Goal: Transaction & Acquisition: Purchase product/service

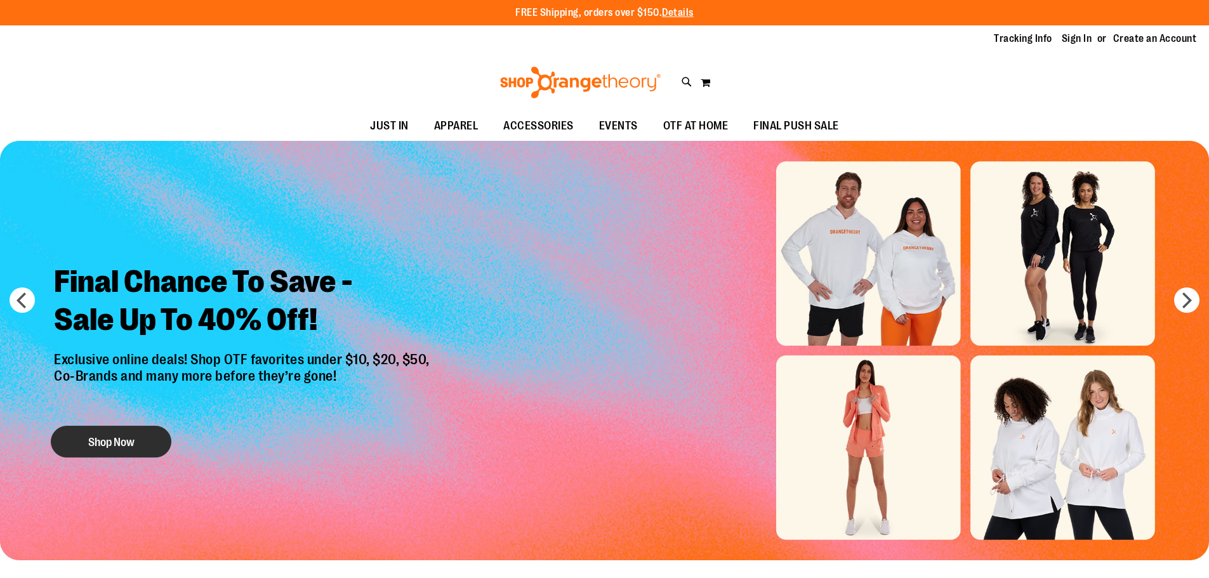
click at [121, 444] on button "Shop Now" at bounding box center [111, 442] width 121 height 32
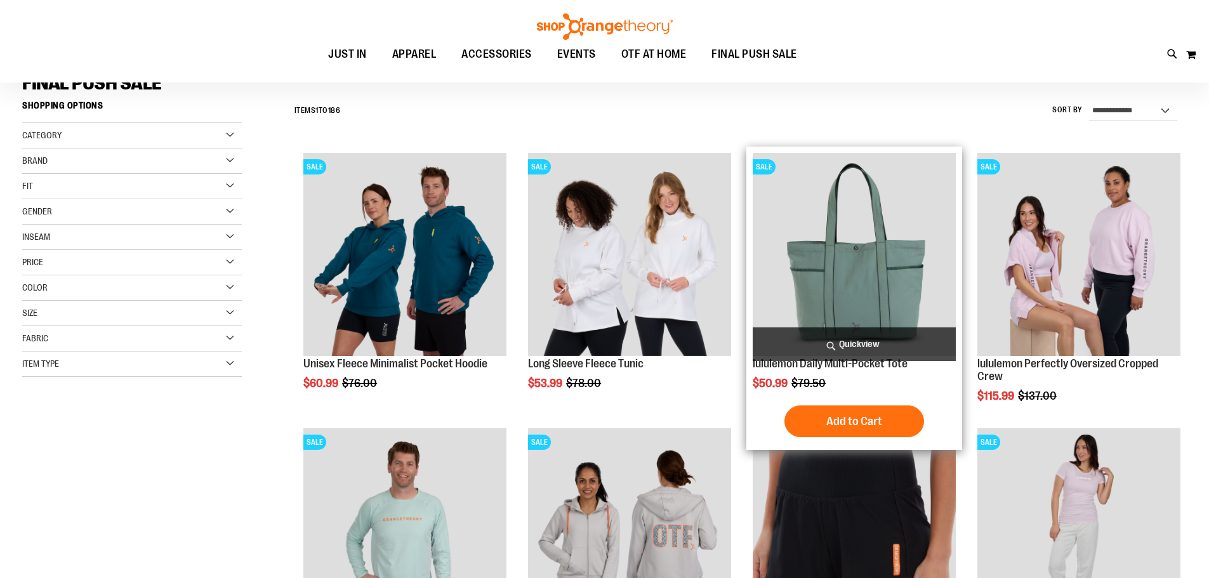
scroll to position [126, 0]
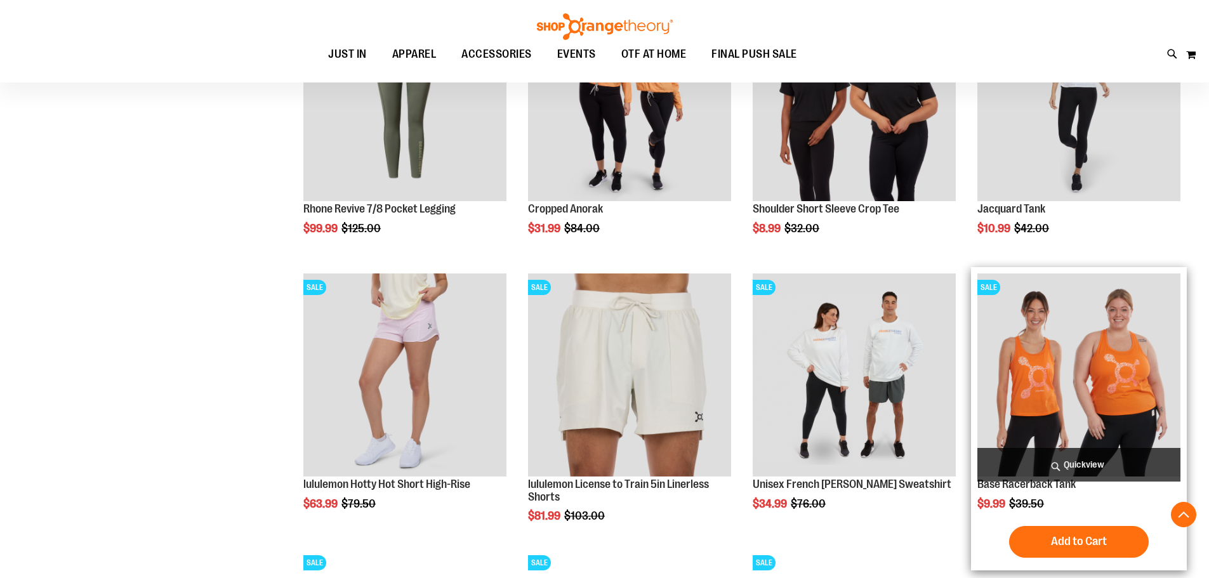
scroll to position [1206, 0]
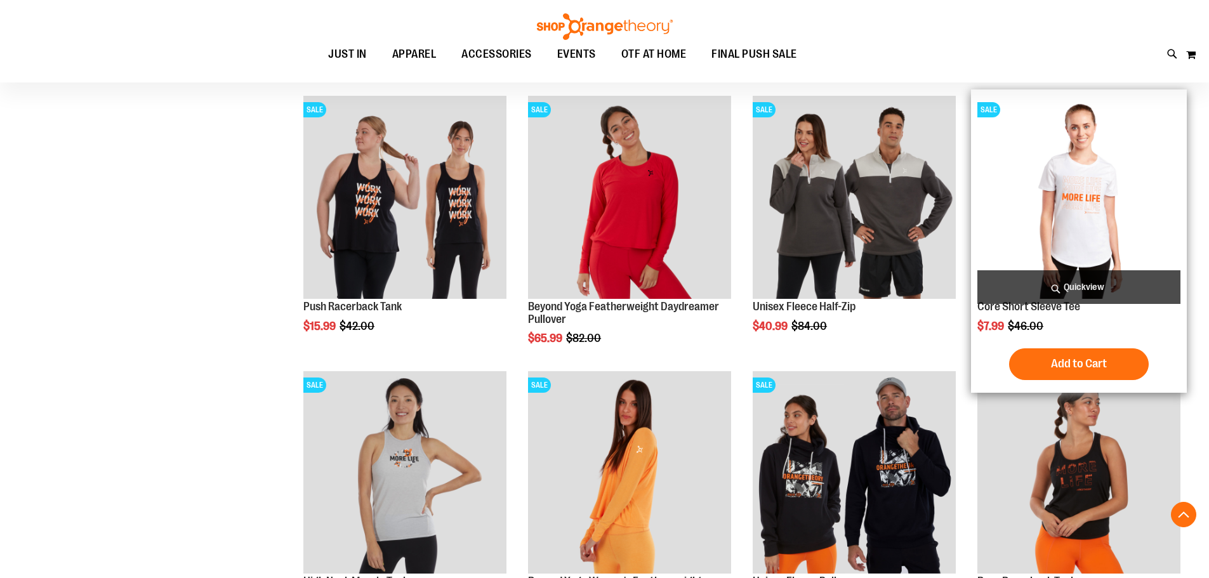
scroll to position [2158, 0]
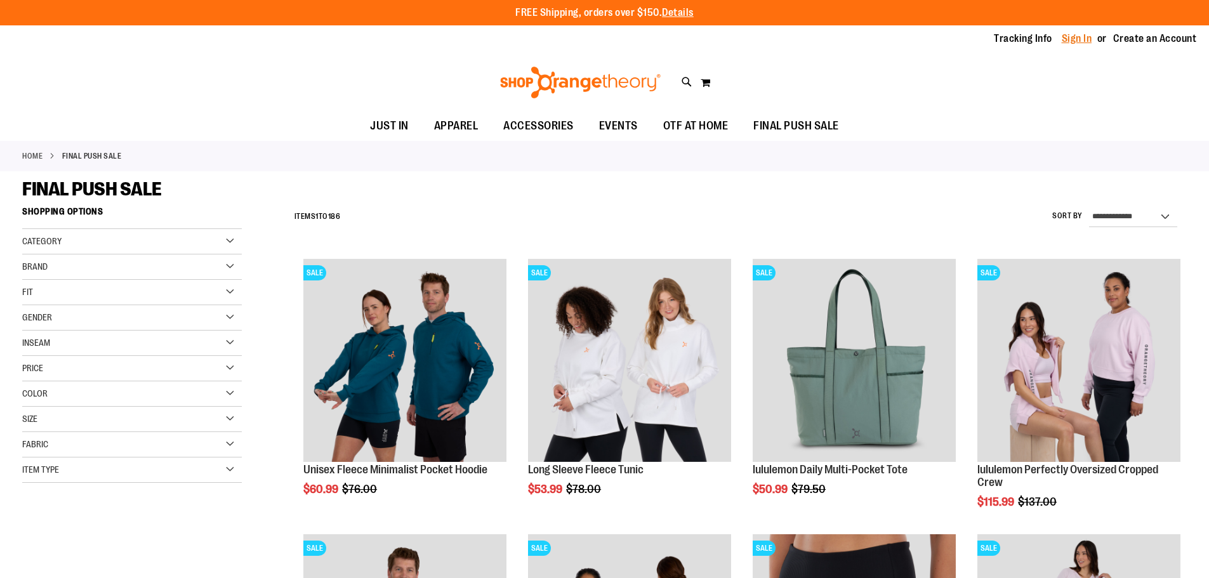
click at [1083, 40] on link "Sign In" at bounding box center [1077, 39] width 30 height 14
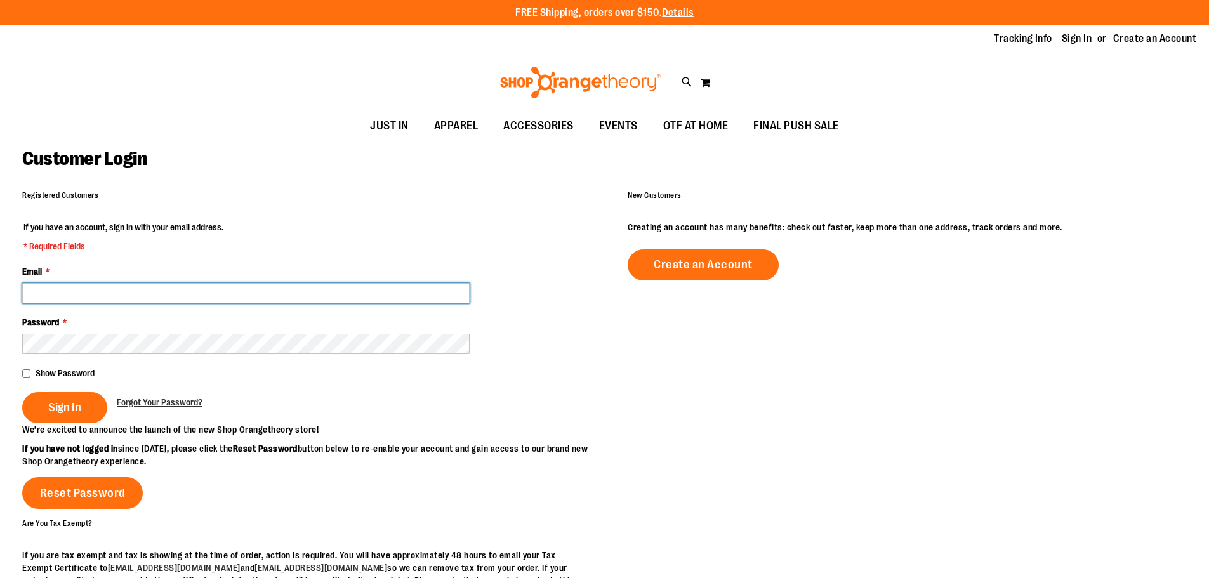
click at [114, 292] on input "Email *" at bounding box center [246, 293] width 448 height 20
type input "**********"
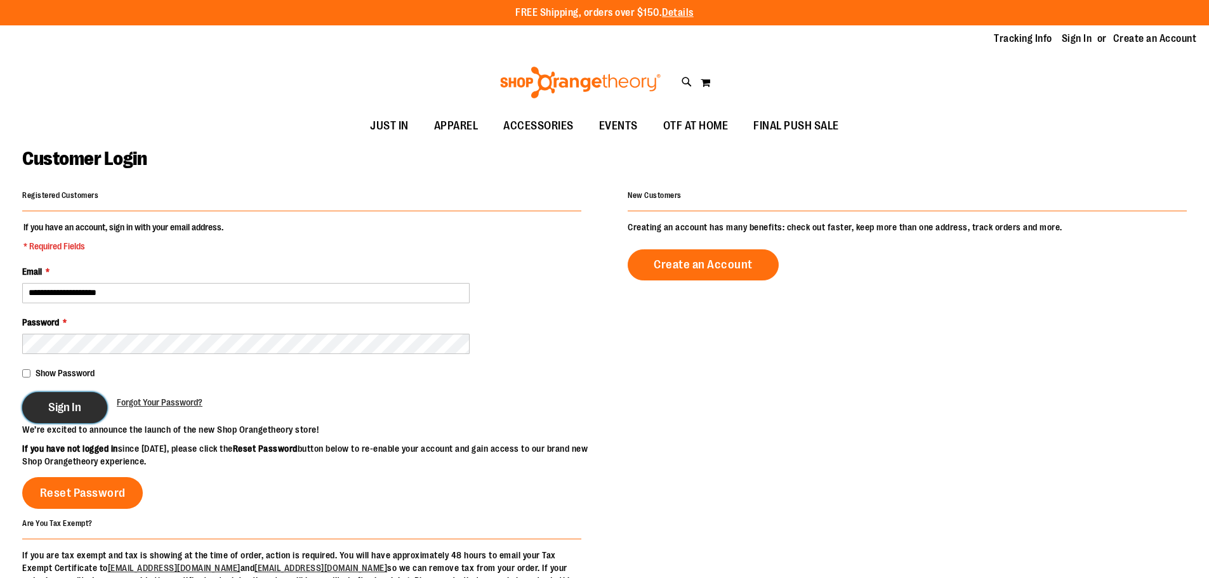
click at [48, 408] on button "Sign In" at bounding box center [64, 407] width 85 height 31
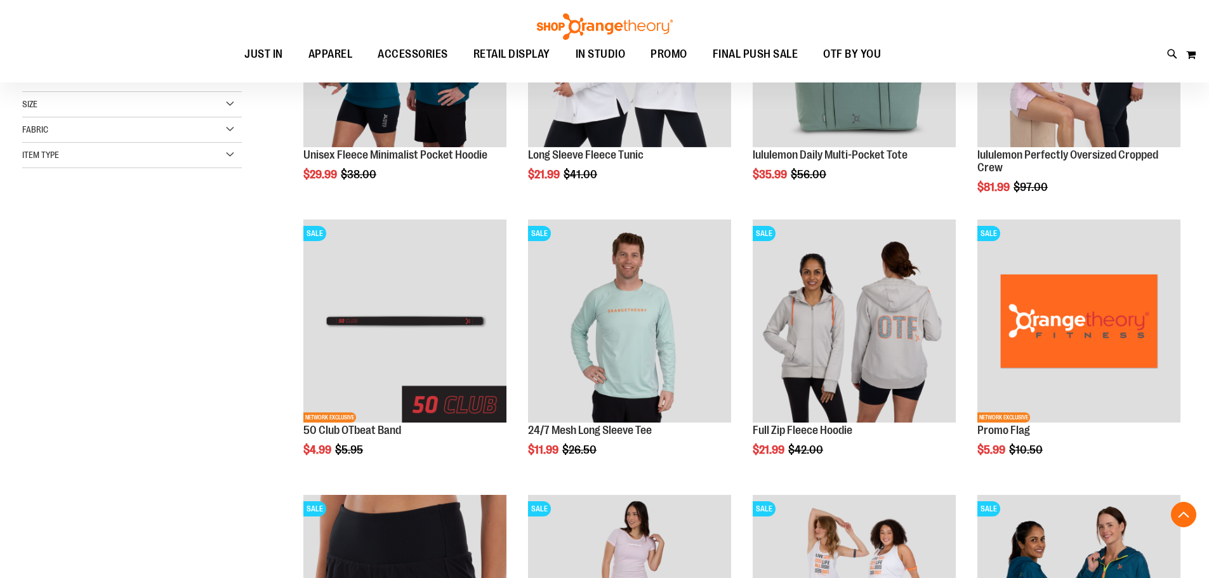
scroll to position [317, 0]
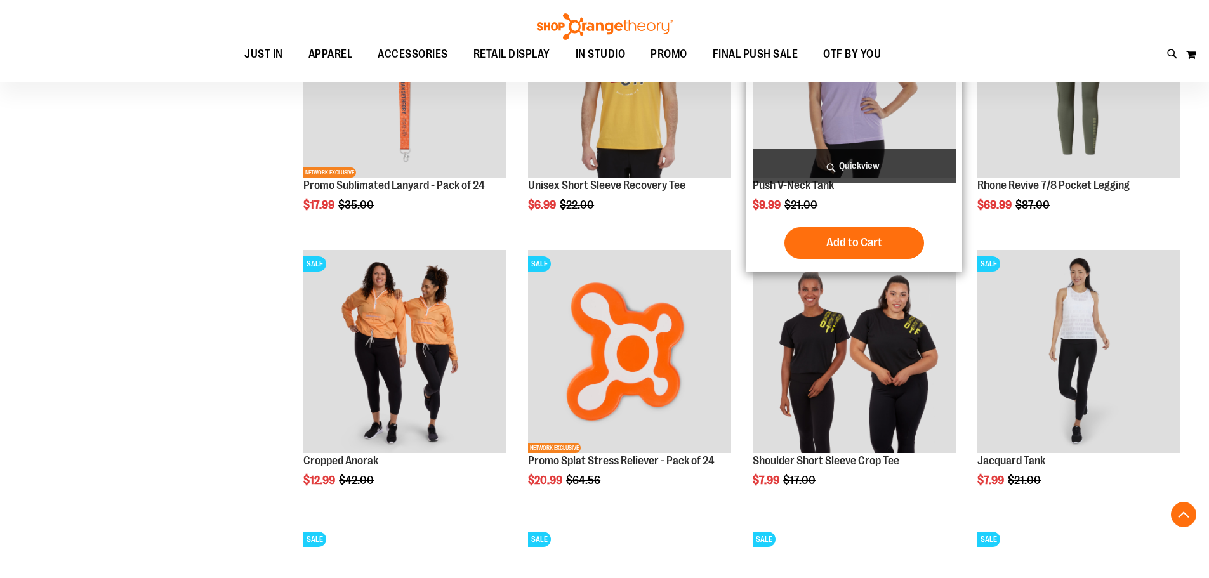
scroll to position [1206, 0]
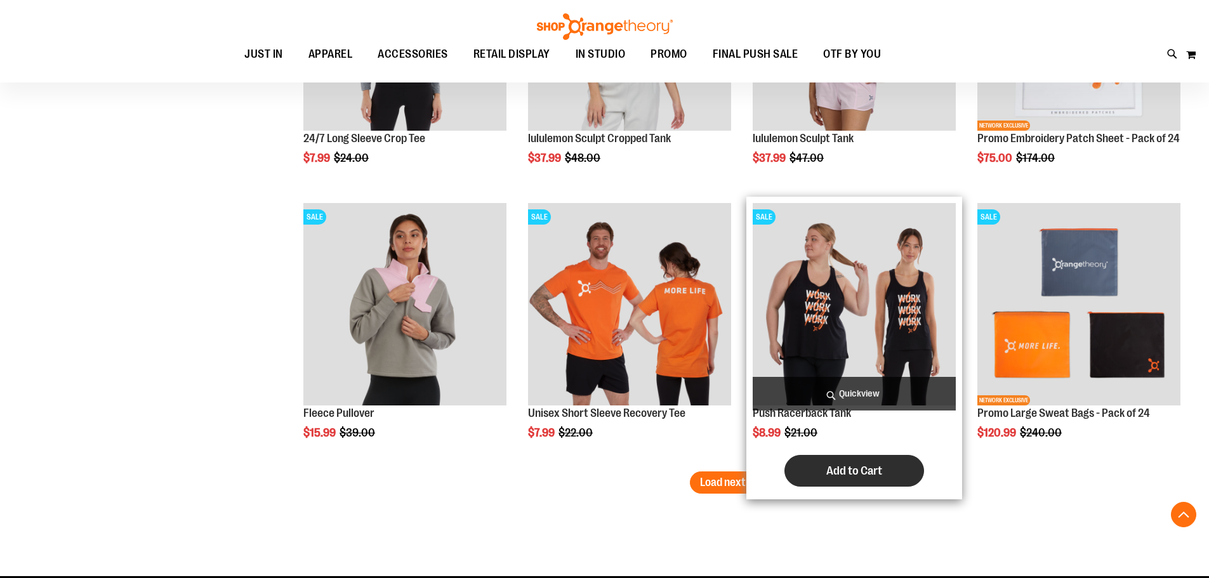
scroll to position [2412, 0]
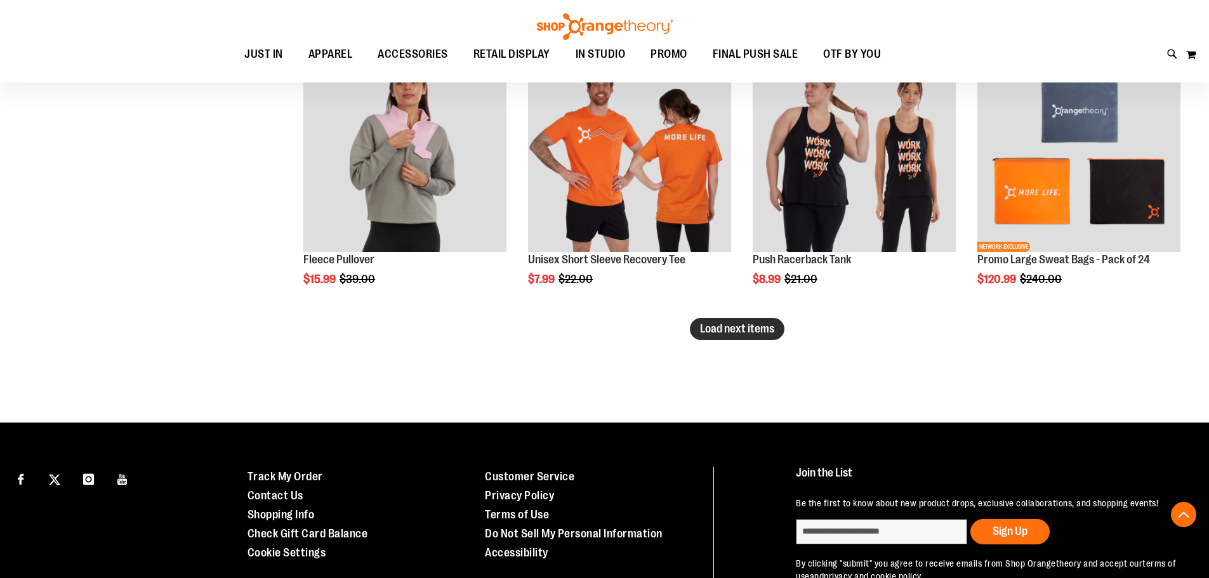
click at [724, 330] on span "Load next items" at bounding box center [737, 329] width 74 height 13
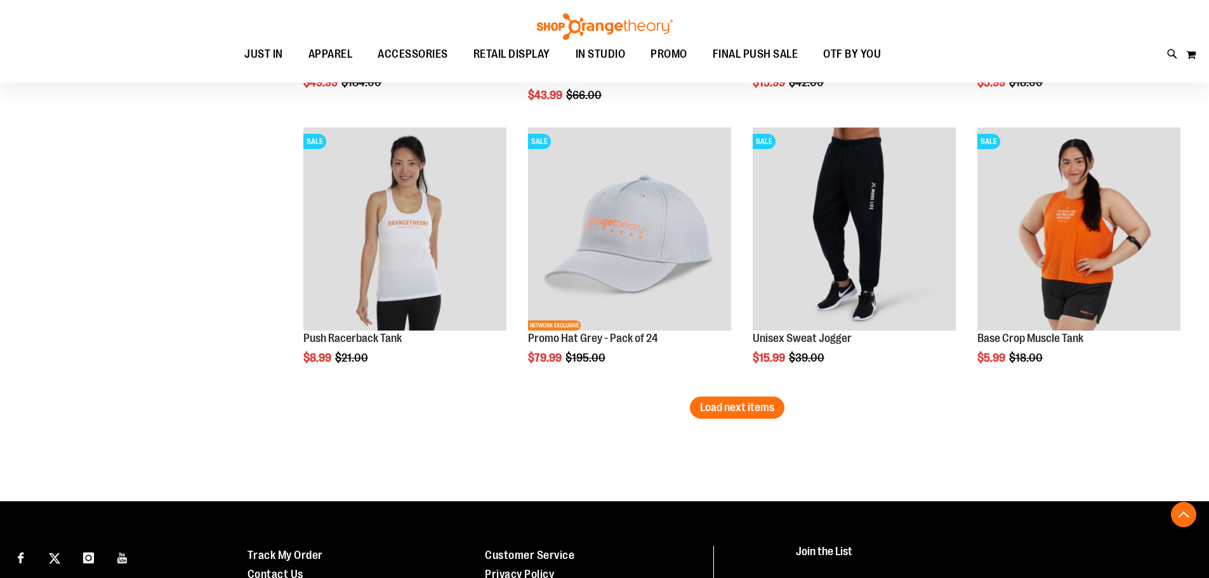
scroll to position [3237, 0]
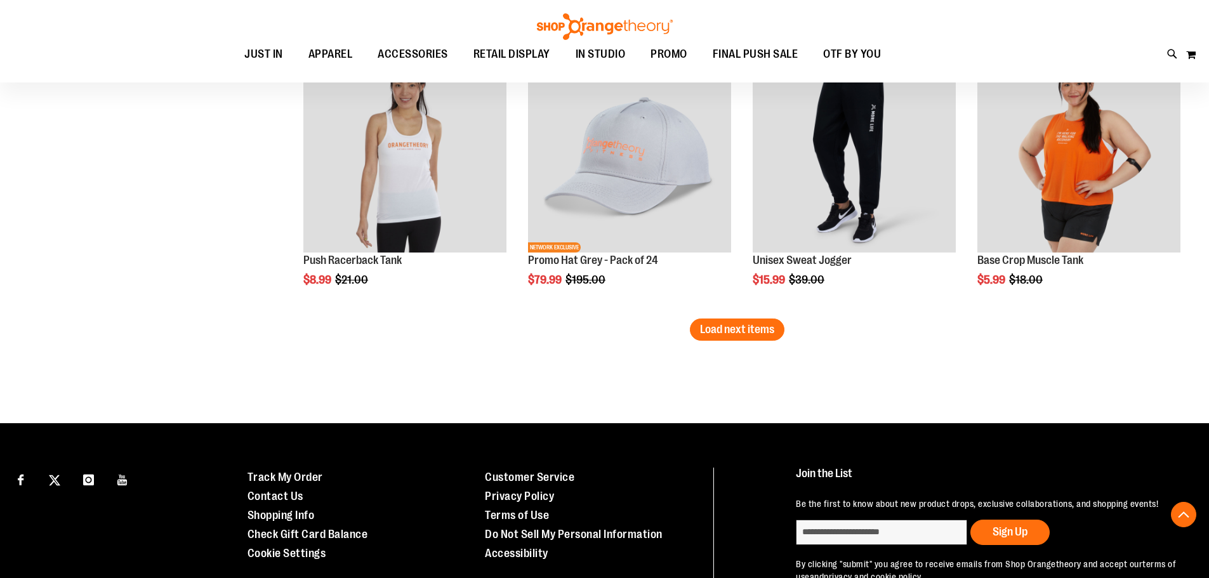
click at [728, 341] on button "Load next items" at bounding box center [737, 330] width 95 height 22
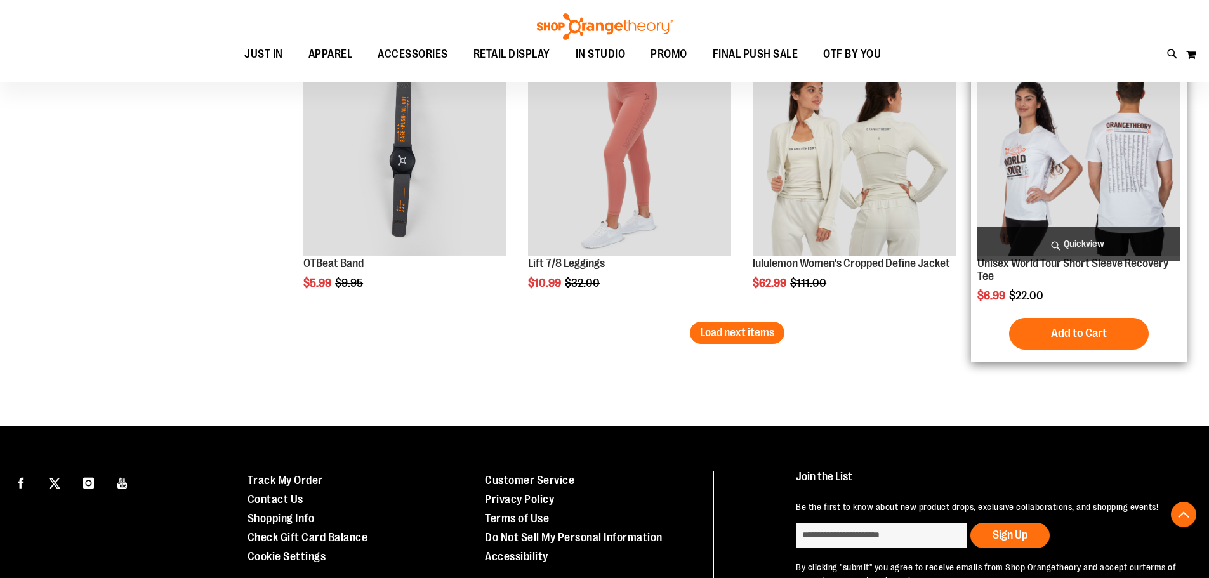
scroll to position [4062, 0]
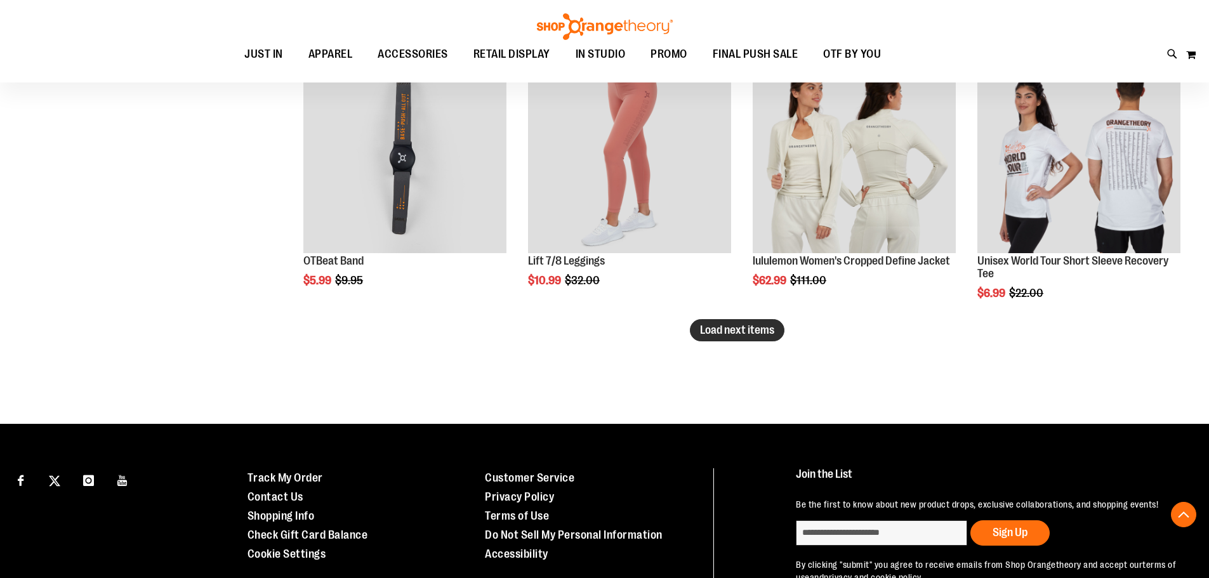
click at [721, 338] on button "Load next items" at bounding box center [737, 330] width 95 height 22
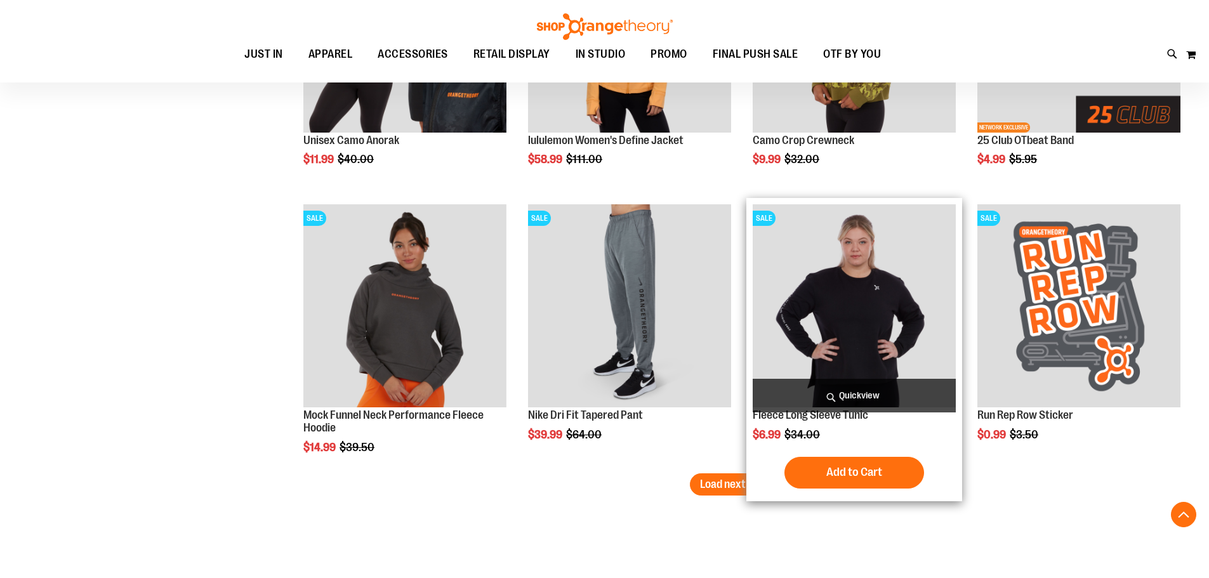
scroll to position [4761, 0]
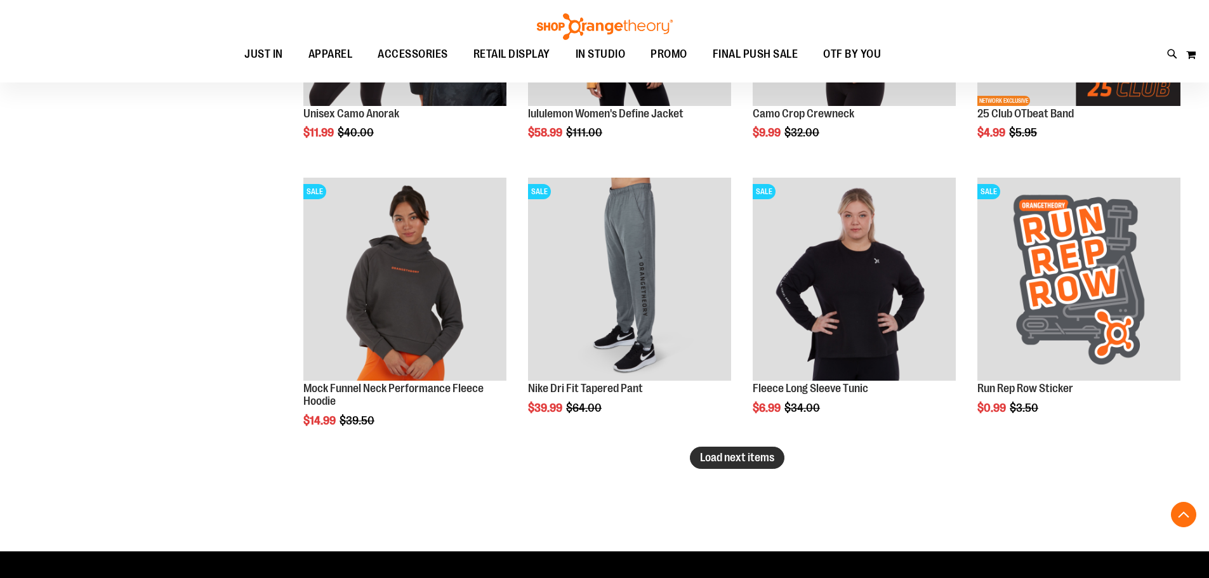
click at [724, 463] on span "Load next items" at bounding box center [737, 457] width 74 height 13
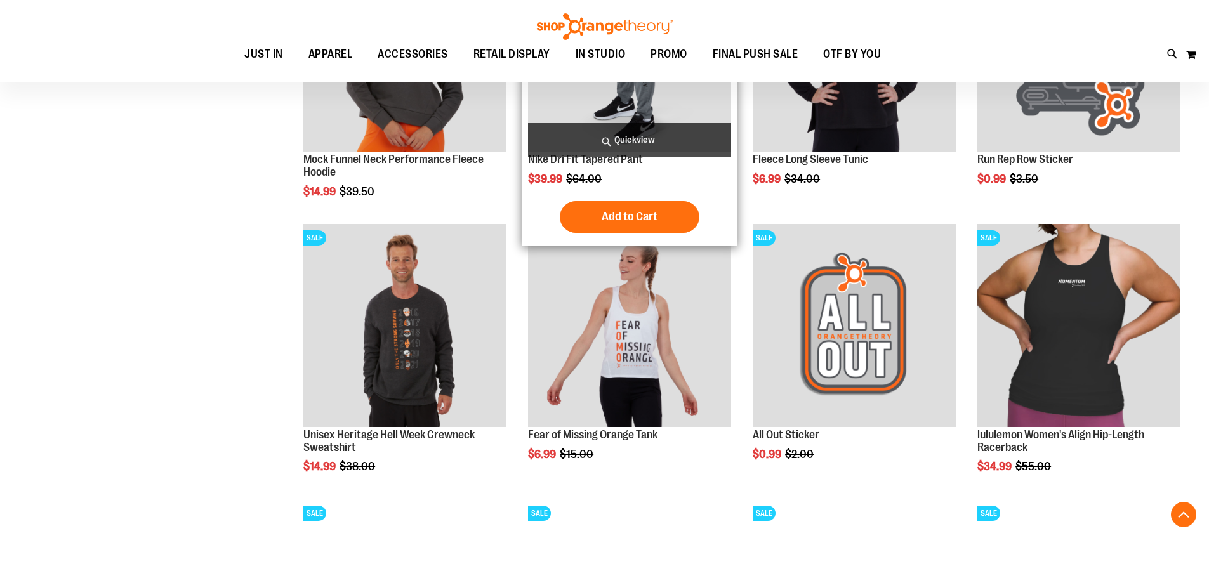
scroll to position [5078, 0]
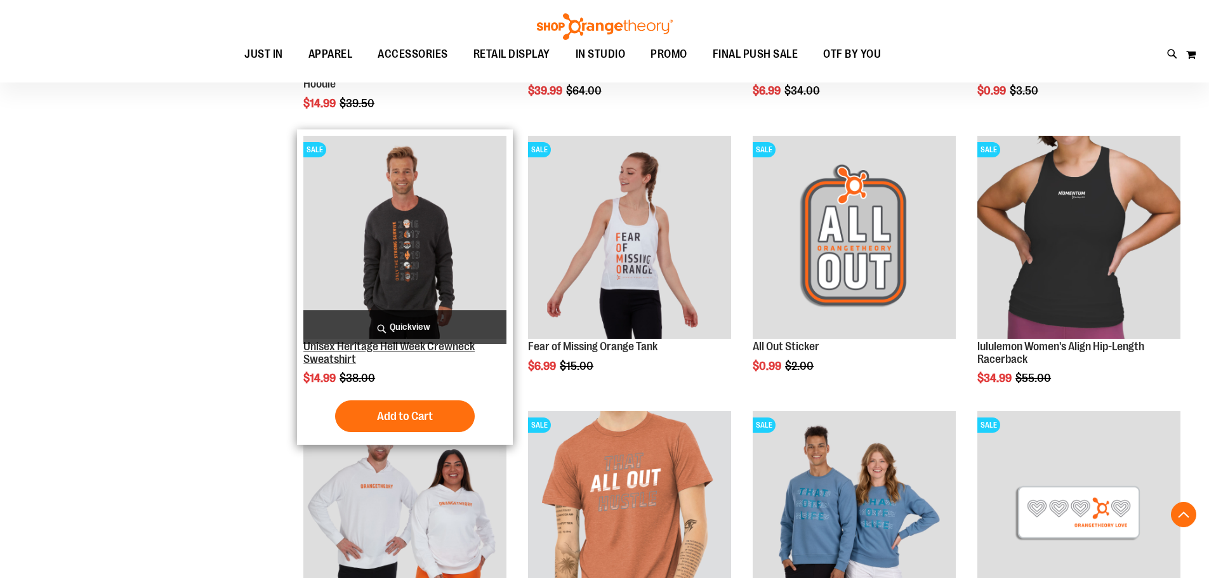
drag, startPoint x: 371, startPoint y: 344, endPoint x: 342, endPoint y: 353, distance: 30.5
click at [342, 353] on link "Unisex Heritage Hell Week Crewneck Sweatshirt" at bounding box center [388, 352] width 171 height 25
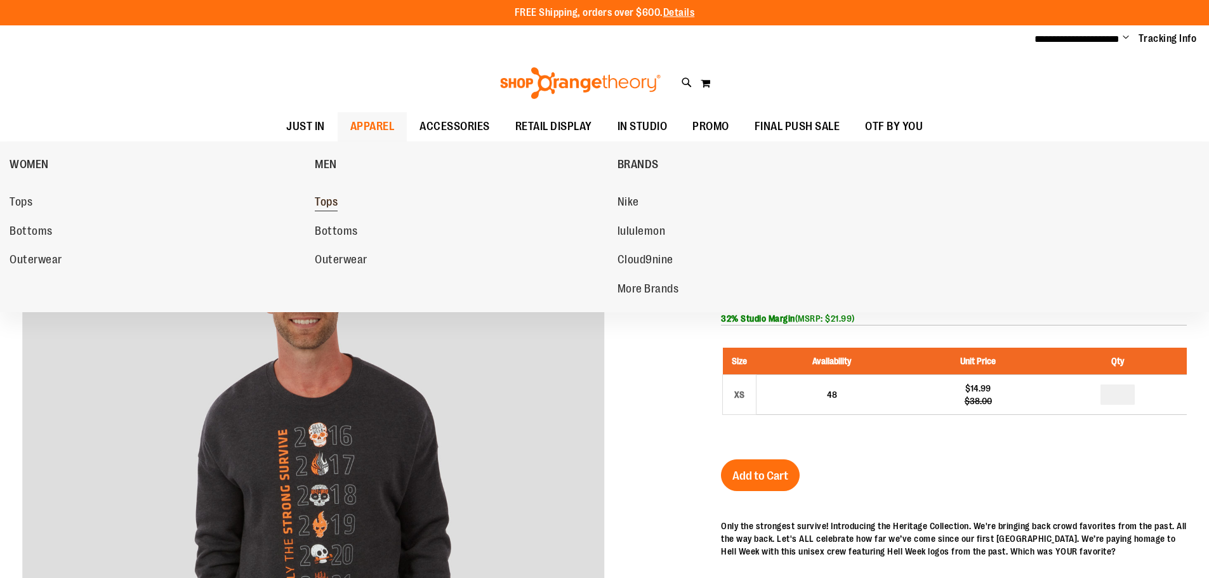
click at [342, 204] on link "Tops" at bounding box center [459, 202] width 289 height 23
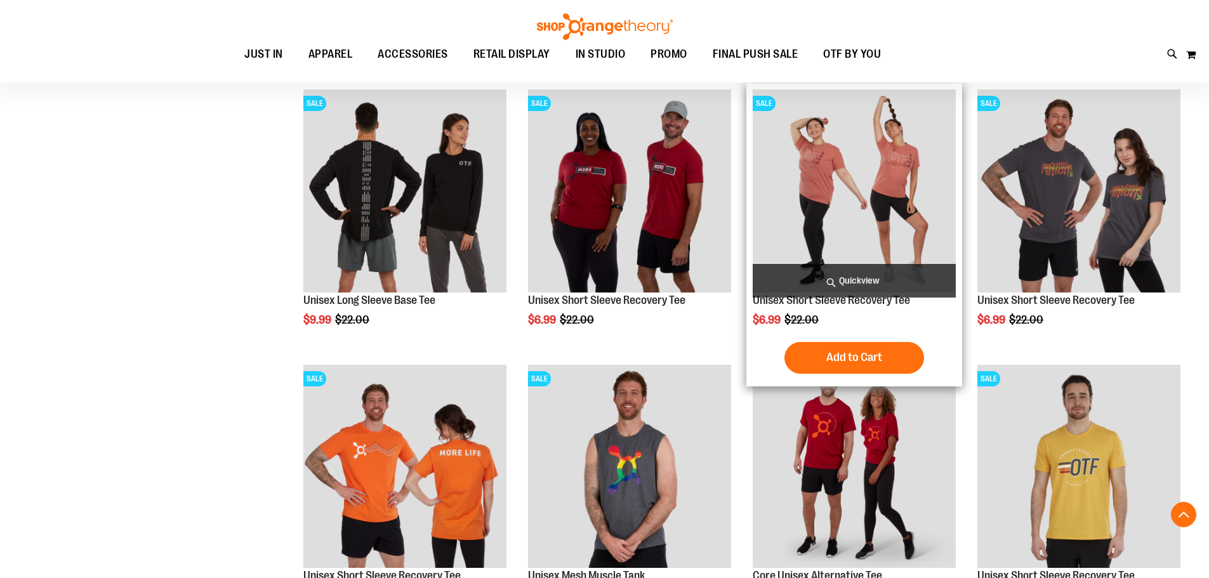
scroll to position [507, 0]
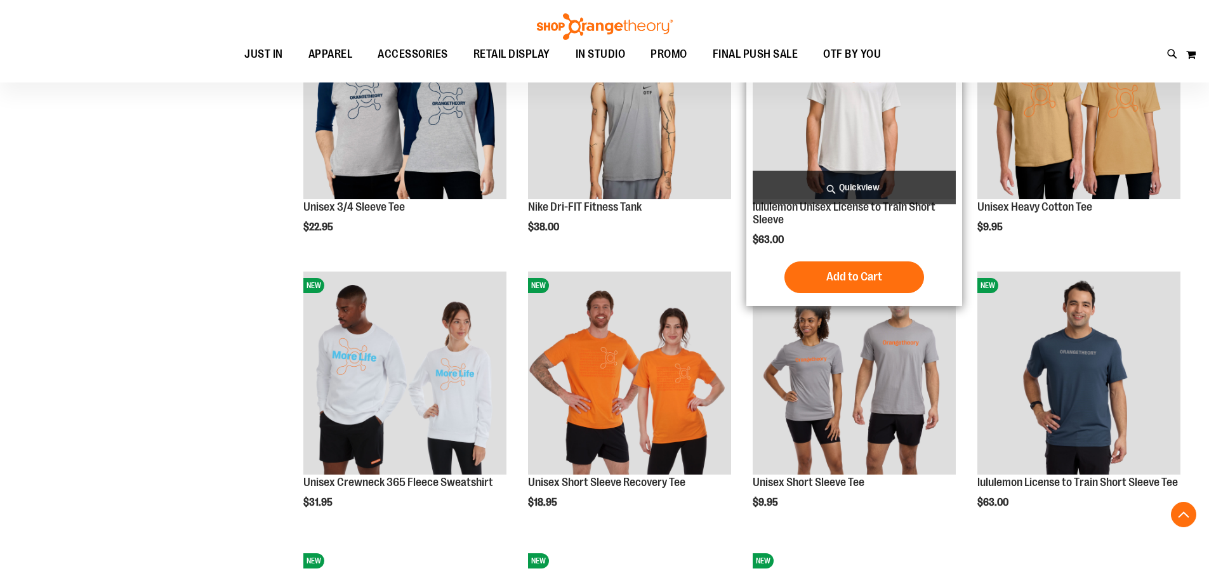
scroll to position [1206, 0]
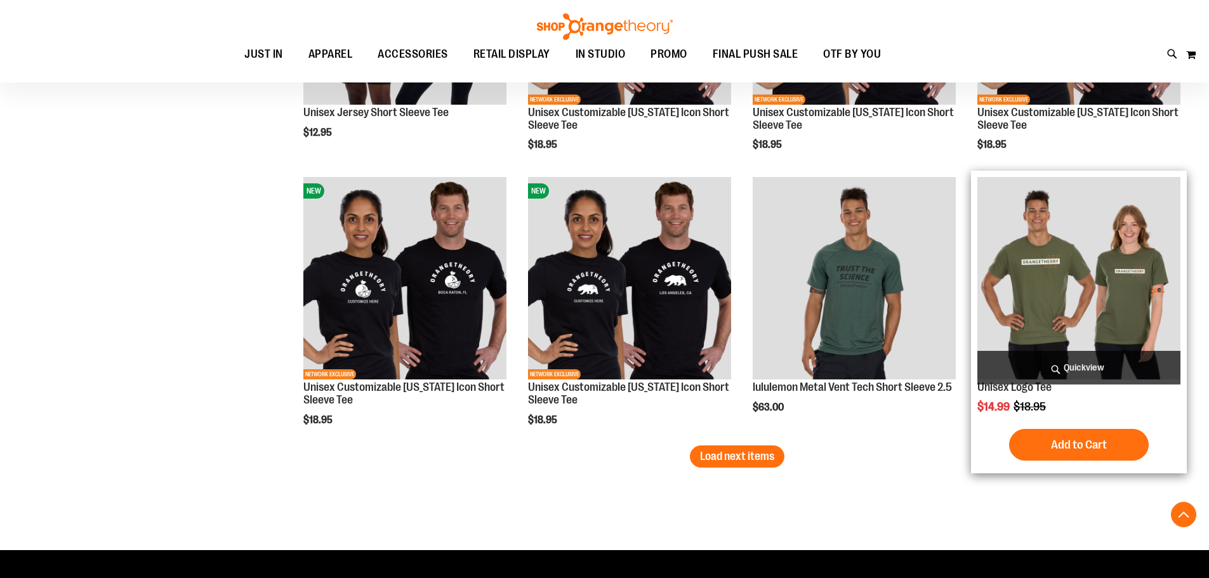
scroll to position [2285, 0]
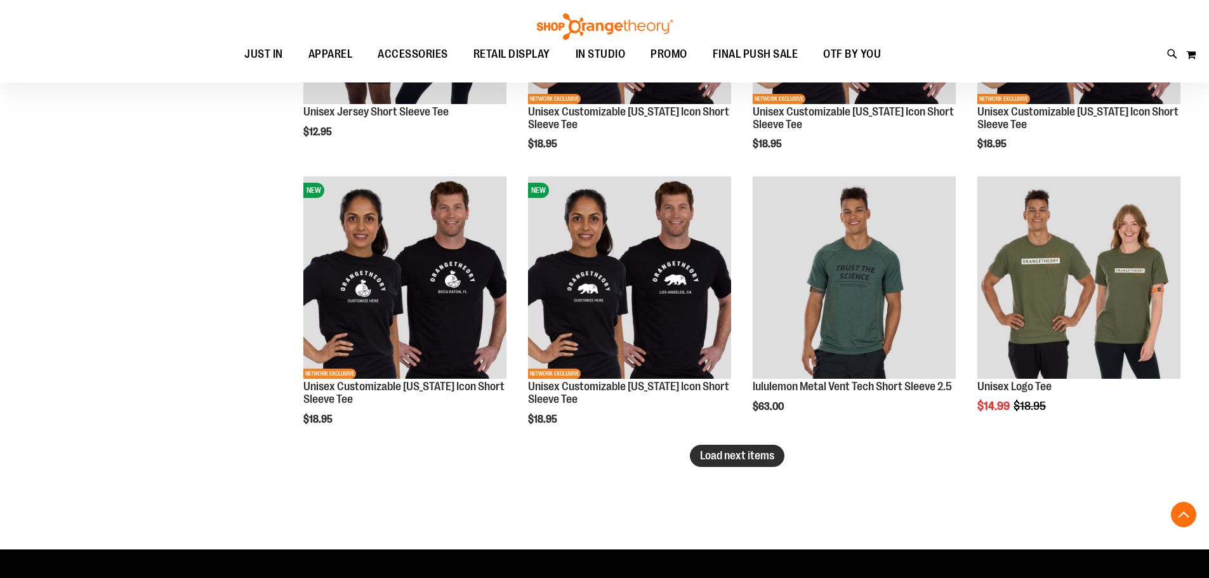
click at [714, 451] on span "Load next items" at bounding box center [737, 455] width 74 height 13
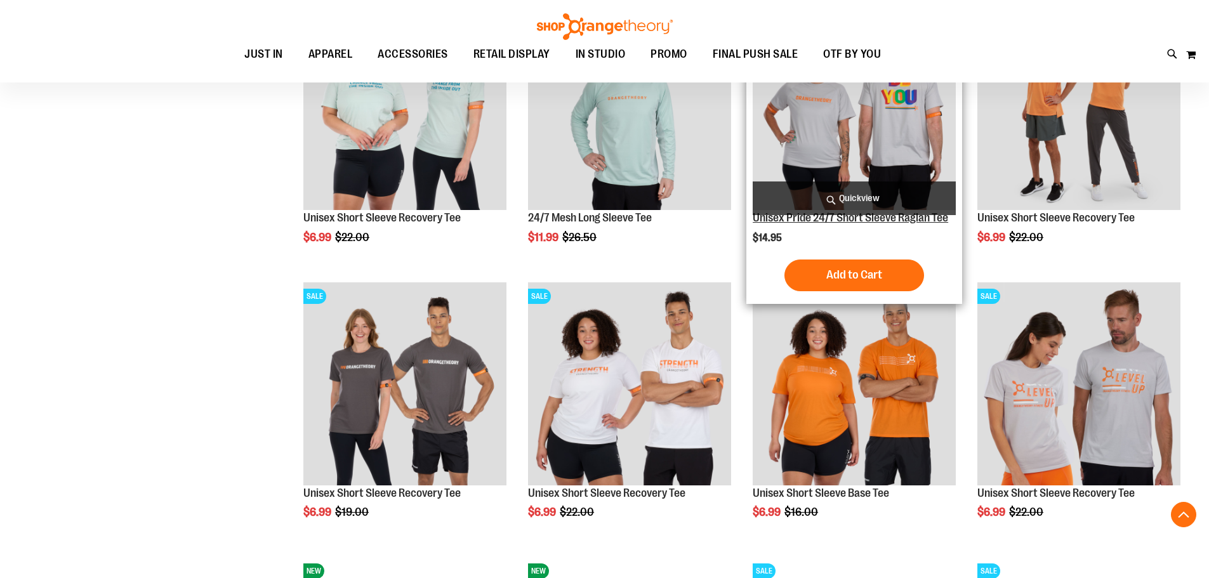
scroll to position [3047, 0]
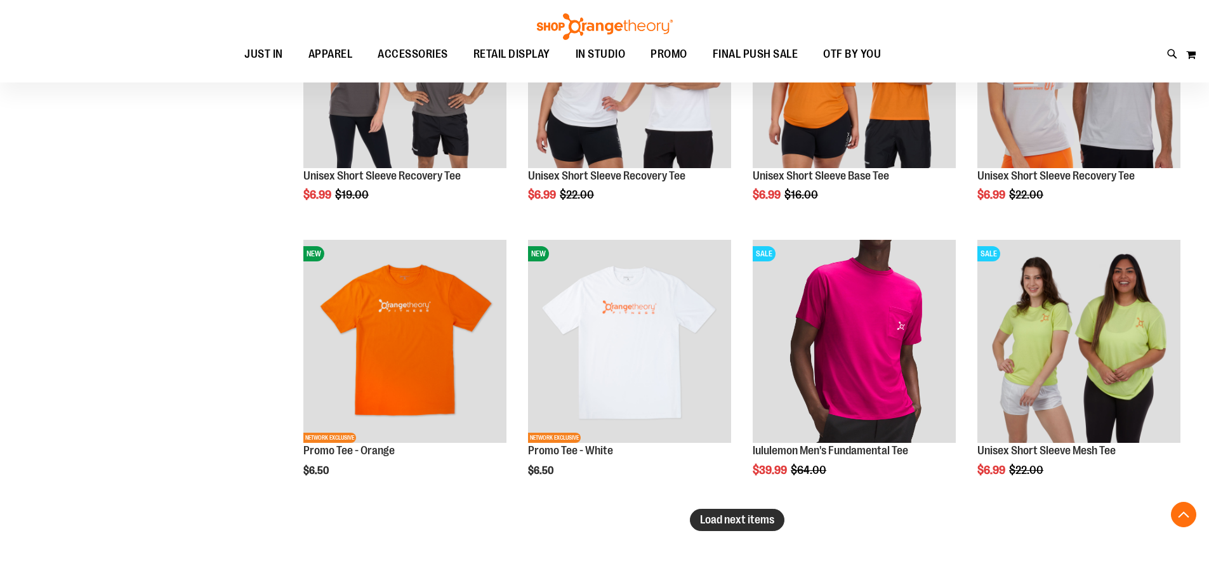
click at [757, 526] on span "Load next items" at bounding box center [737, 520] width 74 height 13
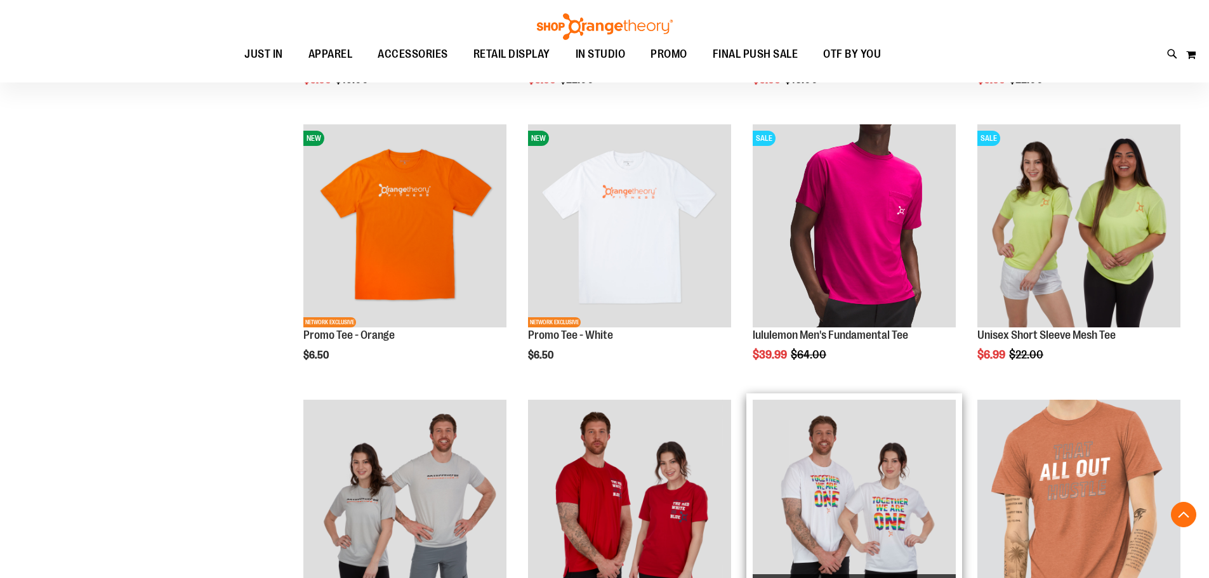
scroll to position [3301, 0]
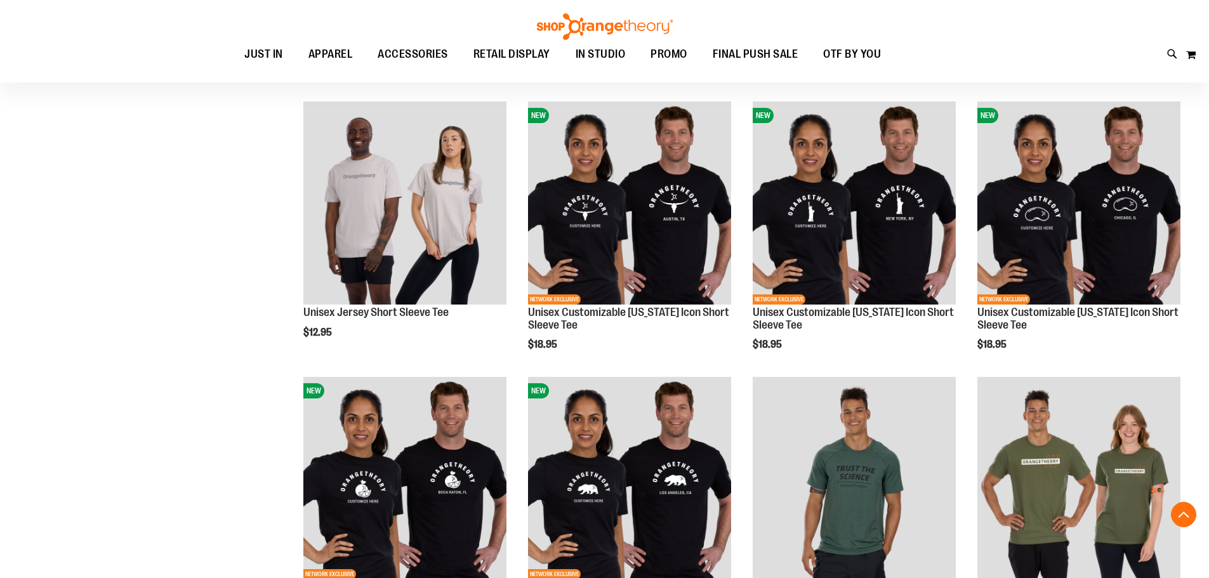
scroll to position [1943, 0]
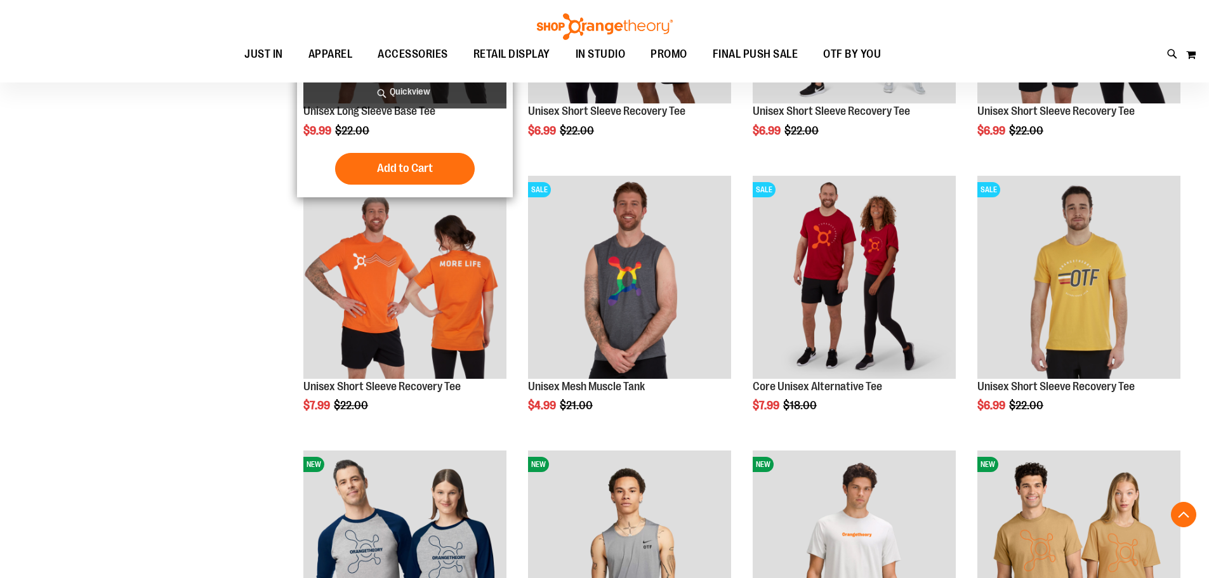
scroll to position [483, 0]
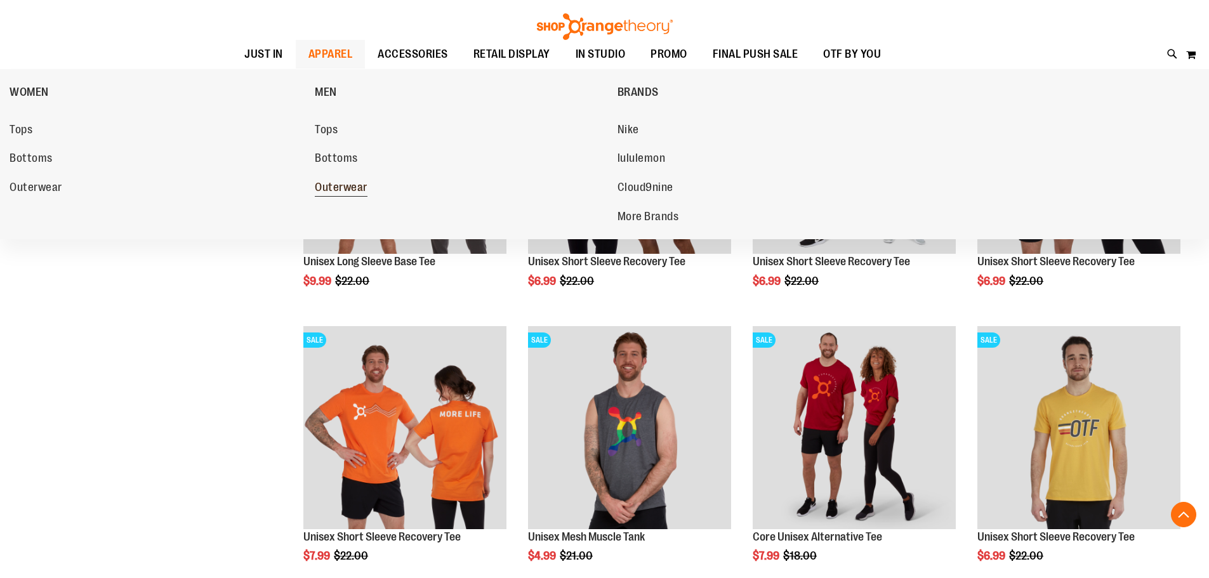
click at [353, 185] on span "Outerwear" at bounding box center [341, 189] width 53 height 16
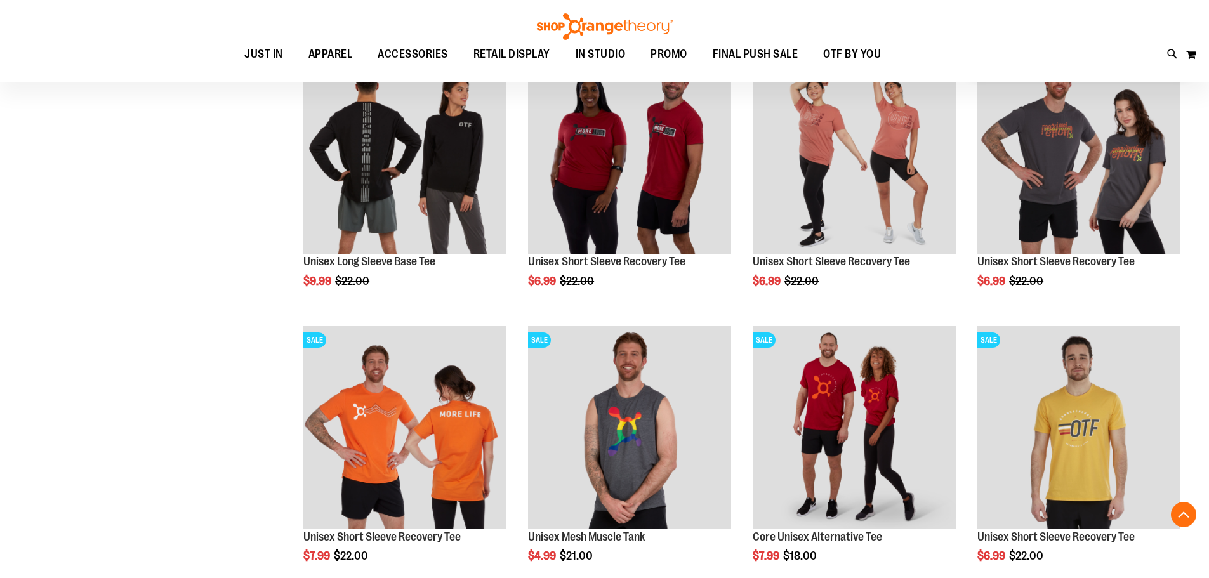
scroll to position [216, 0]
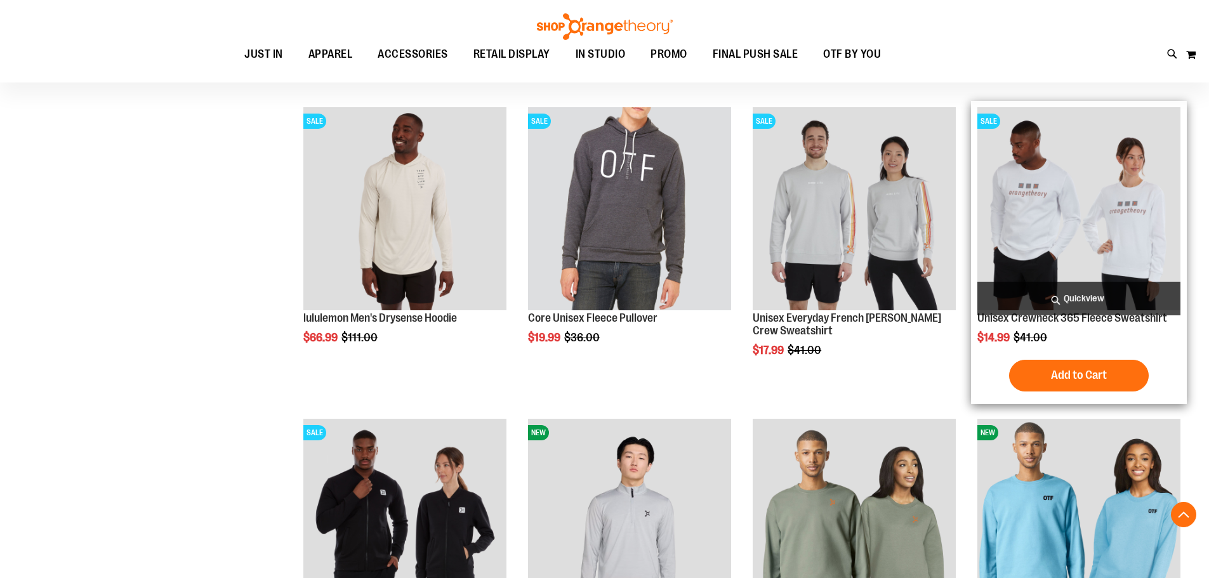
scroll to position [634, 0]
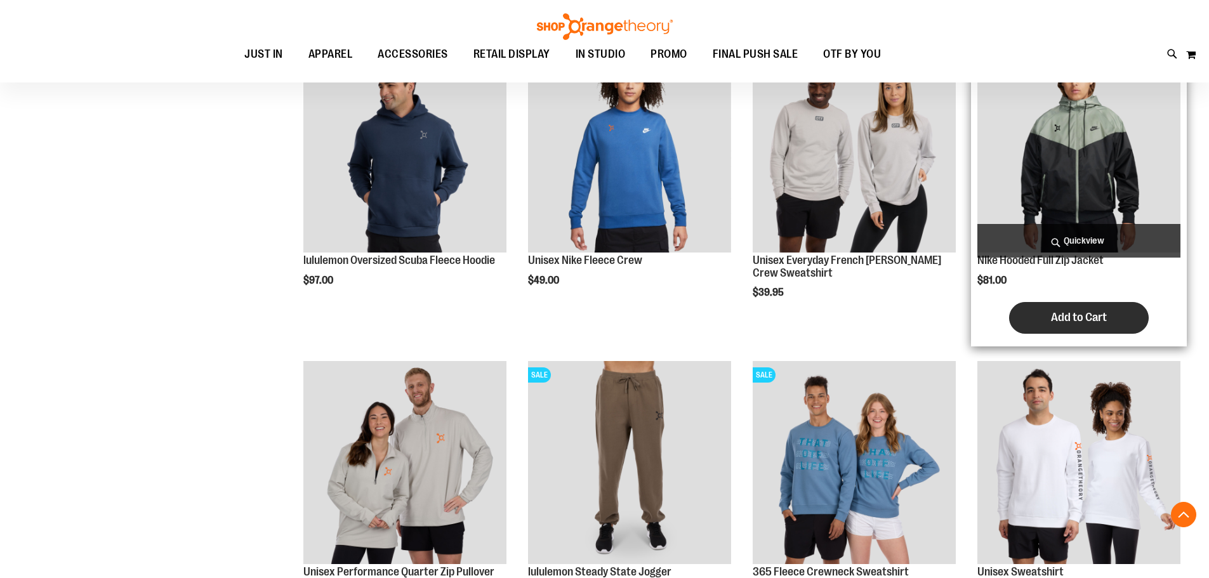
scroll to position [1206, 0]
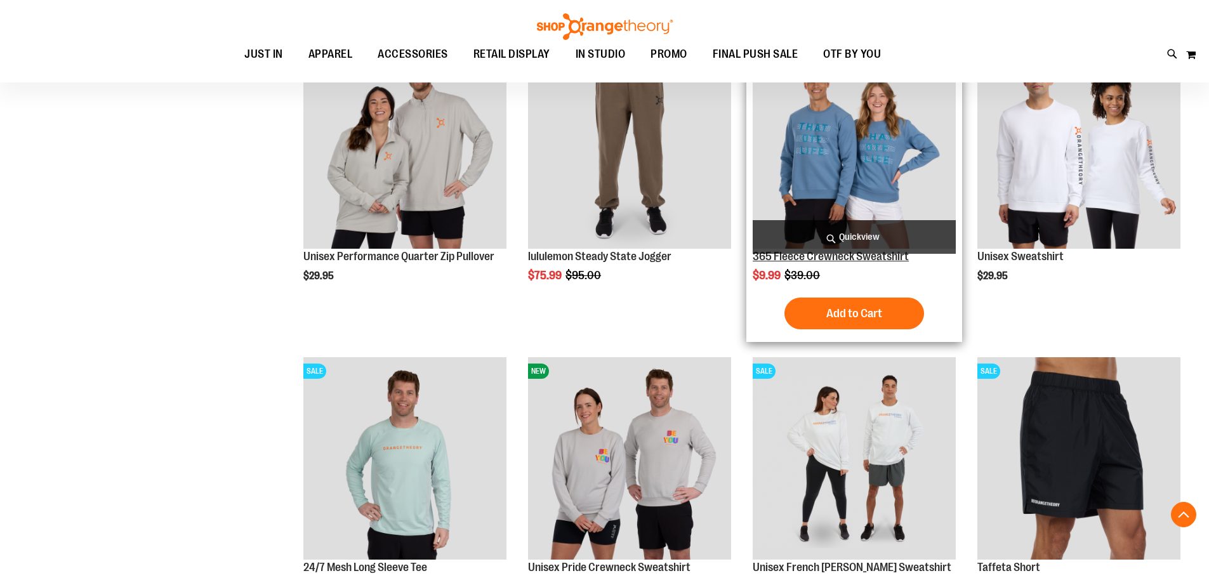
scroll to position [1523, 0]
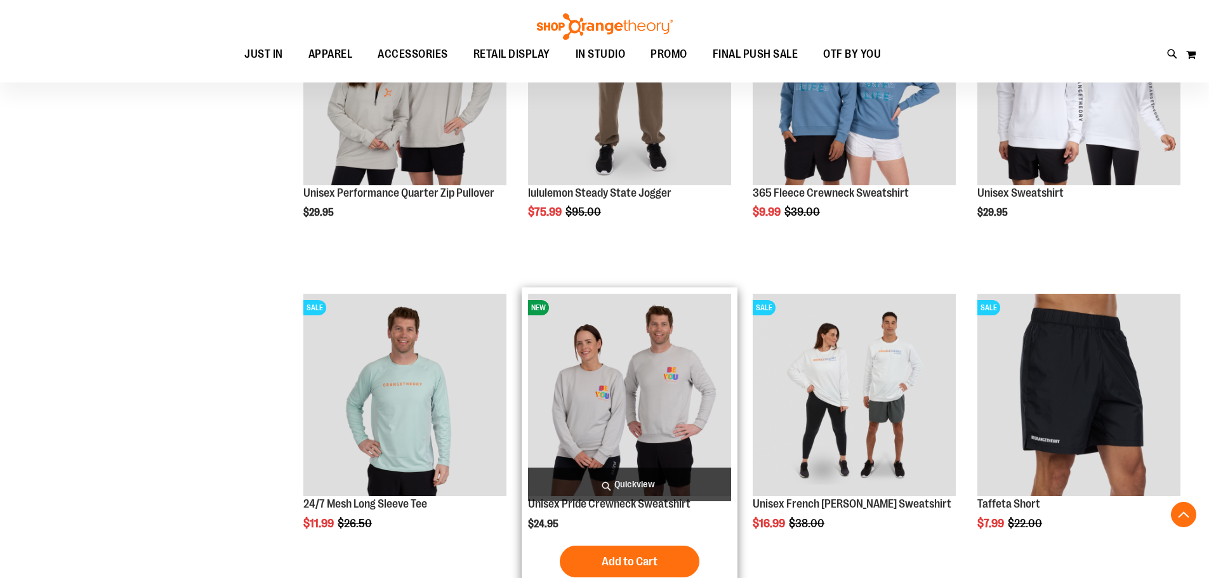
click at [651, 379] on img "product" at bounding box center [629, 395] width 203 height 203
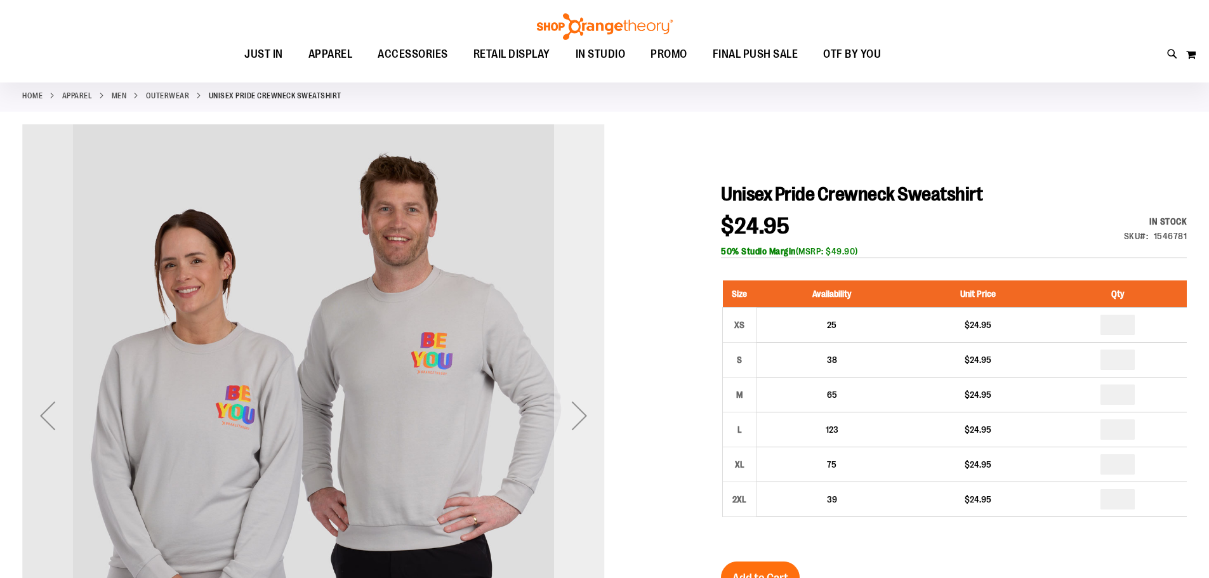
scroll to position [126, 0]
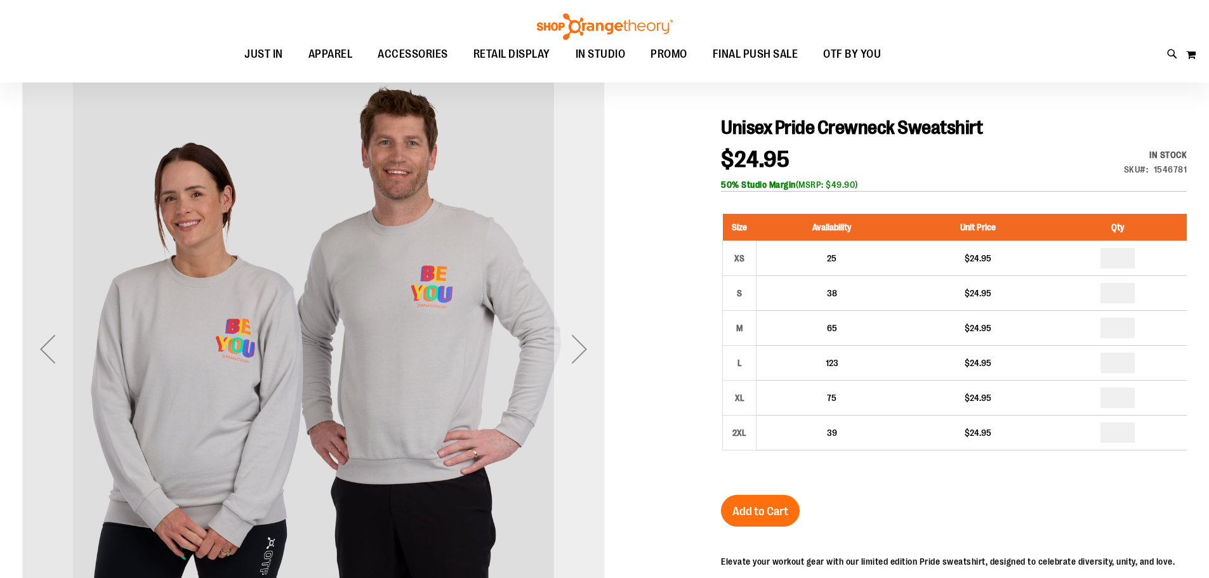
click at [577, 322] on div "Next" at bounding box center [579, 349] width 51 height 583
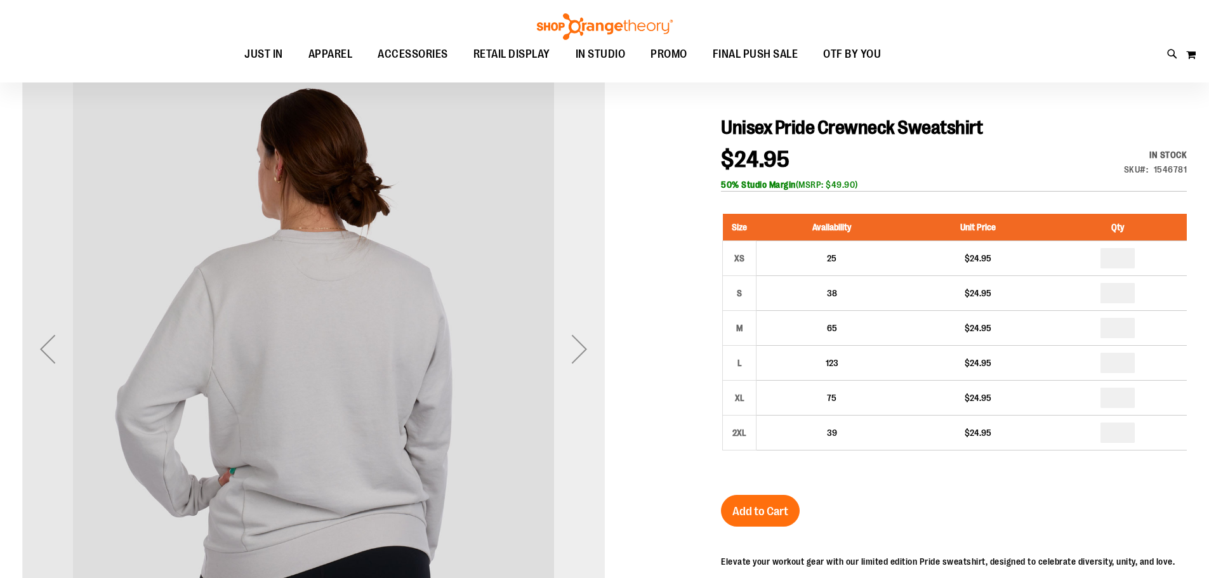
click at [576, 323] on div "Next" at bounding box center [579, 349] width 51 height 583
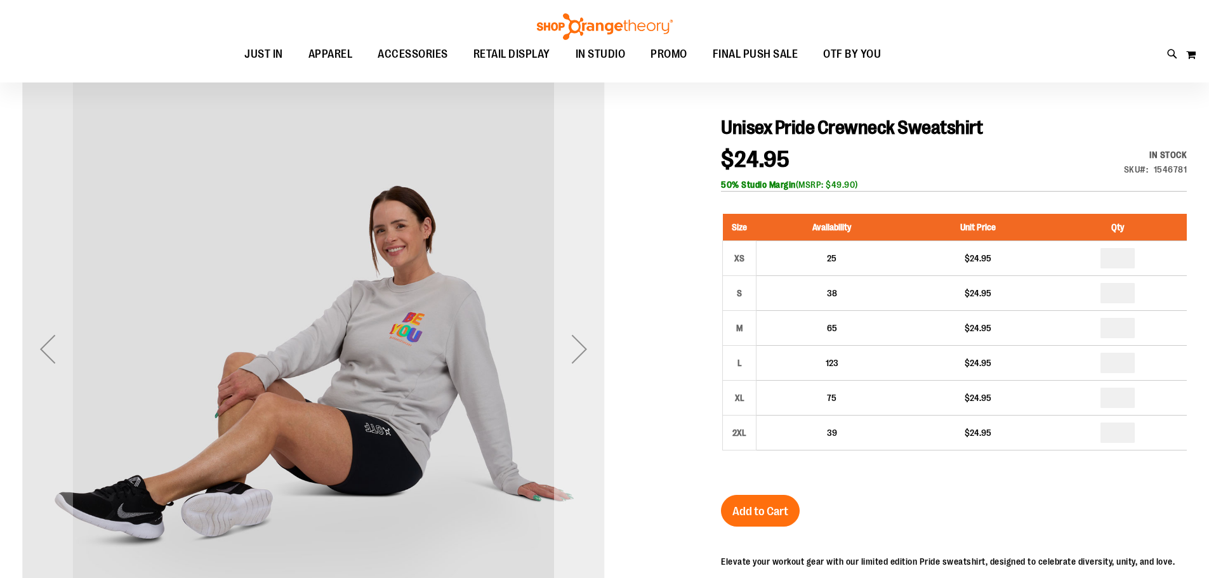
click at [576, 323] on div "Next" at bounding box center [579, 349] width 51 height 583
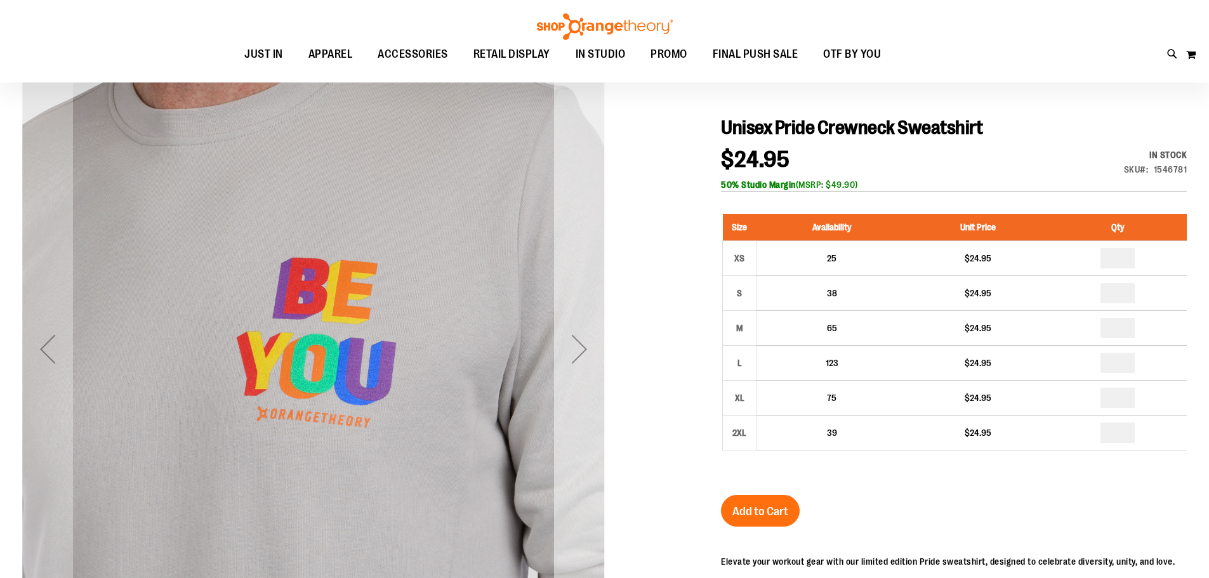
click at [576, 323] on div "Next" at bounding box center [579, 349] width 51 height 583
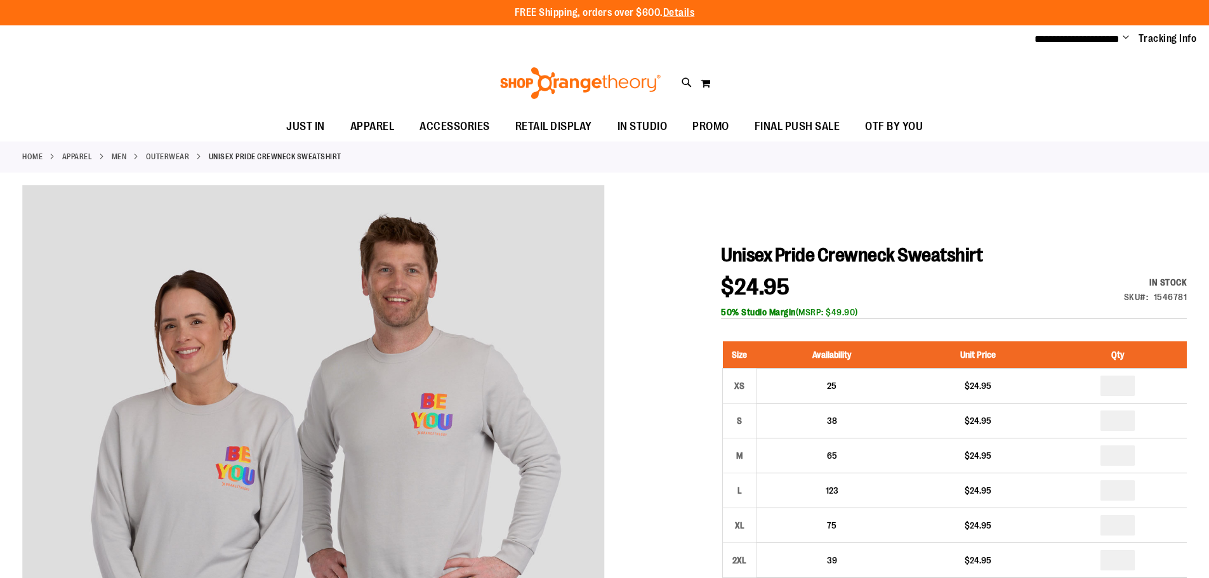
click at [179, 157] on link "Outerwear" at bounding box center [168, 156] width 44 height 11
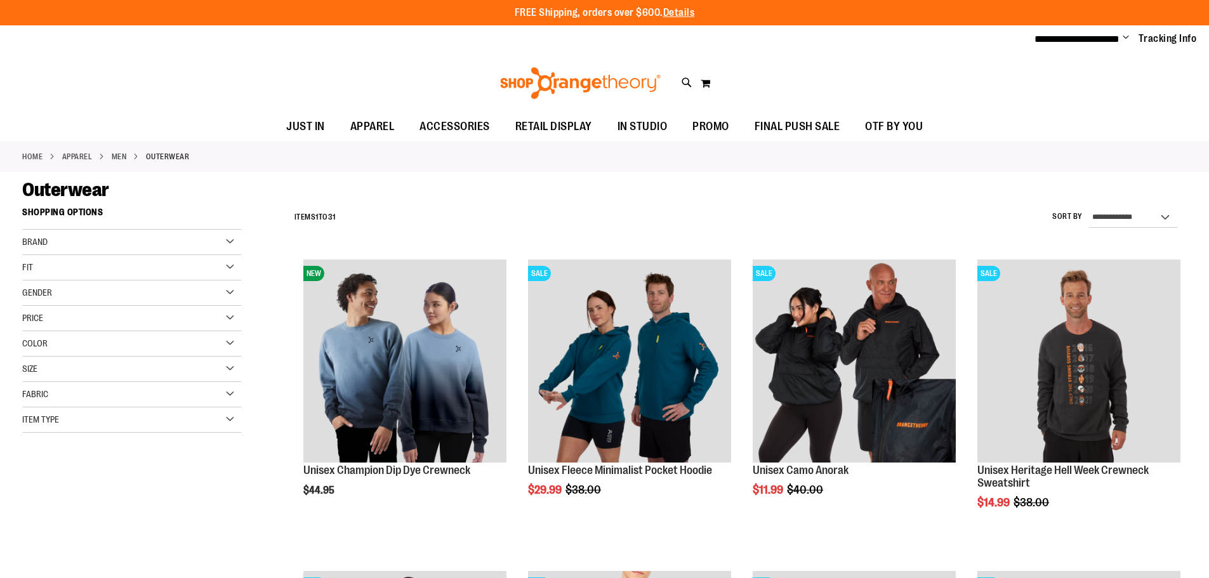
click at [78, 372] on div "Size" at bounding box center [132, 369] width 220 height 25
click at [117, 401] on div "L" at bounding box center [120, 401] width 19 height 19
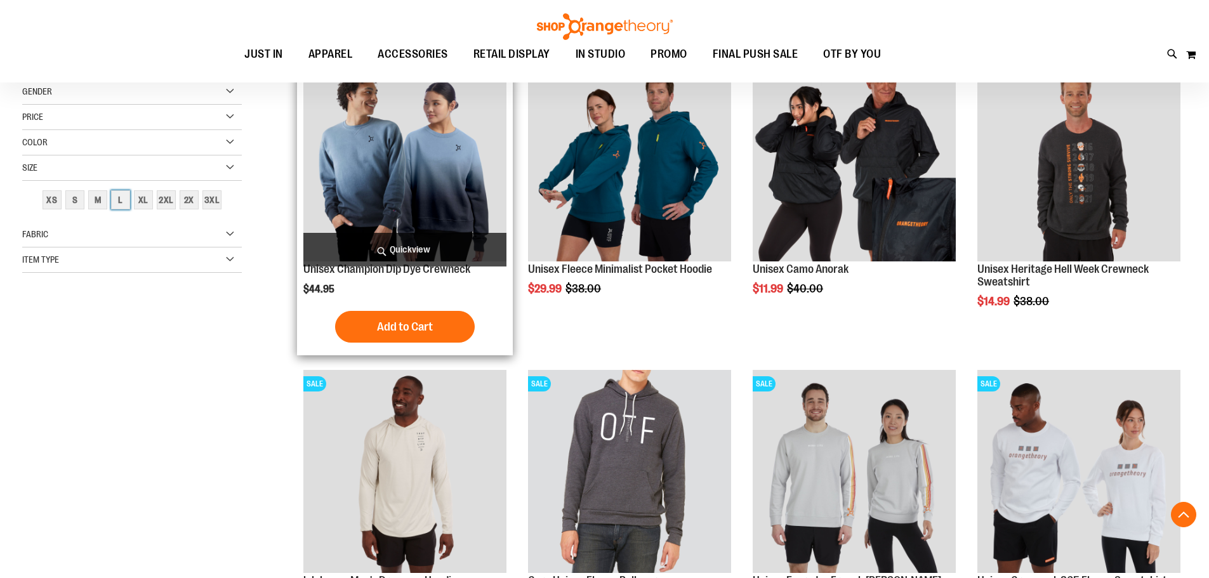
scroll to position [201, 0]
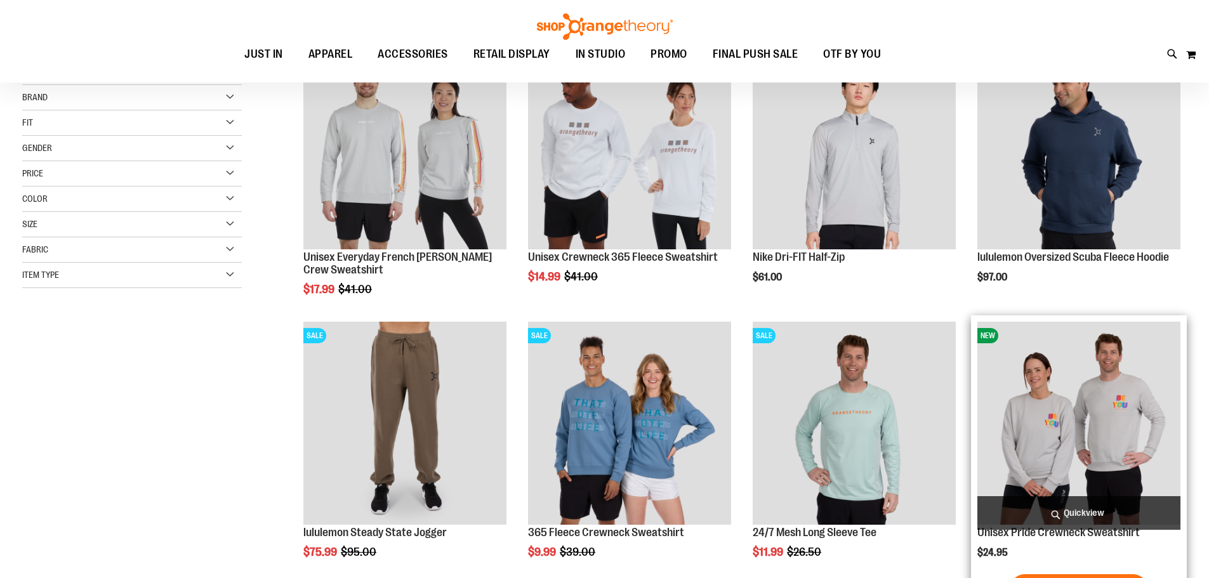
scroll to position [317, 0]
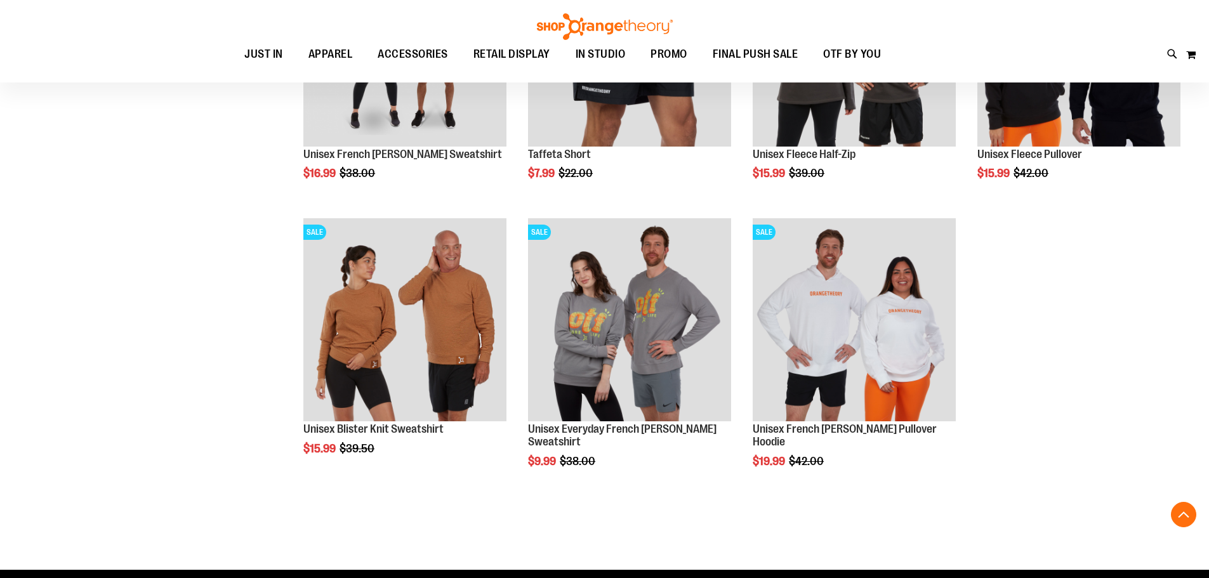
scroll to position [888, 0]
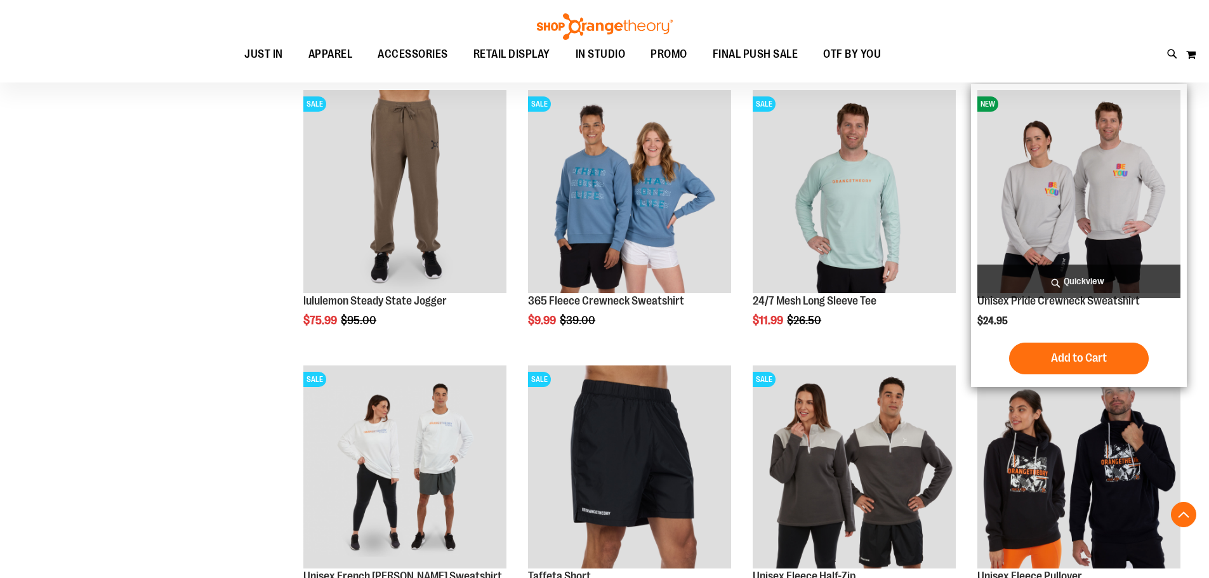
scroll to position [507, 0]
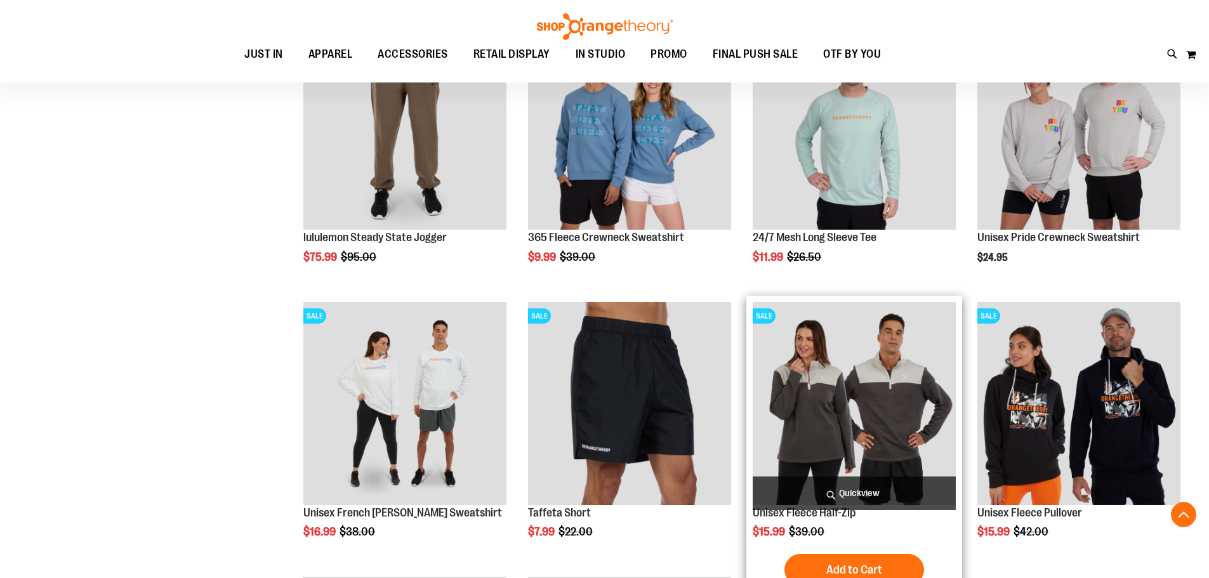
click at [866, 457] on img "product" at bounding box center [854, 403] width 203 height 203
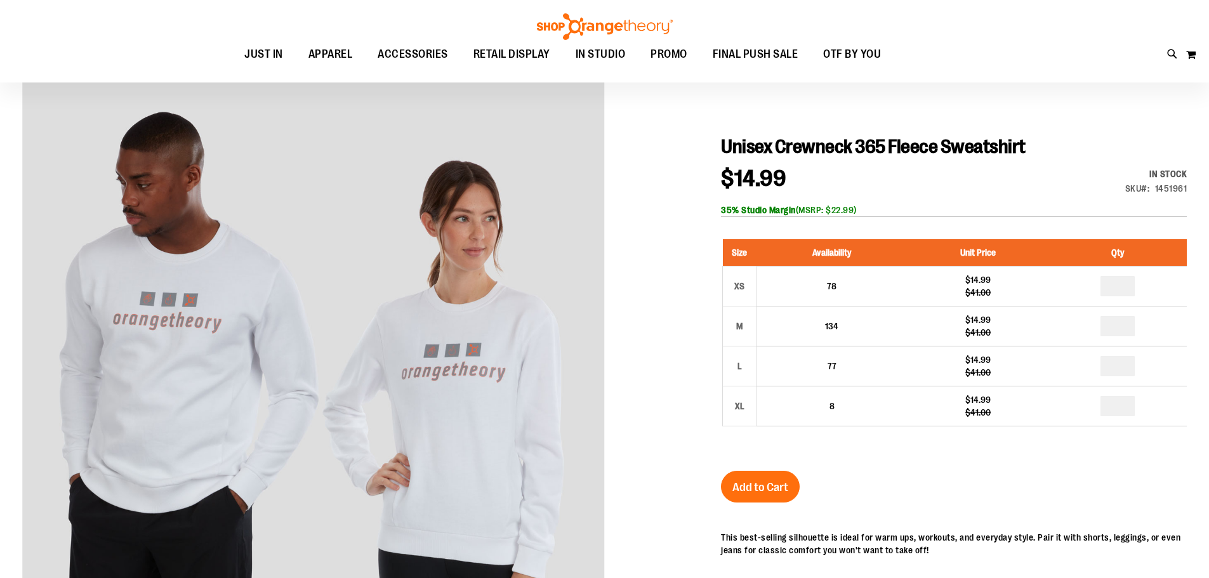
scroll to position [128, 0]
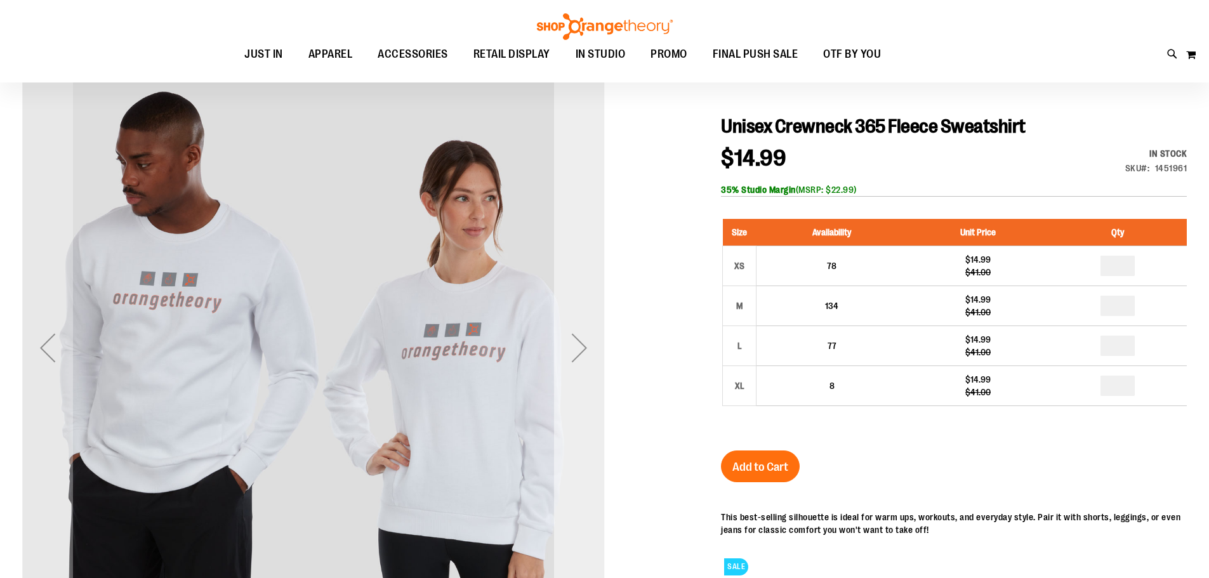
click at [589, 324] on div "Next" at bounding box center [579, 348] width 51 height 51
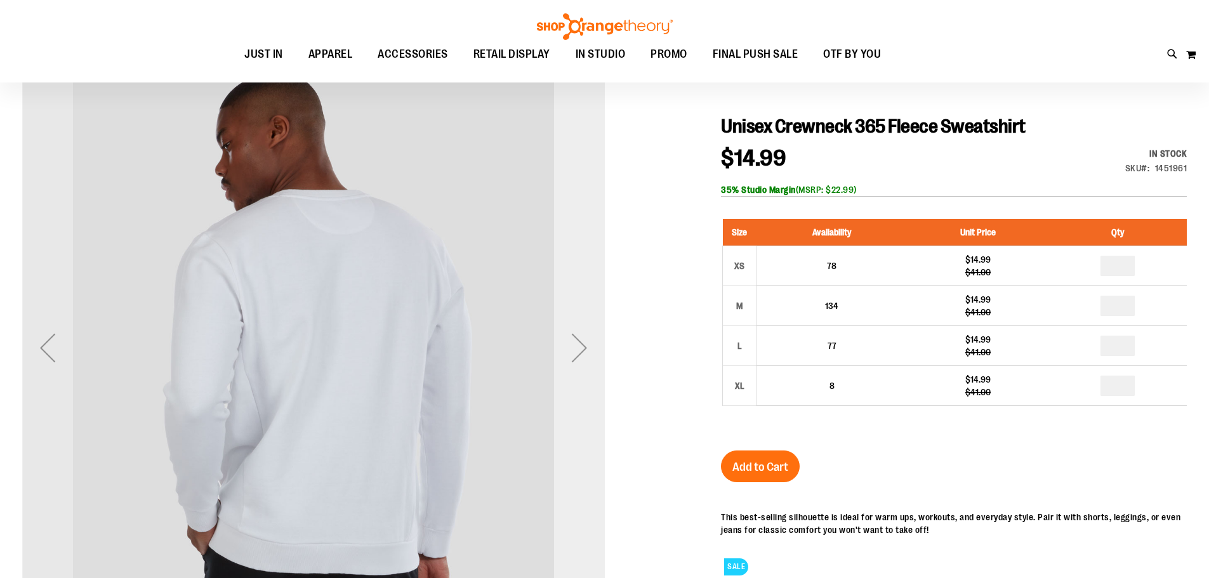
click at [589, 324] on div "Next" at bounding box center [579, 348] width 51 height 51
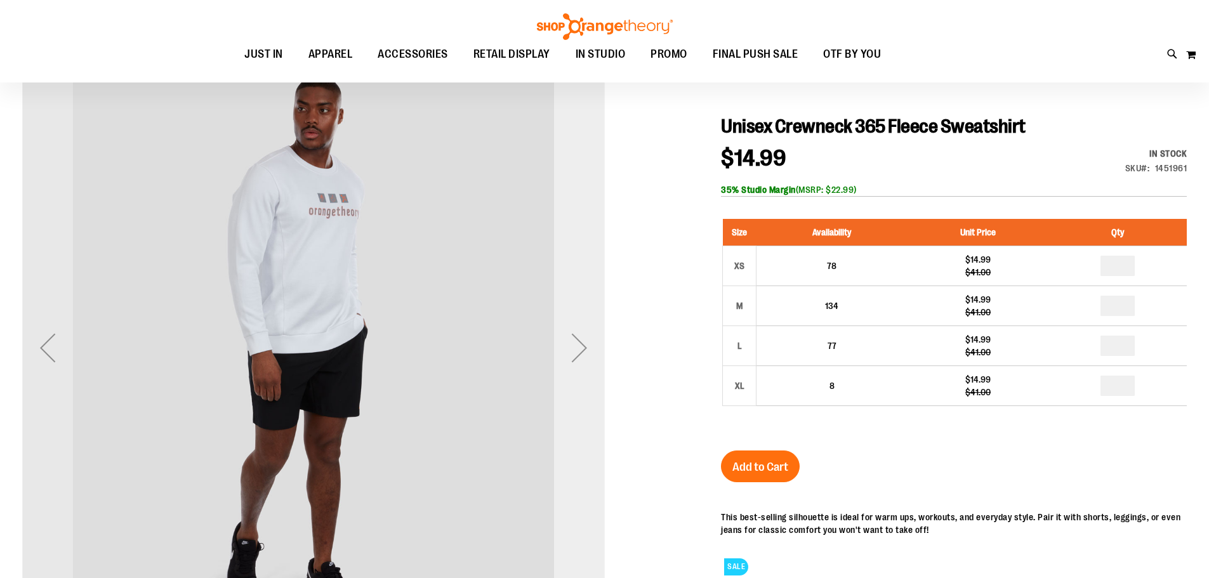
click at [589, 324] on div "Next" at bounding box center [579, 348] width 51 height 51
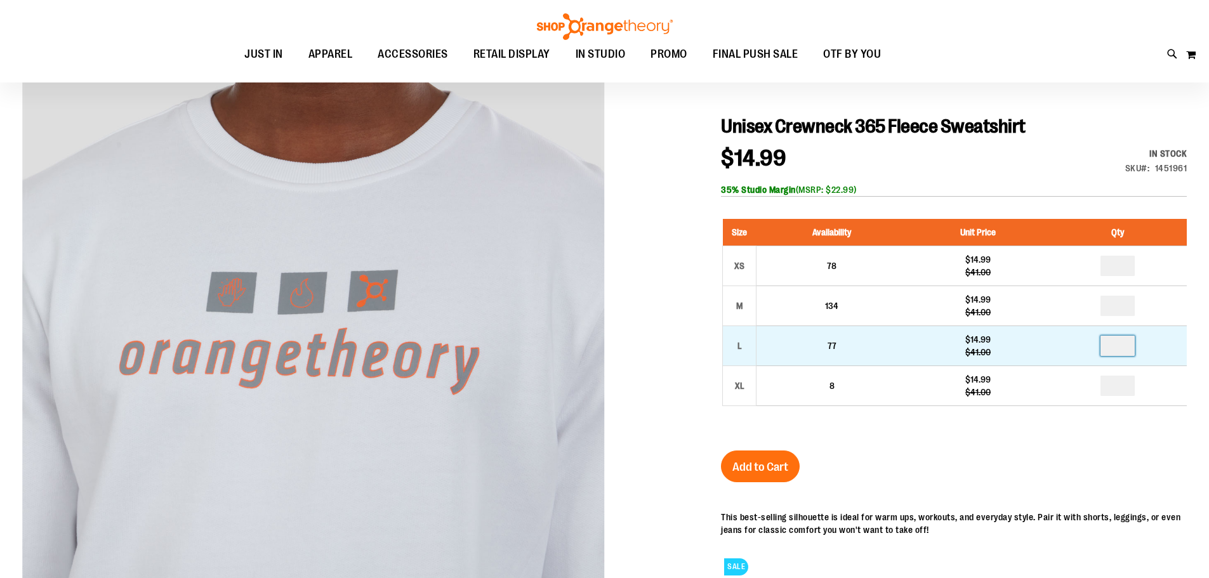
click at [1130, 343] on input "number" at bounding box center [1118, 346] width 34 height 20
type input "*"
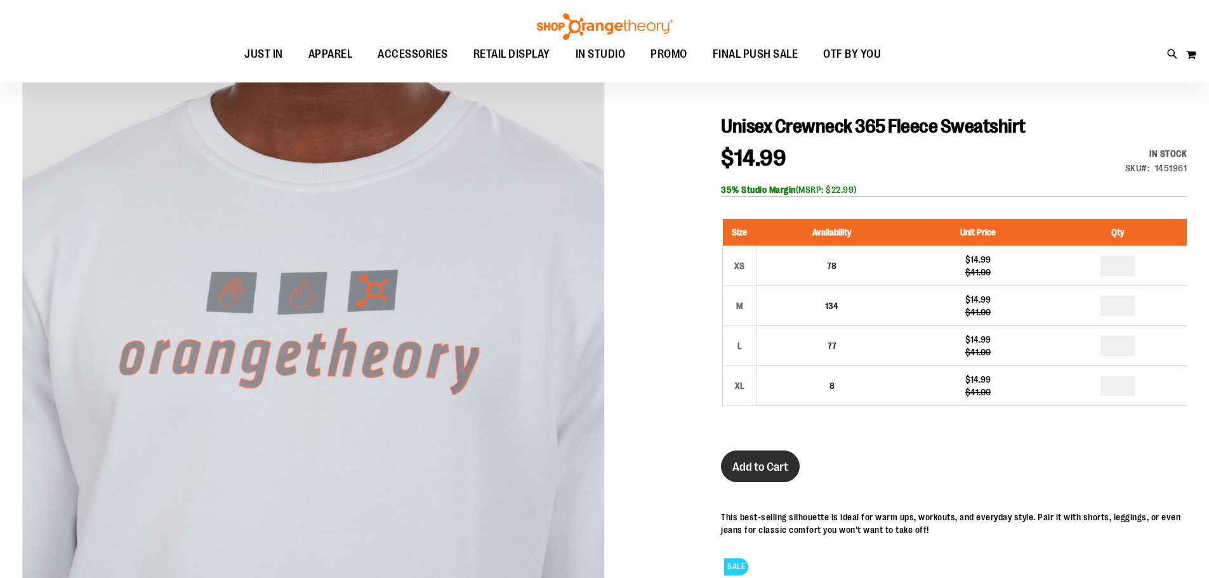
click at [775, 470] on span "Add to Cart" at bounding box center [761, 467] width 56 height 14
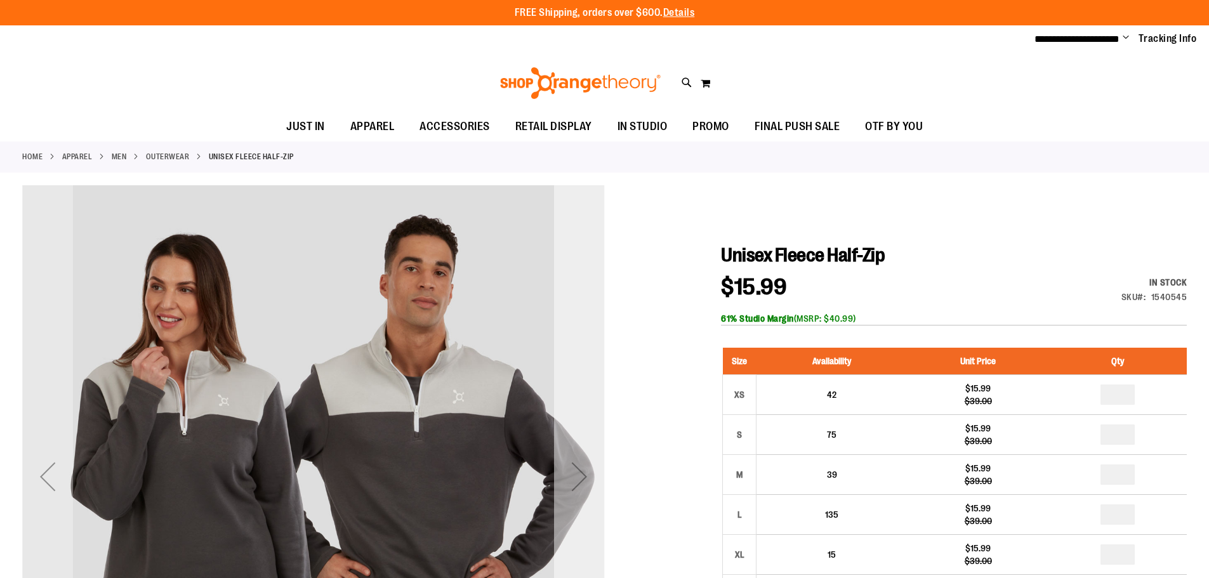
click at [566, 478] on div "Next" at bounding box center [579, 476] width 51 height 51
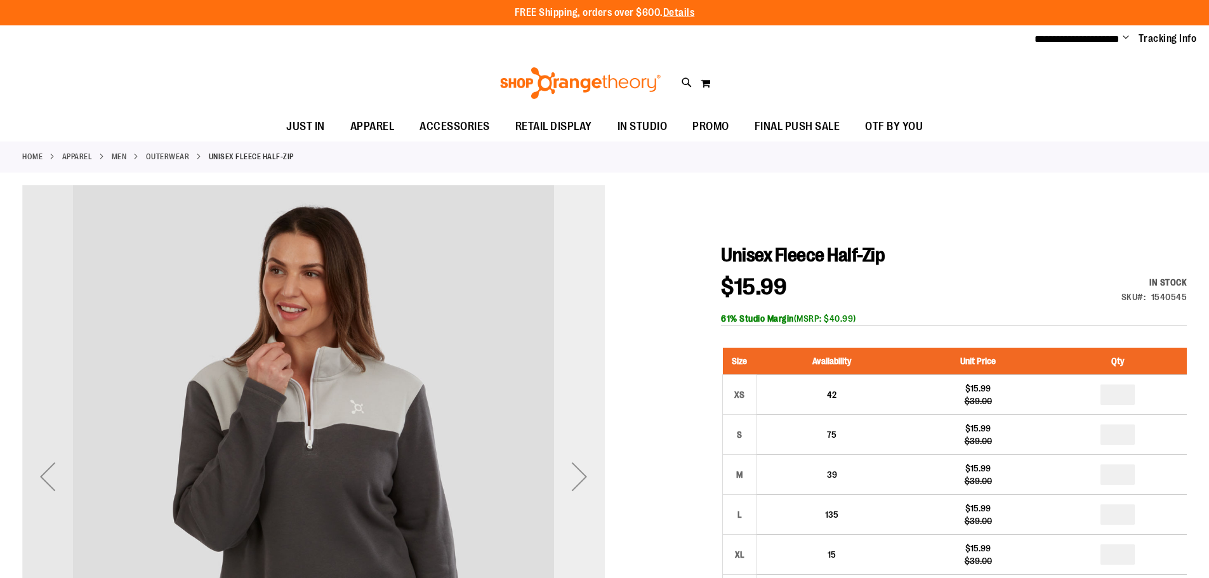
click at [566, 478] on div "Next" at bounding box center [579, 476] width 51 height 51
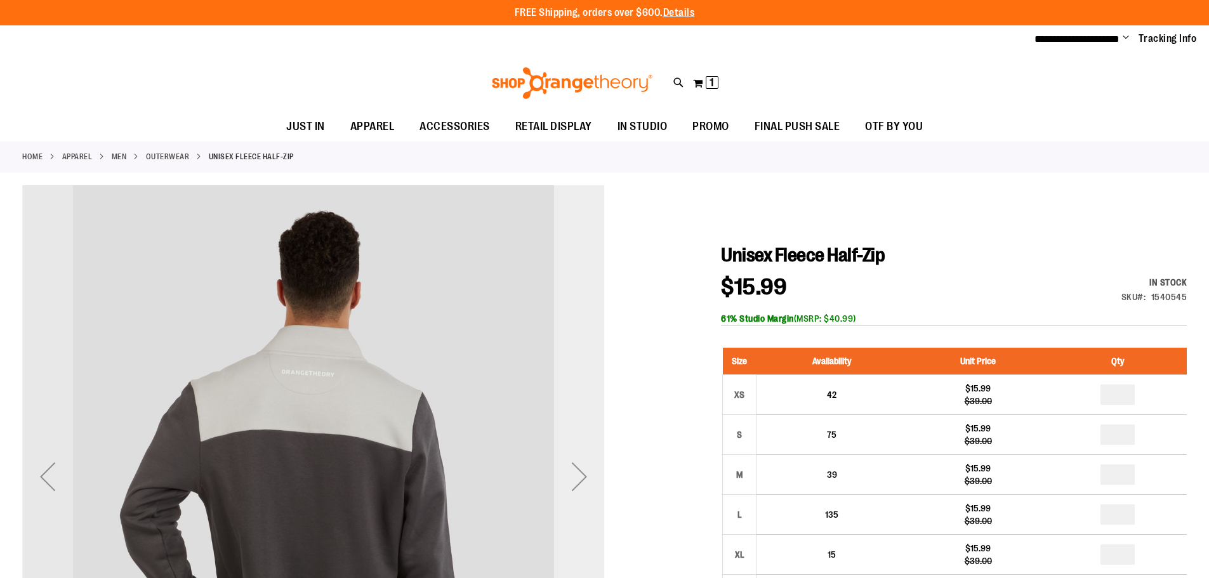
click at [566, 478] on div "Next" at bounding box center [579, 476] width 51 height 51
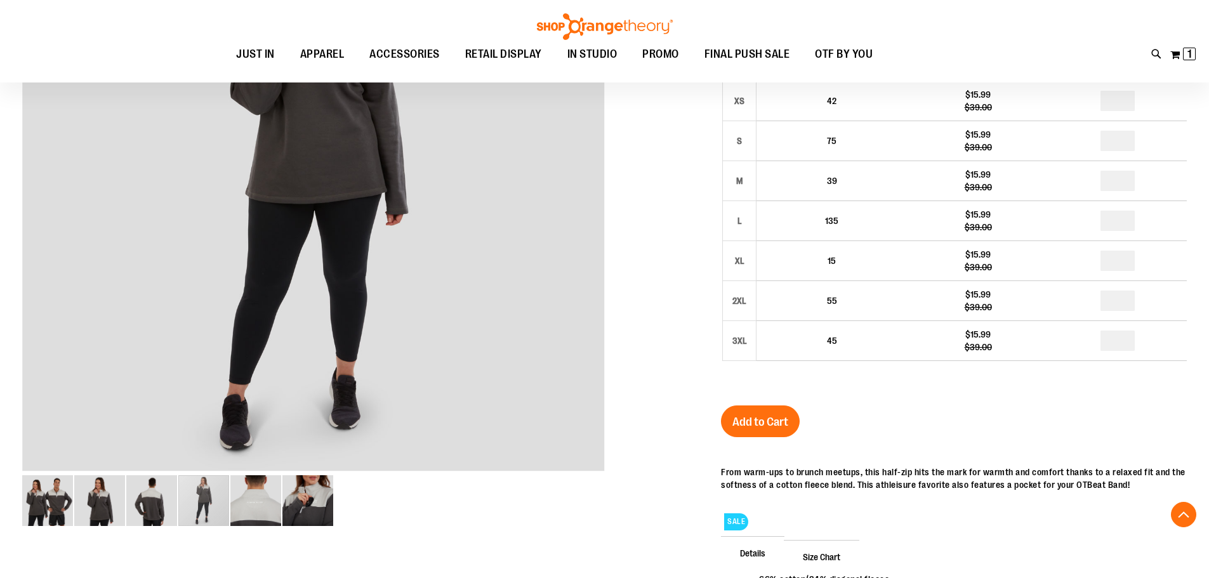
scroll to position [253, 0]
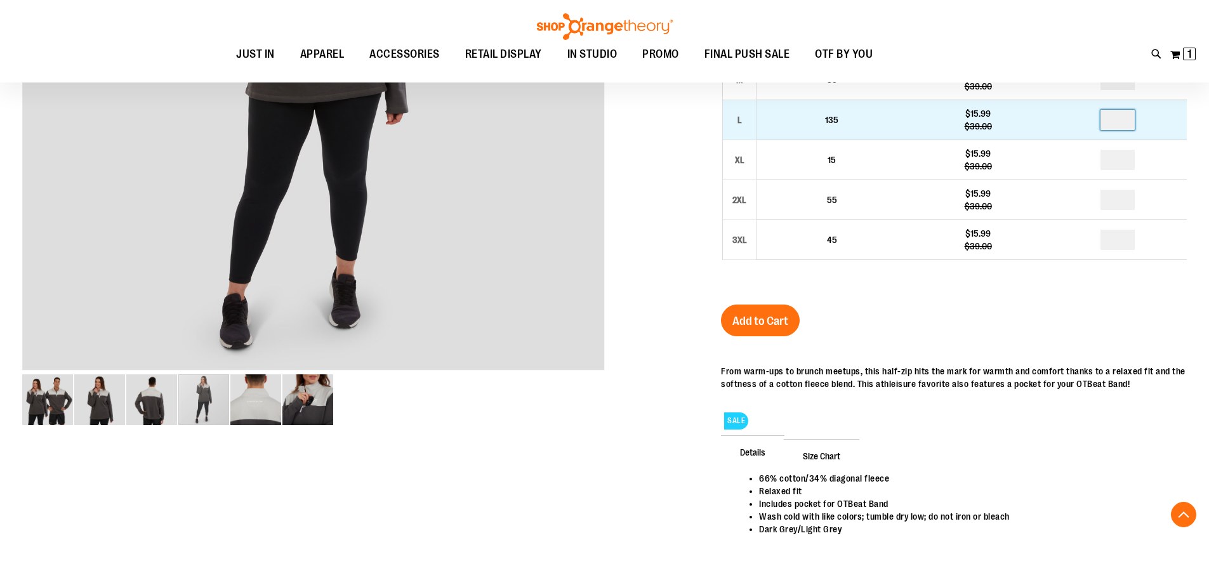
click at [1120, 124] on input "number" at bounding box center [1118, 120] width 34 height 20
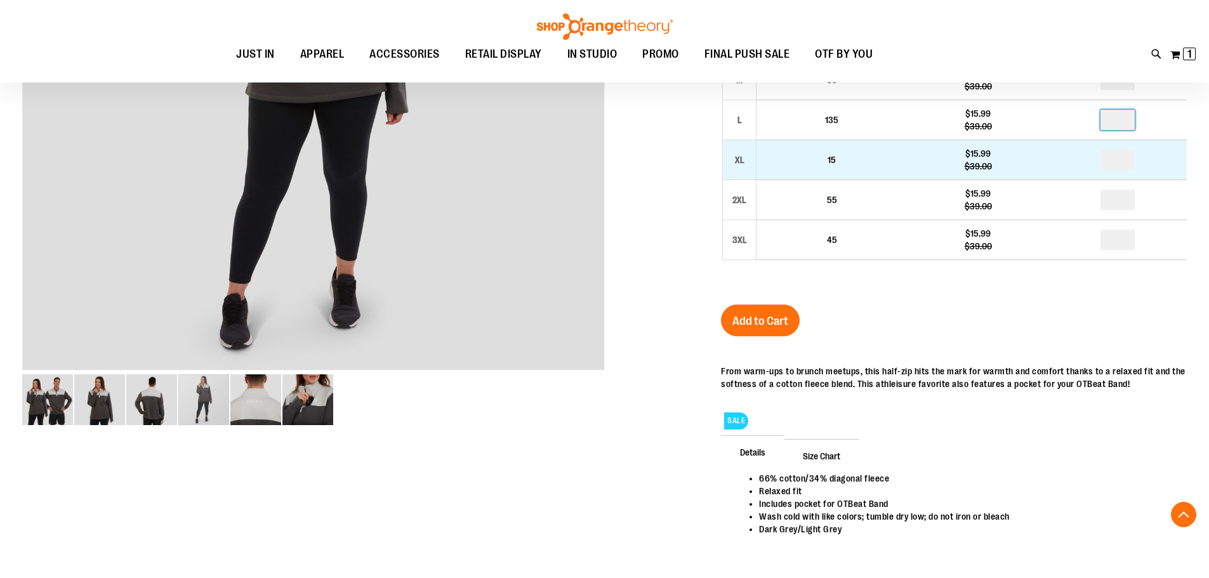
type input "*"
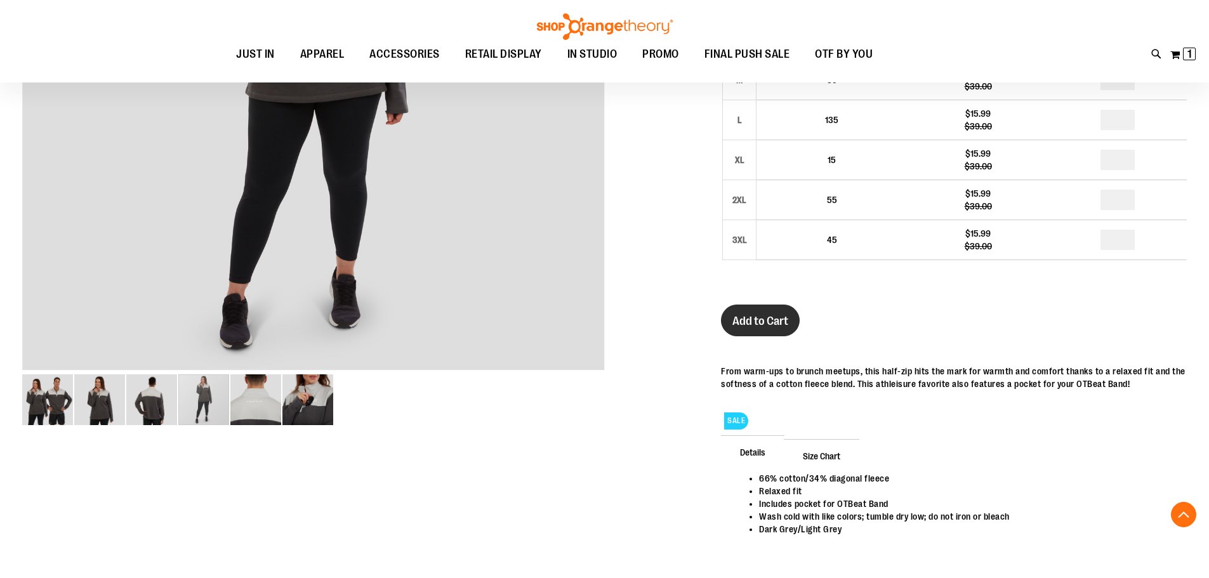
click at [769, 314] on span "Add to Cart" at bounding box center [761, 321] width 56 height 14
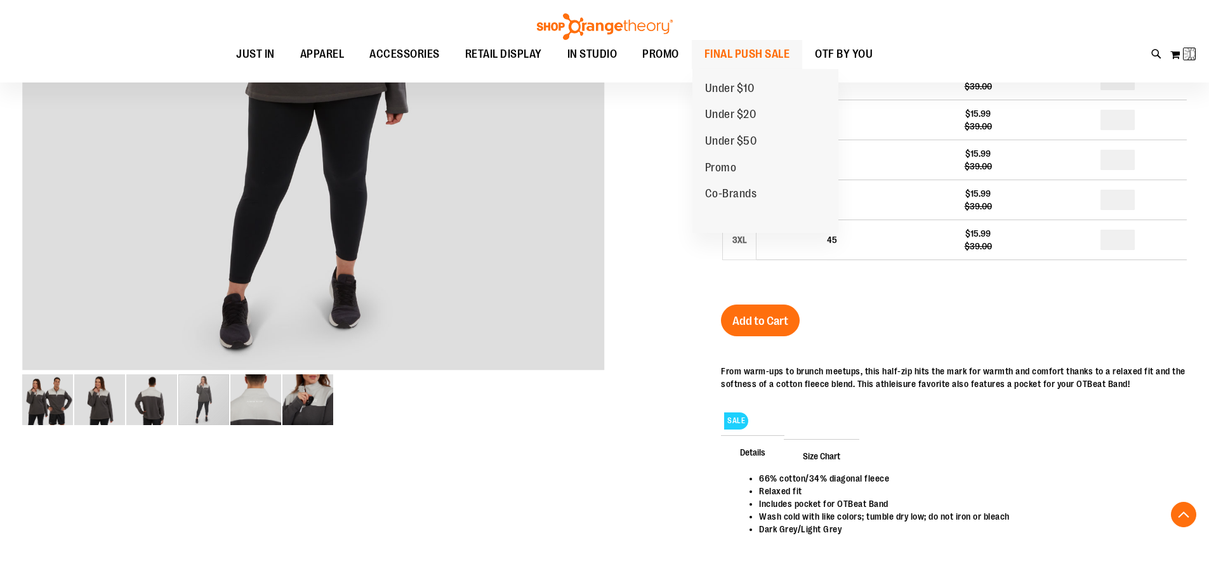
click at [731, 51] on span "FINAL PUSH SALE" at bounding box center [748, 54] width 86 height 29
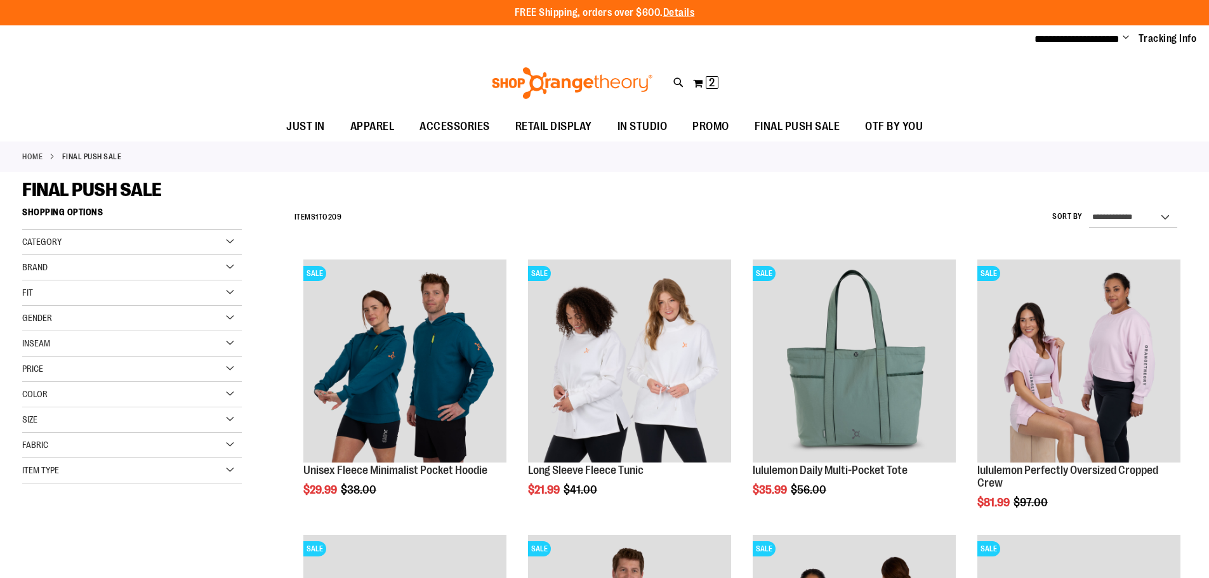
click at [44, 423] on div "Size" at bounding box center [132, 420] width 220 height 25
click at [103, 455] on div "L" at bounding box center [102, 451] width 19 height 19
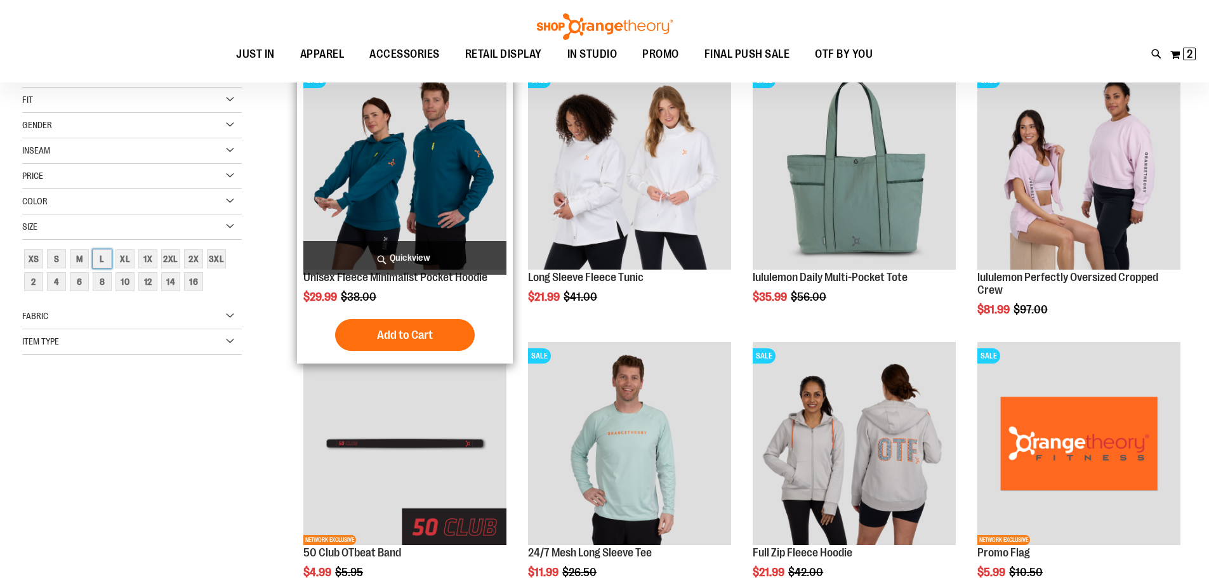
scroll to position [201, 0]
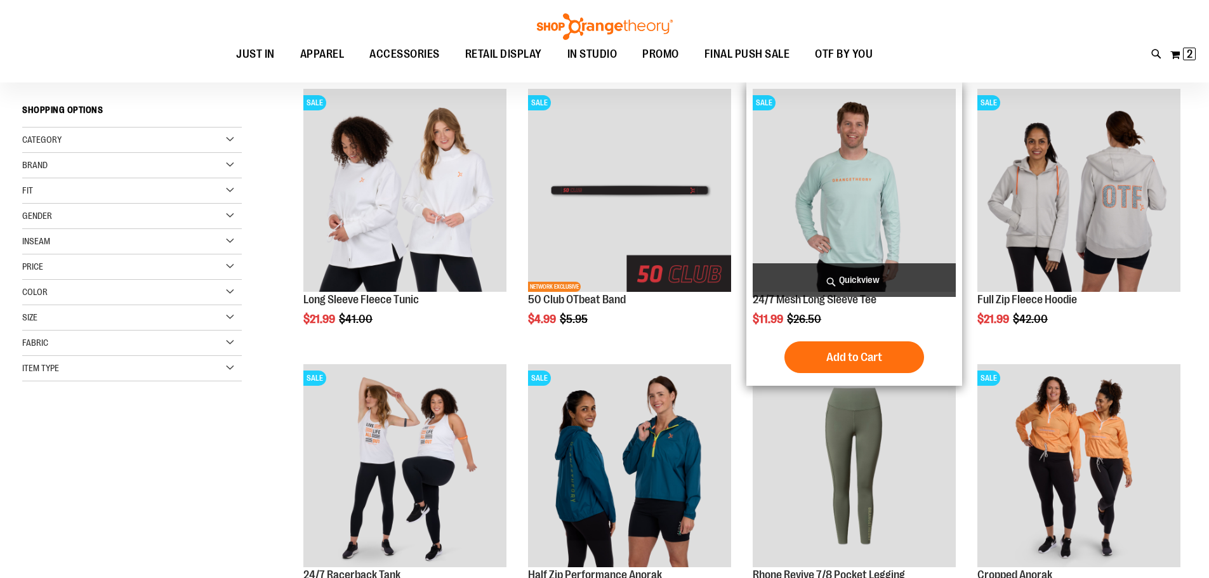
scroll to position [190, 0]
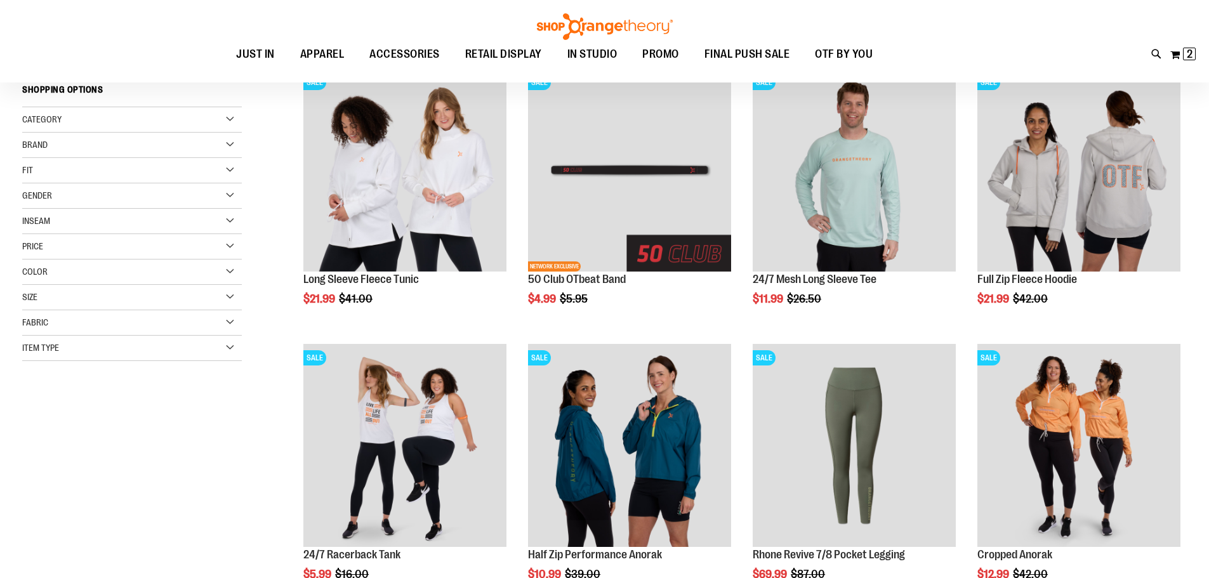
click at [83, 202] on div "Gender" at bounding box center [132, 195] width 220 height 25
click at [32, 220] on link "Men 6 items" at bounding box center [124, 221] width 211 height 13
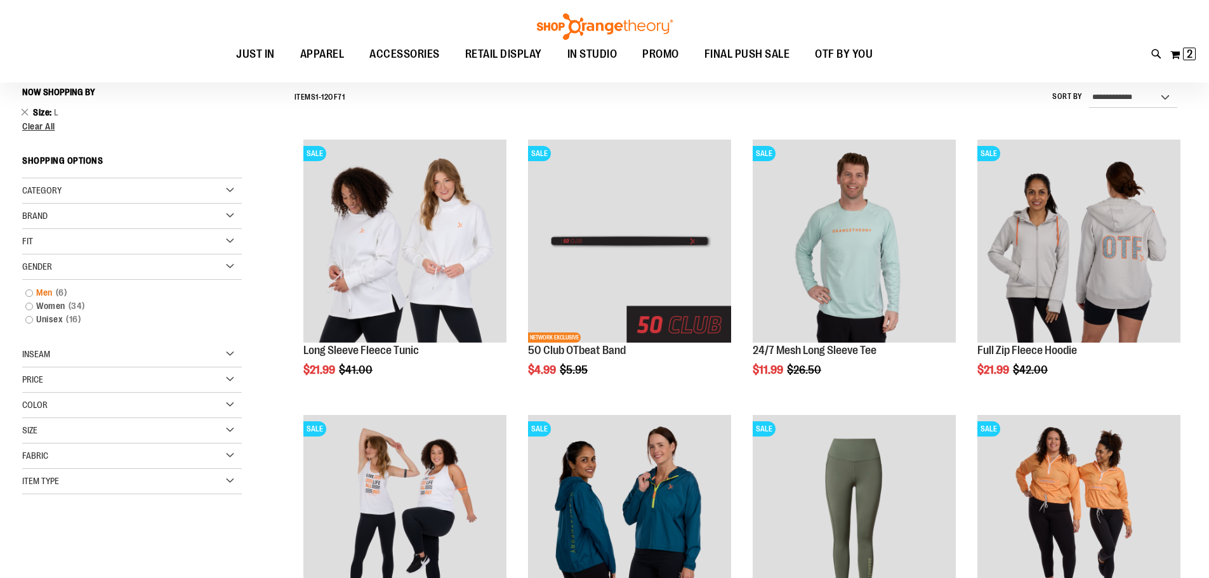
scroll to position [118, 0]
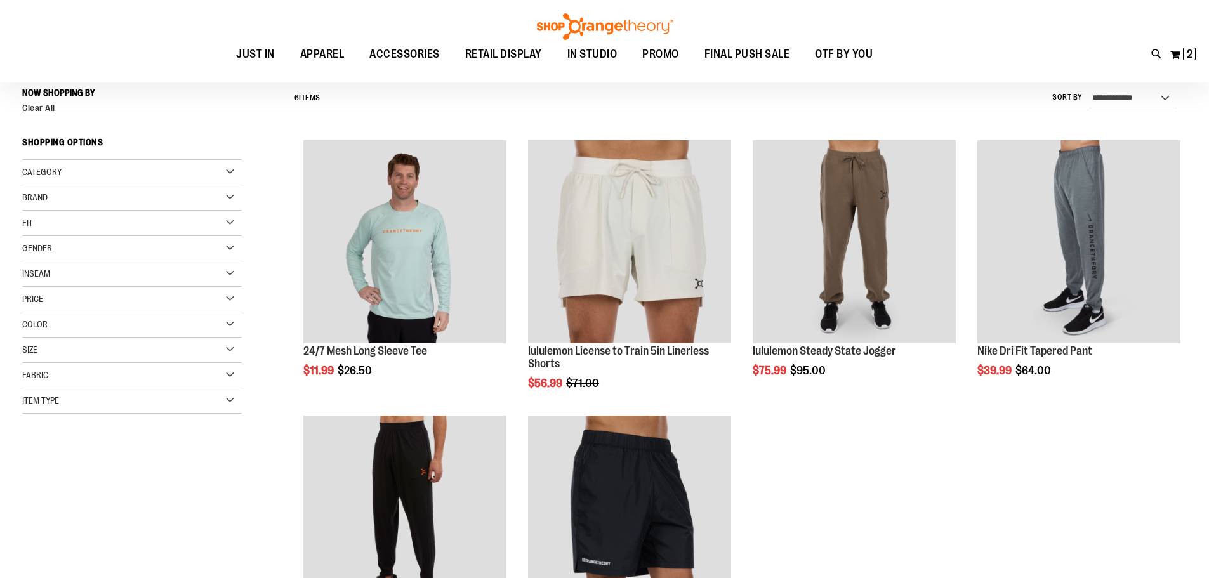
click at [28, 262] on div "Gender" at bounding box center [132, 248] width 220 height 25
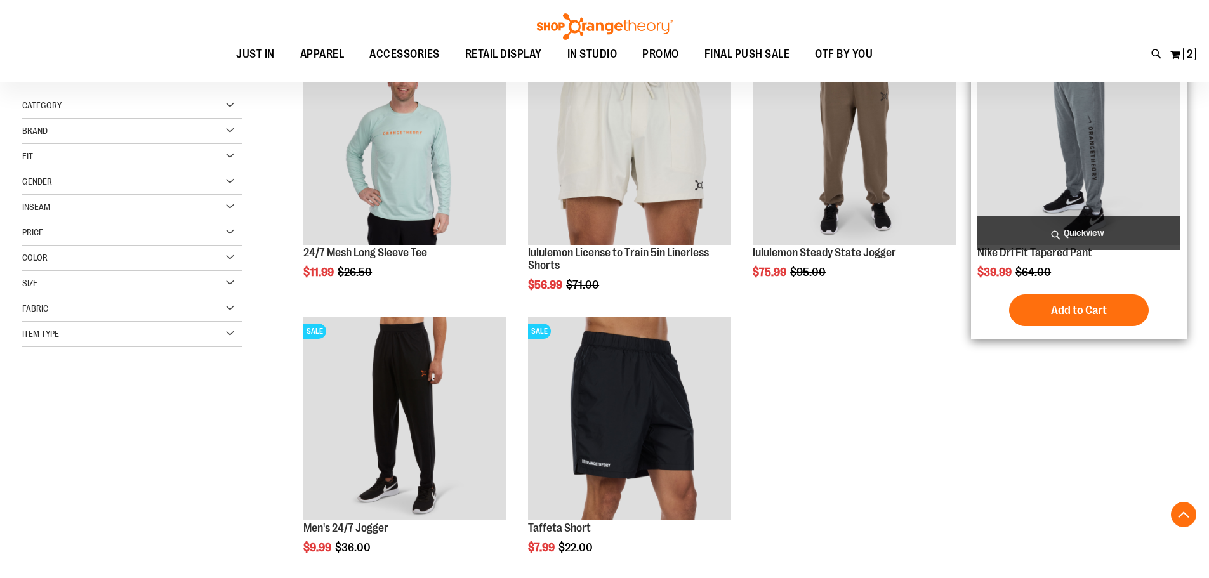
scroll to position [245, 0]
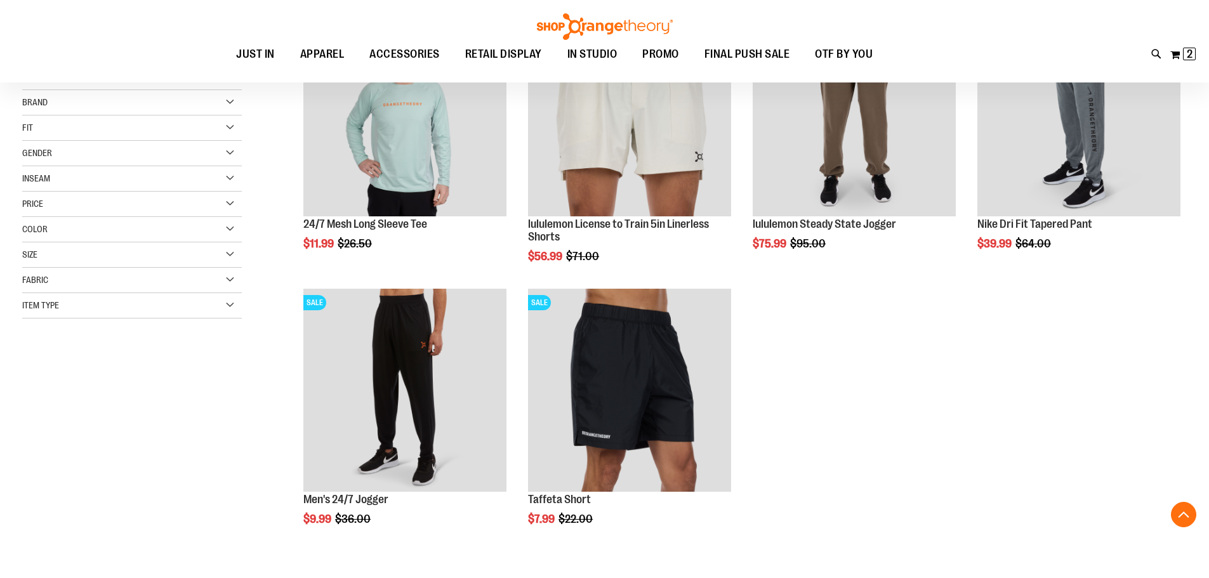
click at [42, 150] on span "Gender" at bounding box center [37, 153] width 30 height 10
click at [39, 208] on link "Unisex 31 items" at bounding box center [124, 205] width 211 height 13
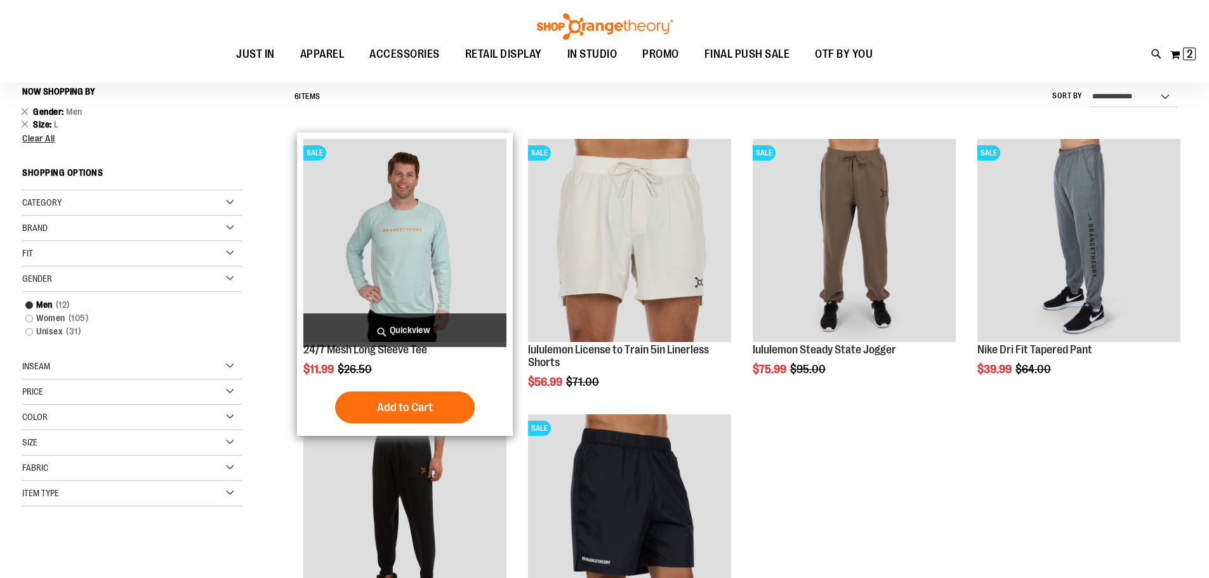
scroll to position [118, 0]
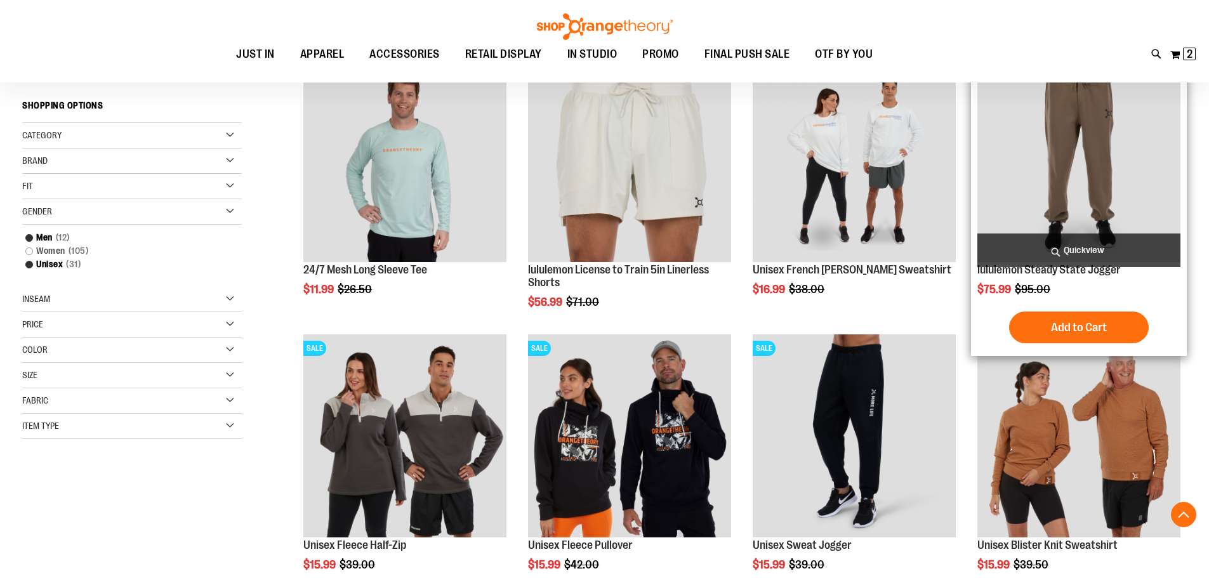
scroll to position [309, 0]
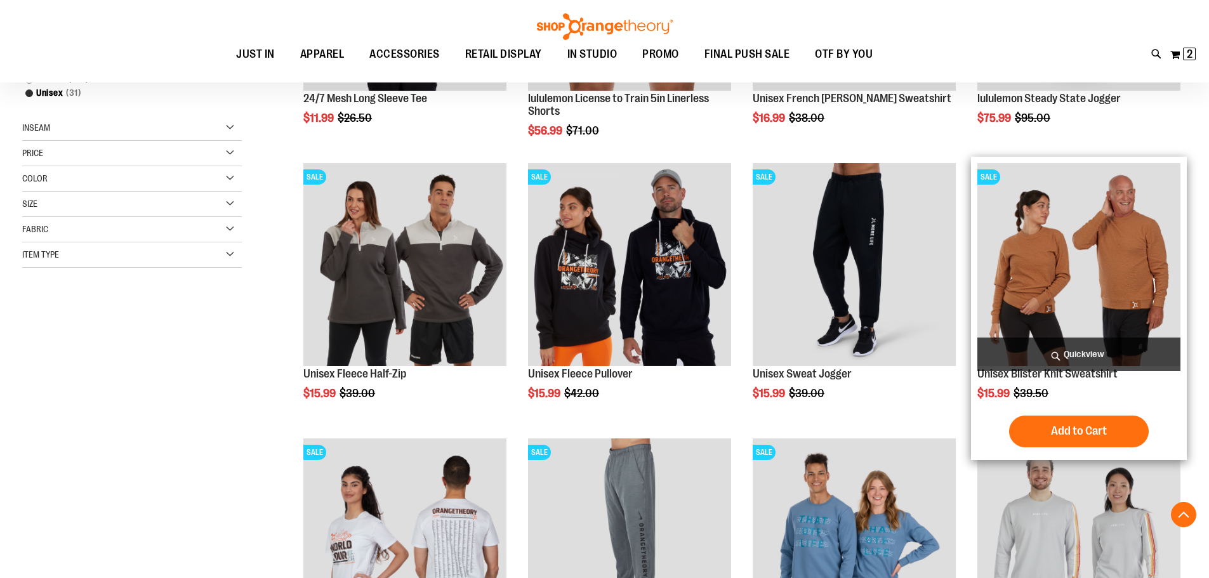
scroll to position [309, 0]
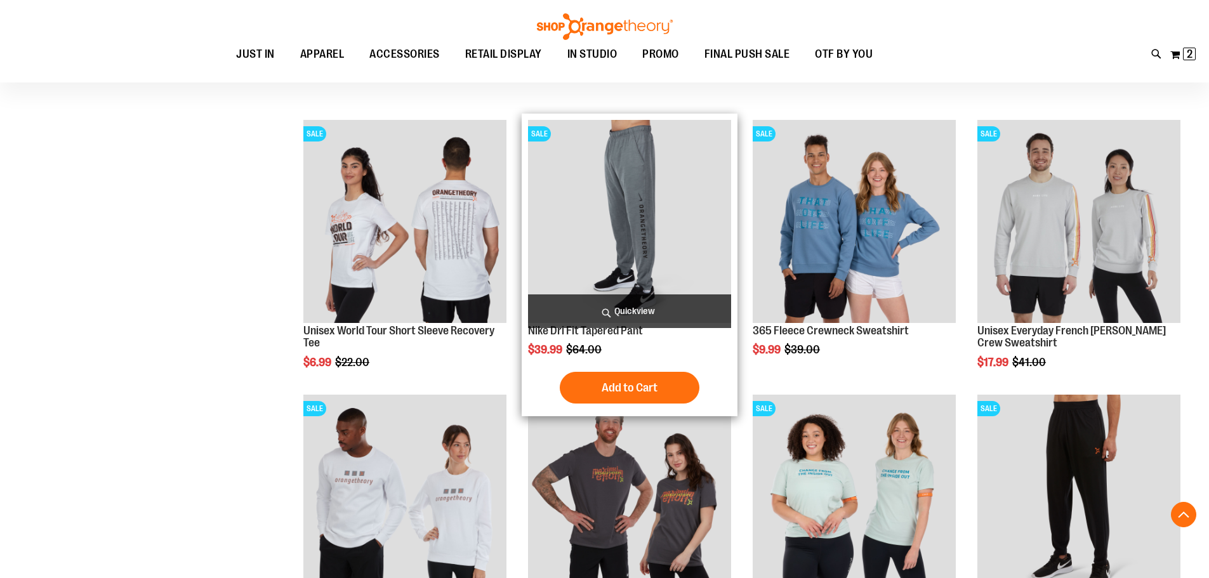
scroll to position [753, 0]
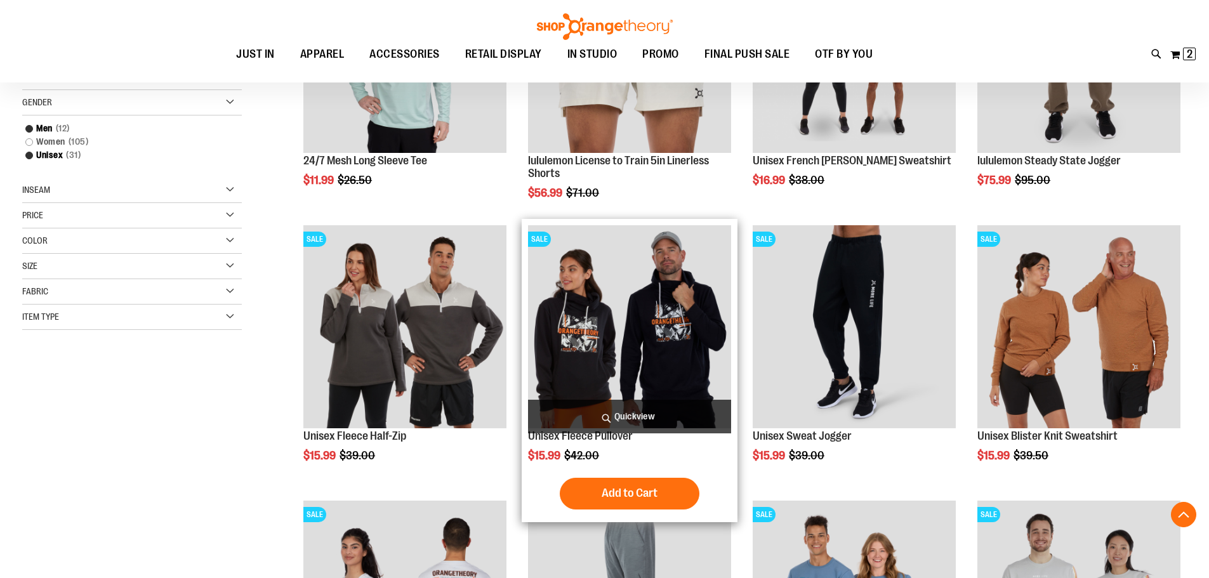
scroll to position [436, 0]
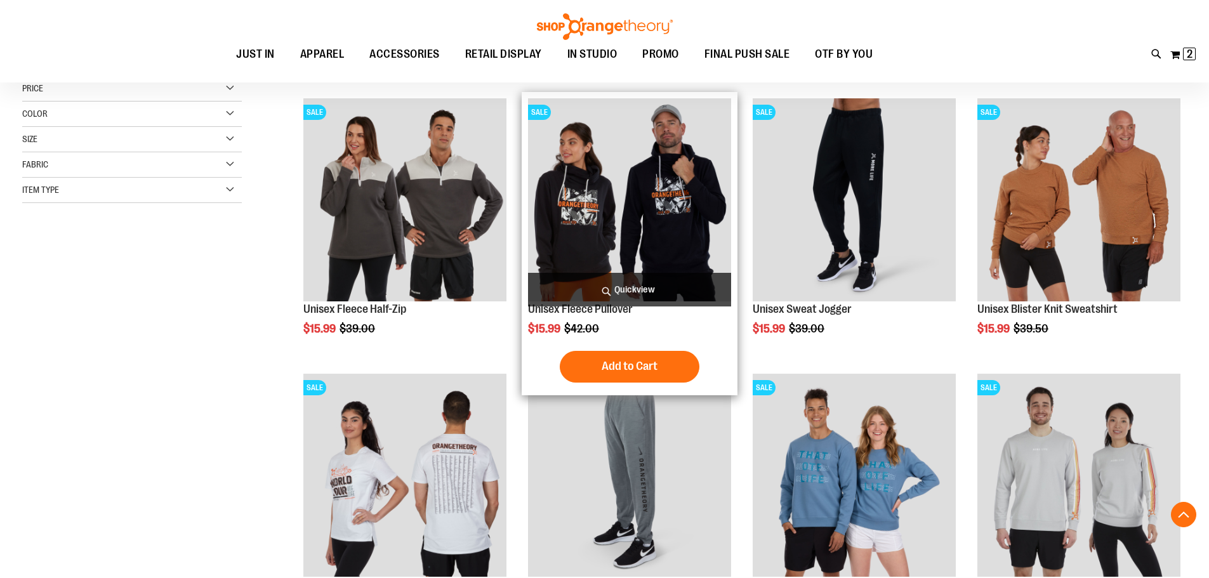
click at [640, 215] on img "product" at bounding box center [629, 199] width 203 height 203
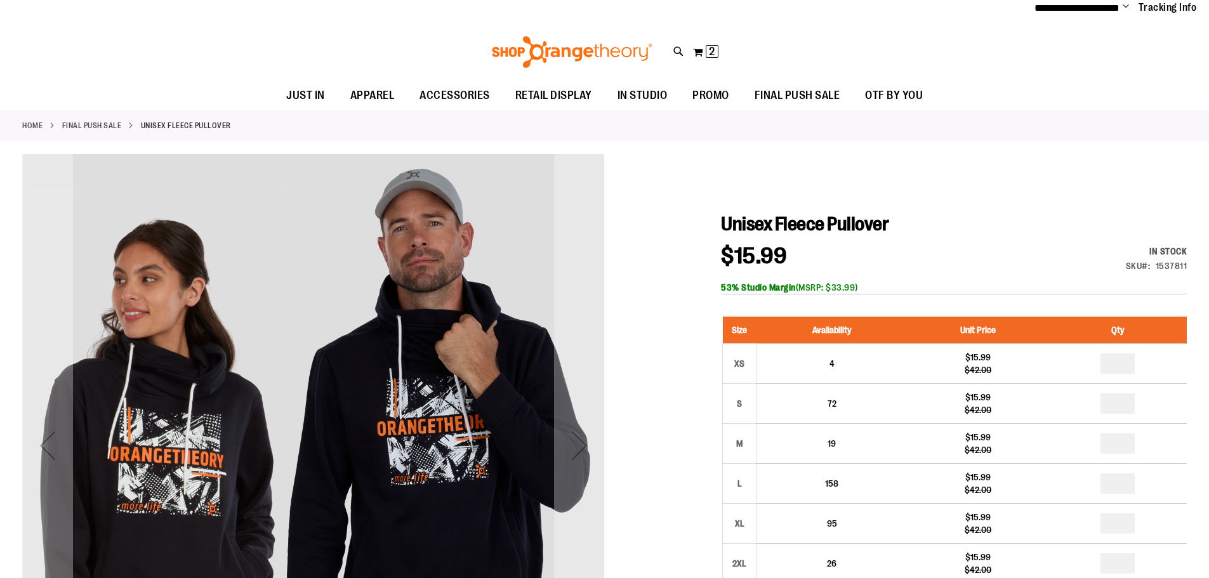
scroll to position [63, 0]
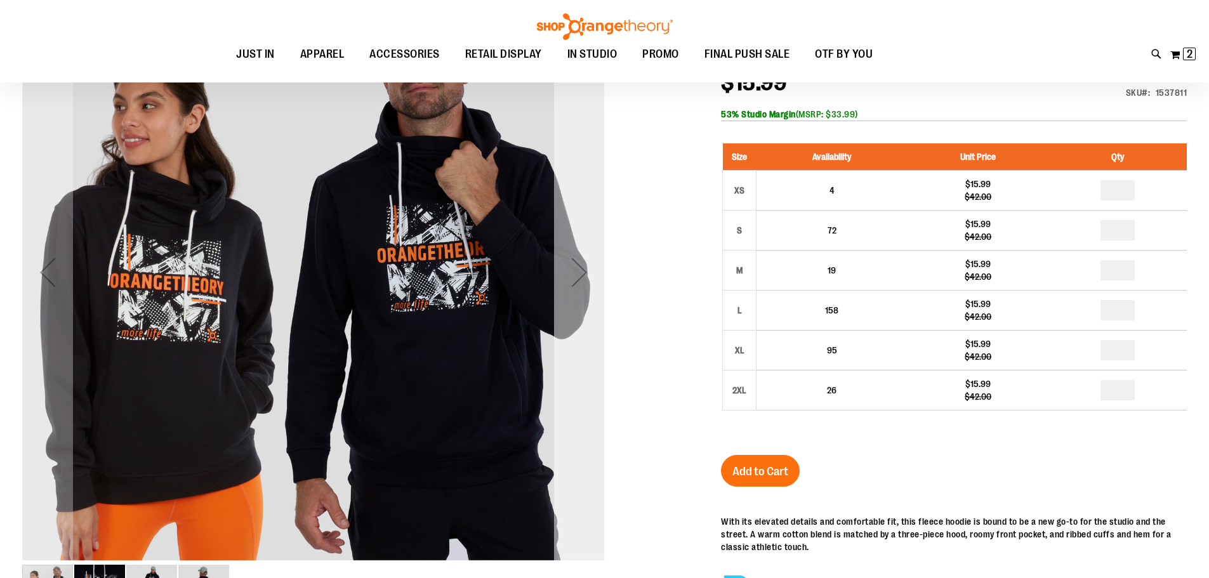
click at [585, 305] on div "Next" at bounding box center [579, 272] width 51 height 583
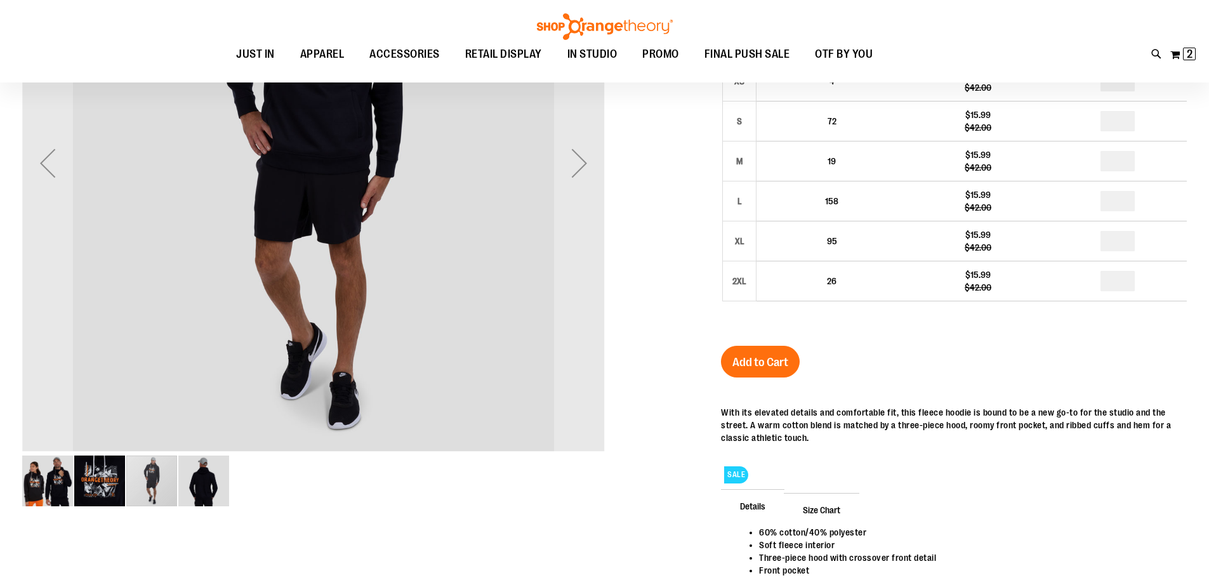
scroll to position [0, 0]
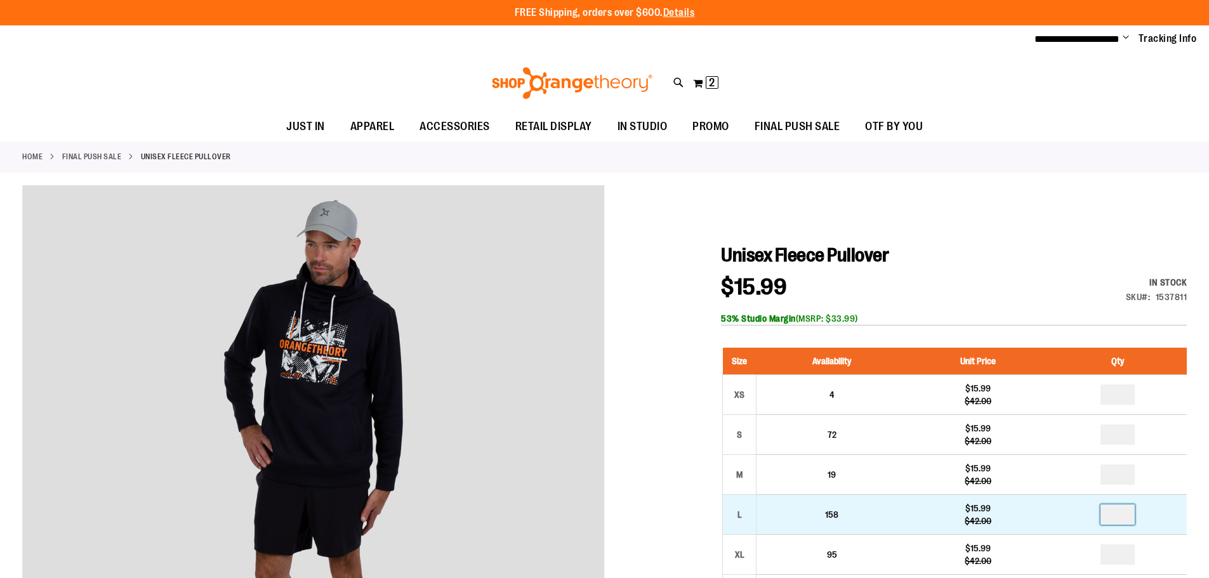
click at [1129, 517] on input "number" at bounding box center [1118, 515] width 34 height 20
type input "*"
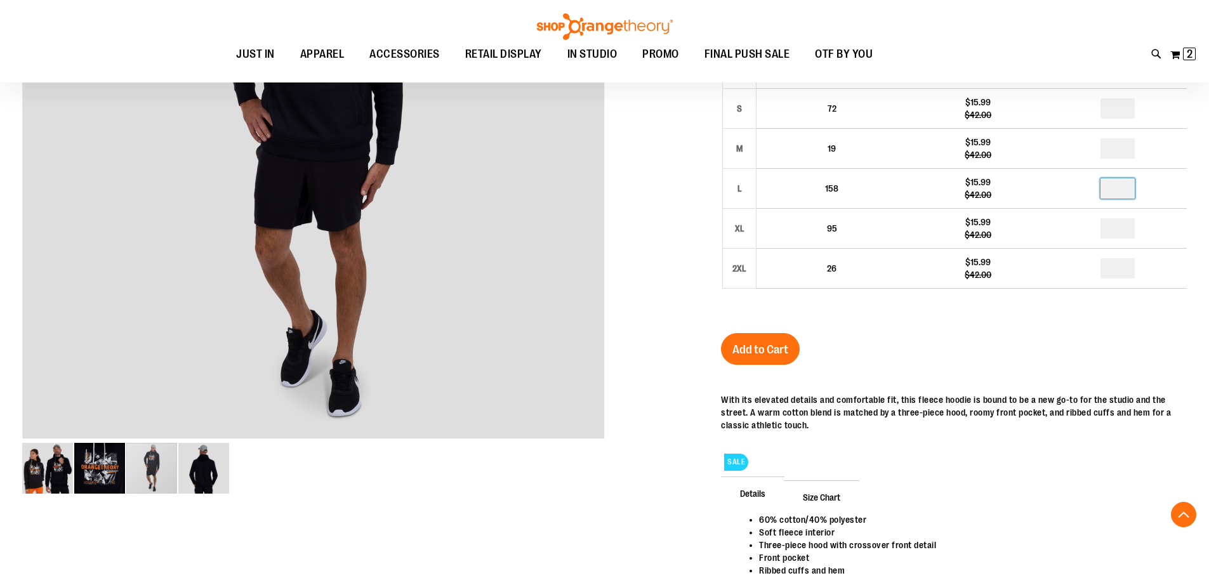
scroll to position [317, 0]
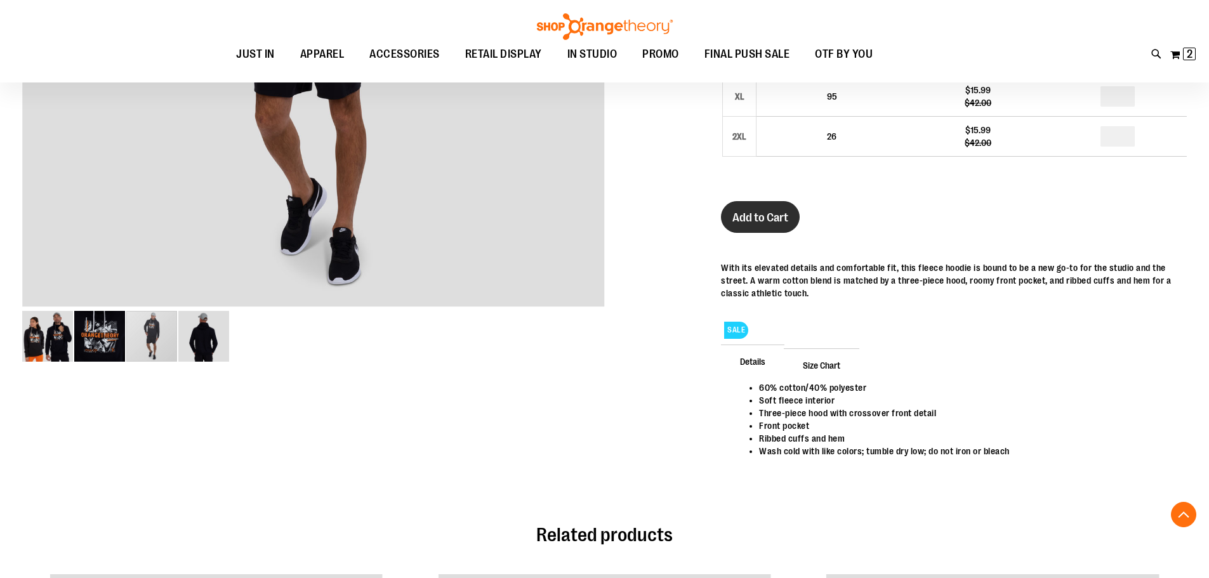
click at [778, 216] on span "Add to Cart" at bounding box center [761, 218] width 56 height 14
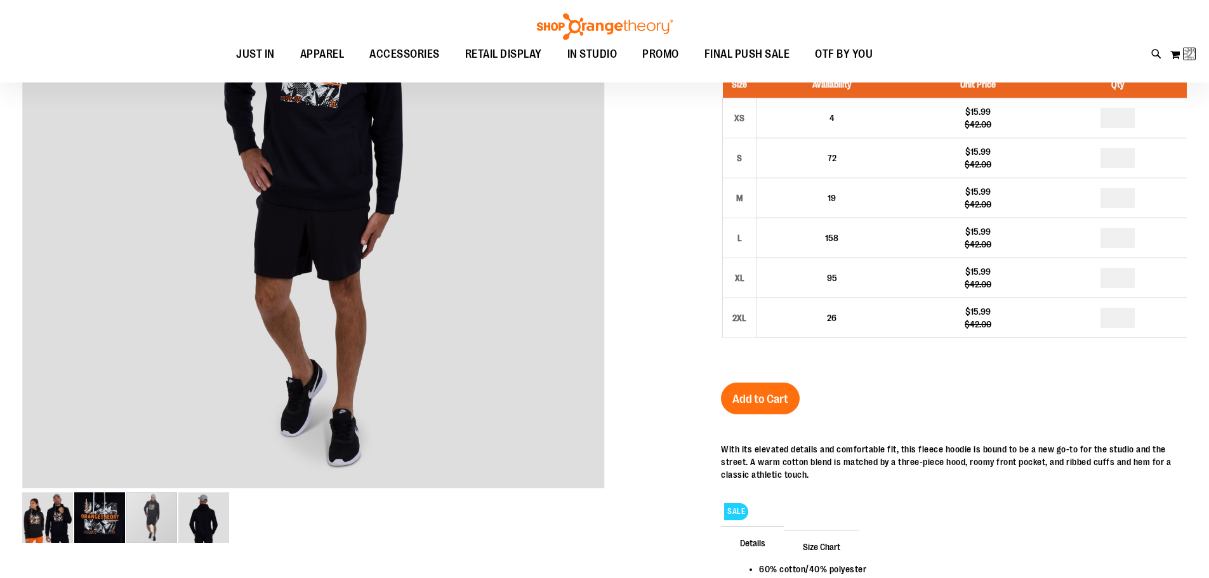
scroll to position [0, 0]
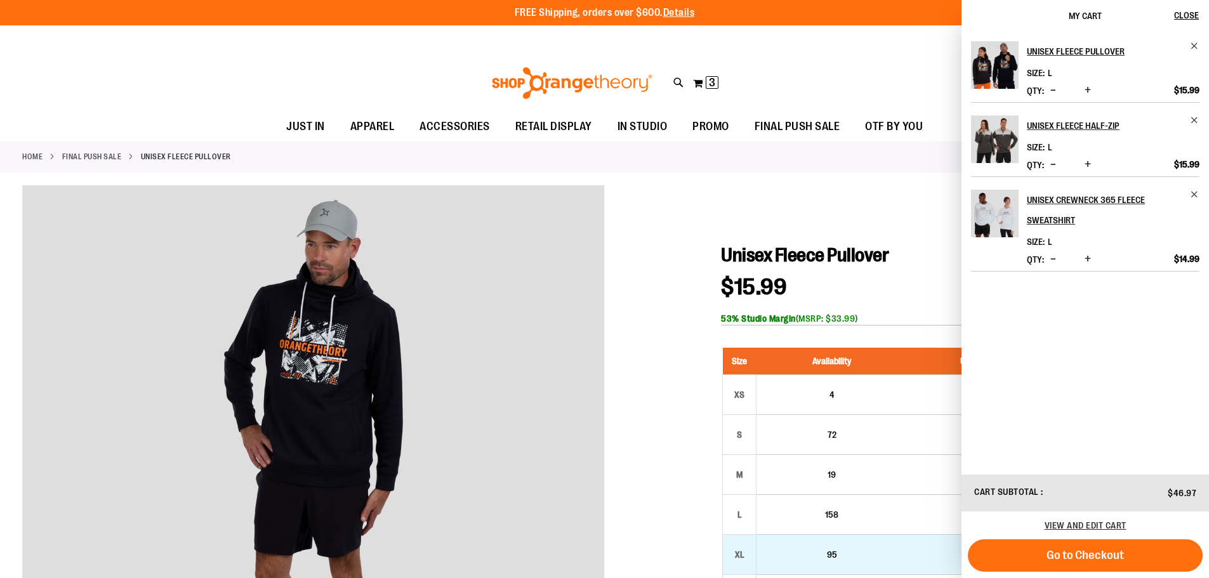
click at [1108, 557] on span "Go to Checkout" at bounding box center [1085, 556] width 77 height 14
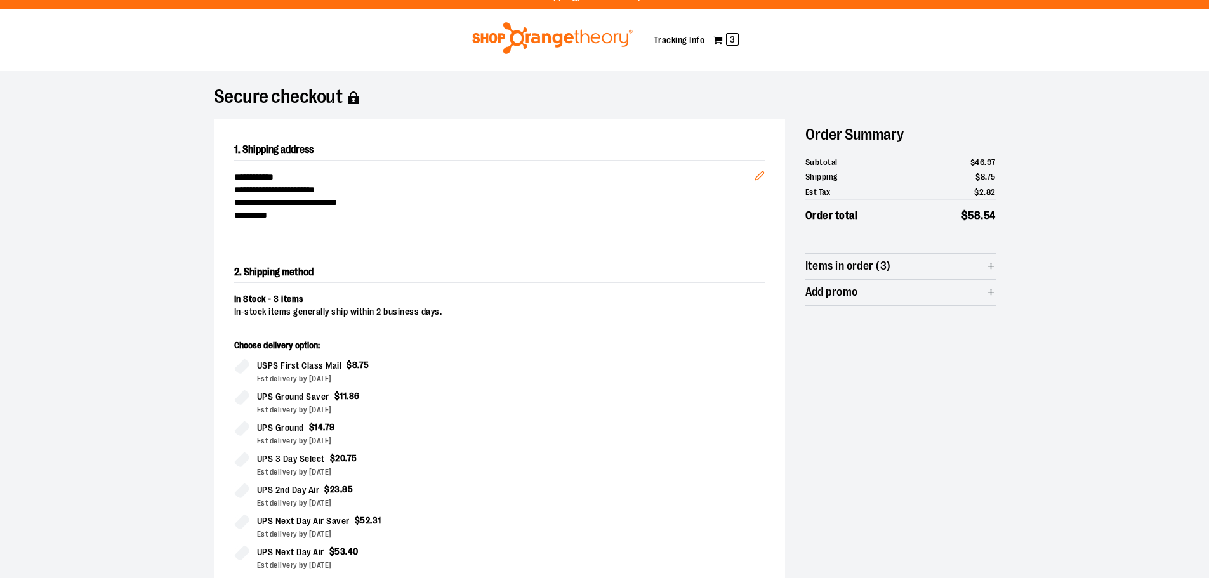
scroll to position [13, 0]
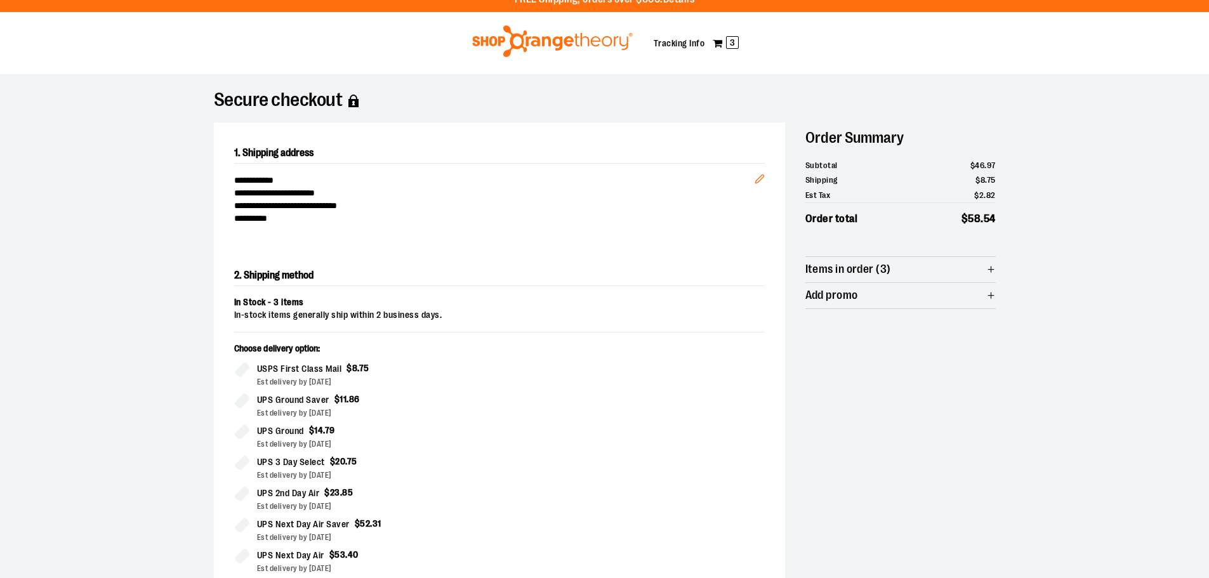
click at [988, 270] on icon "button" at bounding box center [992, 270] width 10 height 10
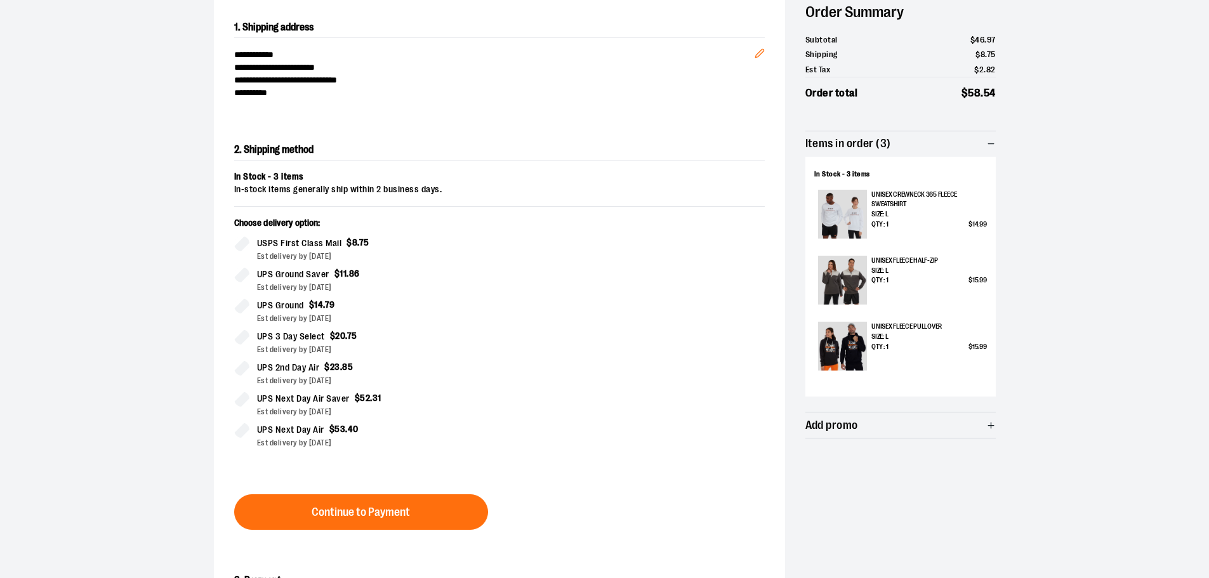
scroll to position [140, 0]
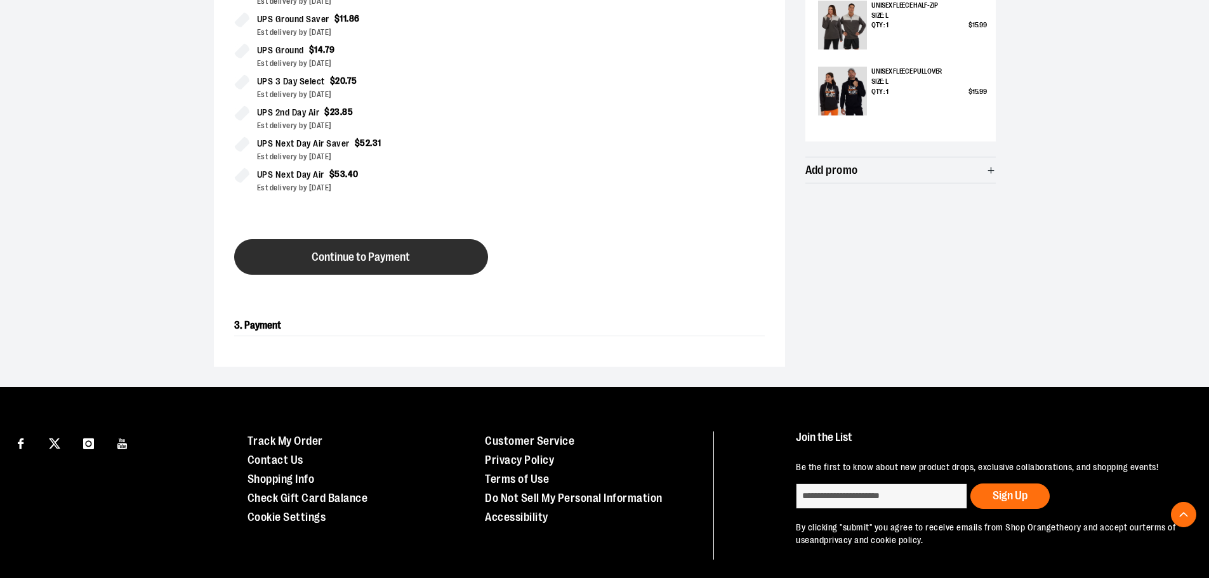
click at [368, 251] on span "Continue to Payment" at bounding box center [361, 257] width 98 height 12
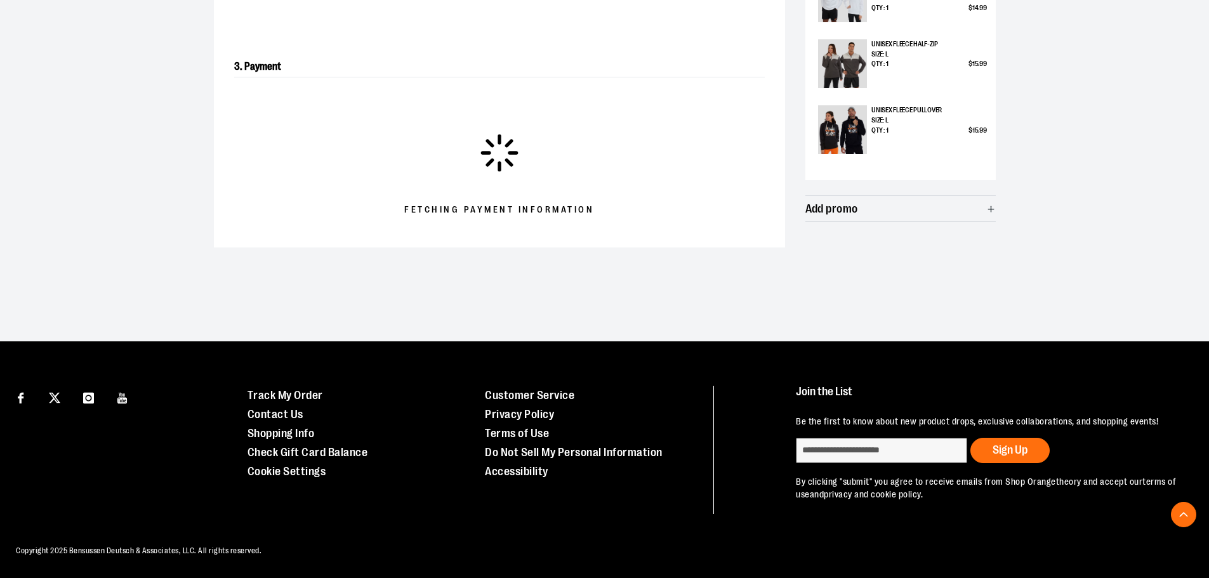
click at [989, 210] on icon "button" at bounding box center [992, 209] width 10 height 10
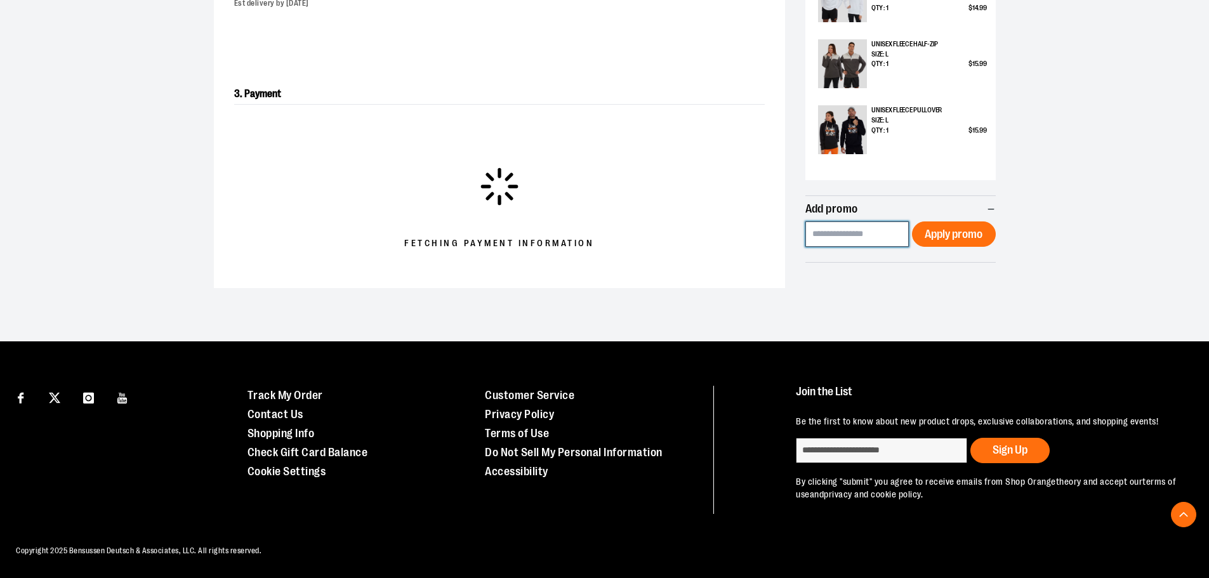
click at [874, 232] on input at bounding box center [858, 234] width 104 height 25
type input "**"
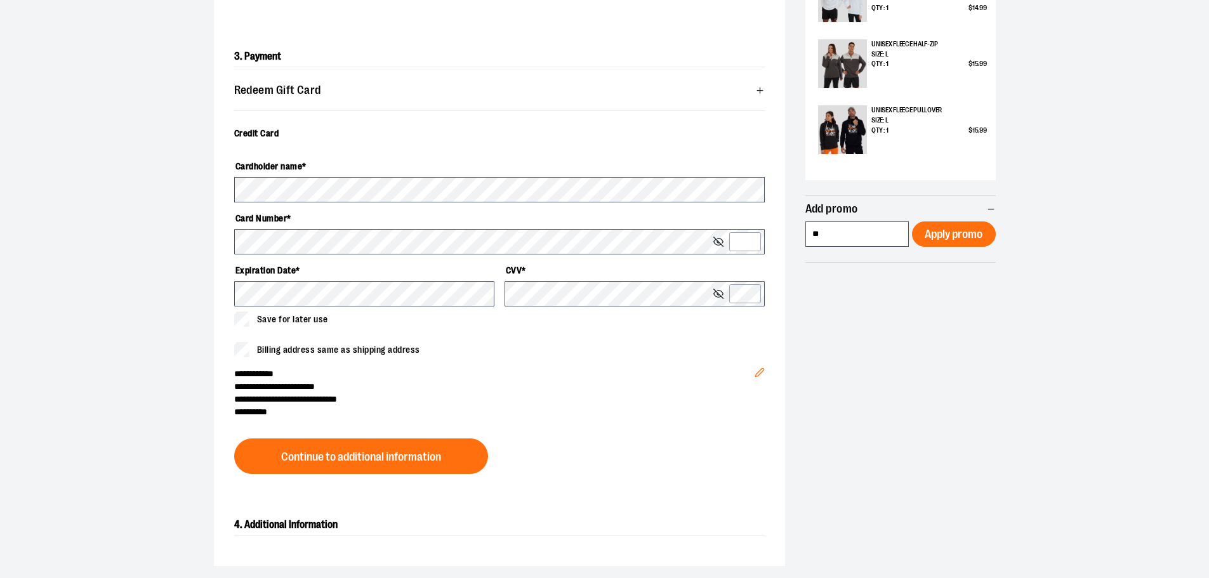
scroll to position [337, 0]
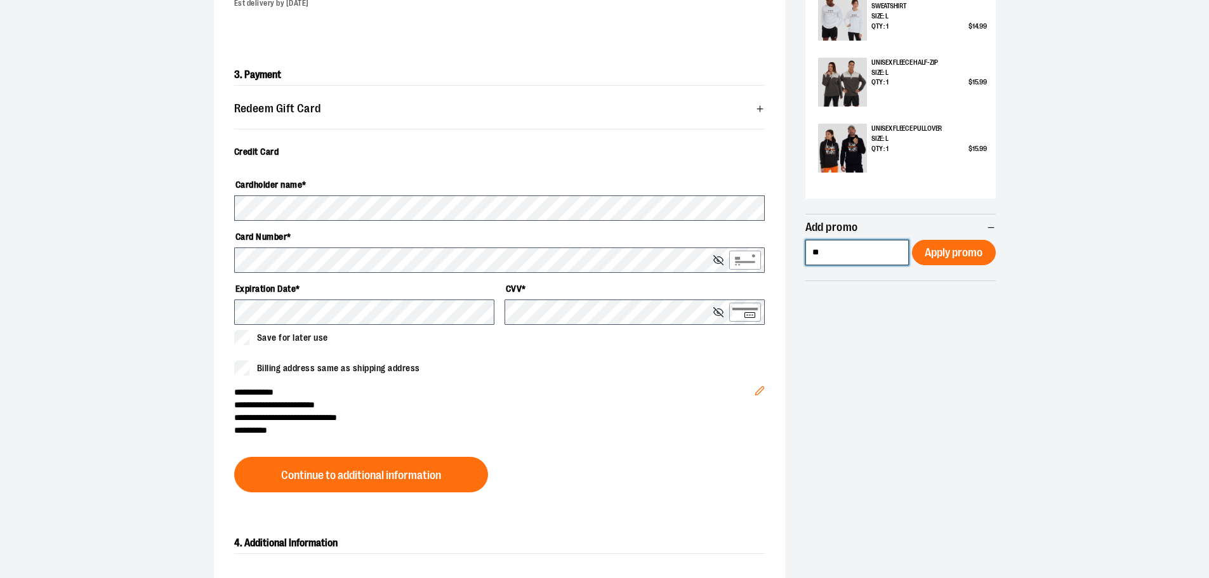
click at [871, 256] on input "**" at bounding box center [858, 252] width 104 height 25
click at [968, 256] on span "Apply promo" at bounding box center [954, 253] width 58 height 12
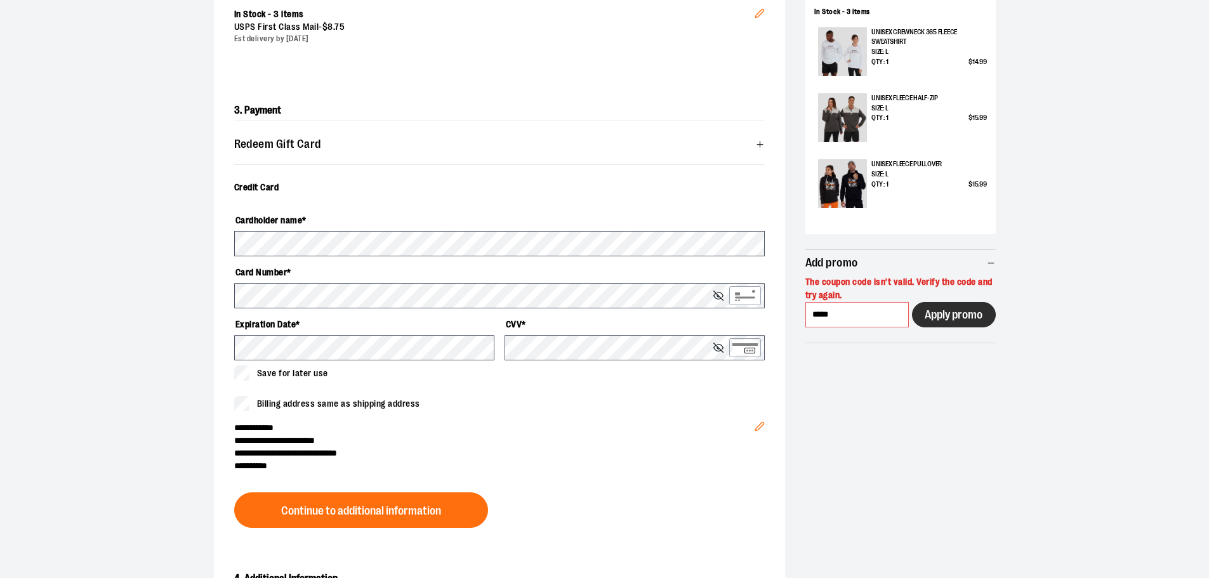
scroll to position [301, 0]
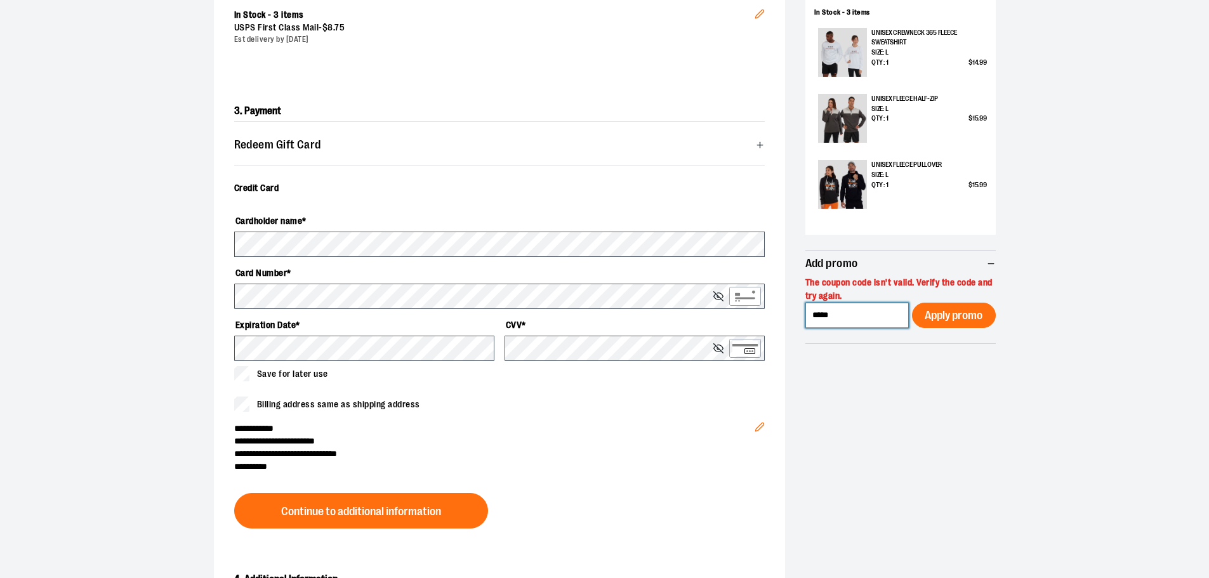
click at [871, 319] on input "*****" at bounding box center [858, 315] width 104 height 25
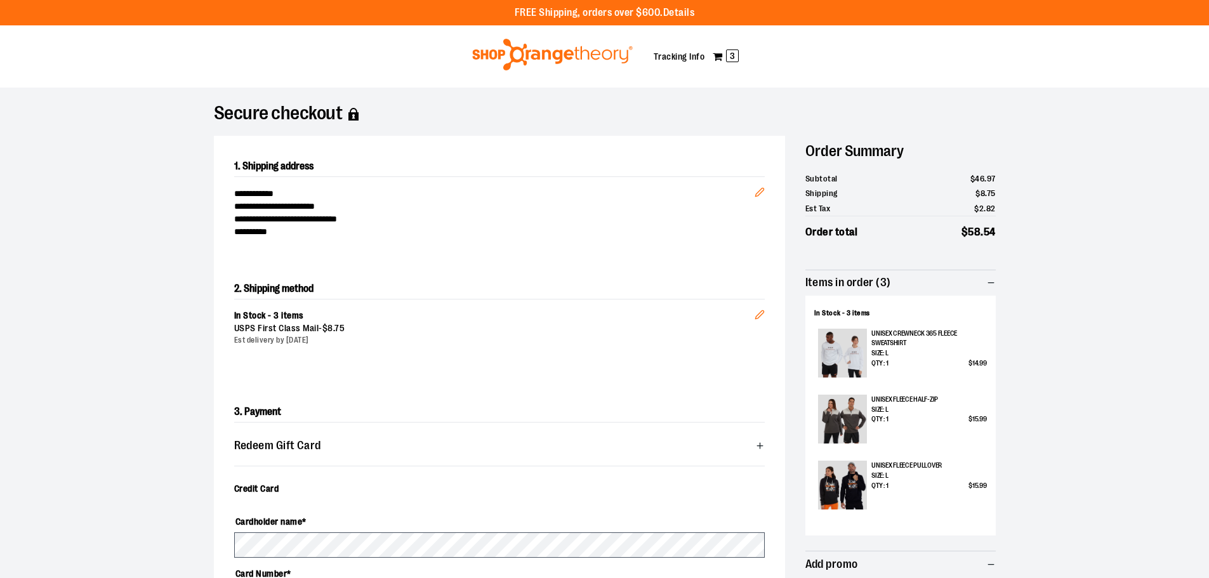
scroll to position [381, 0]
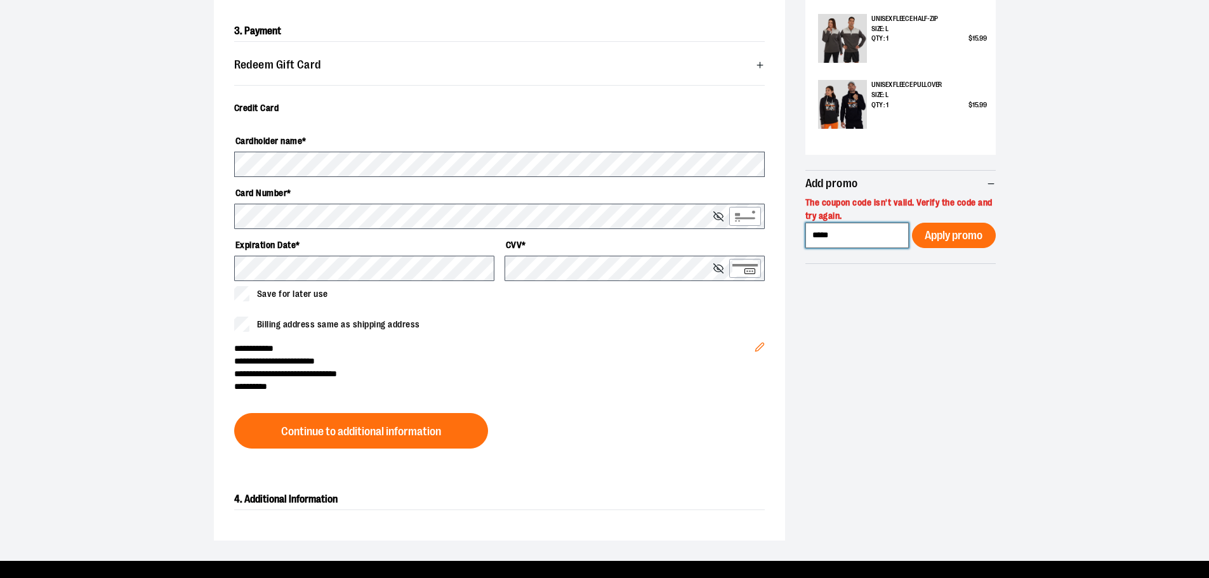
click at [857, 239] on input "*****" at bounding box center [858, 235] width 104 height 25
type input "*****"
click at [976, 237] on span "Apply promo" at bounding box center [954, 236] width 58 height 12
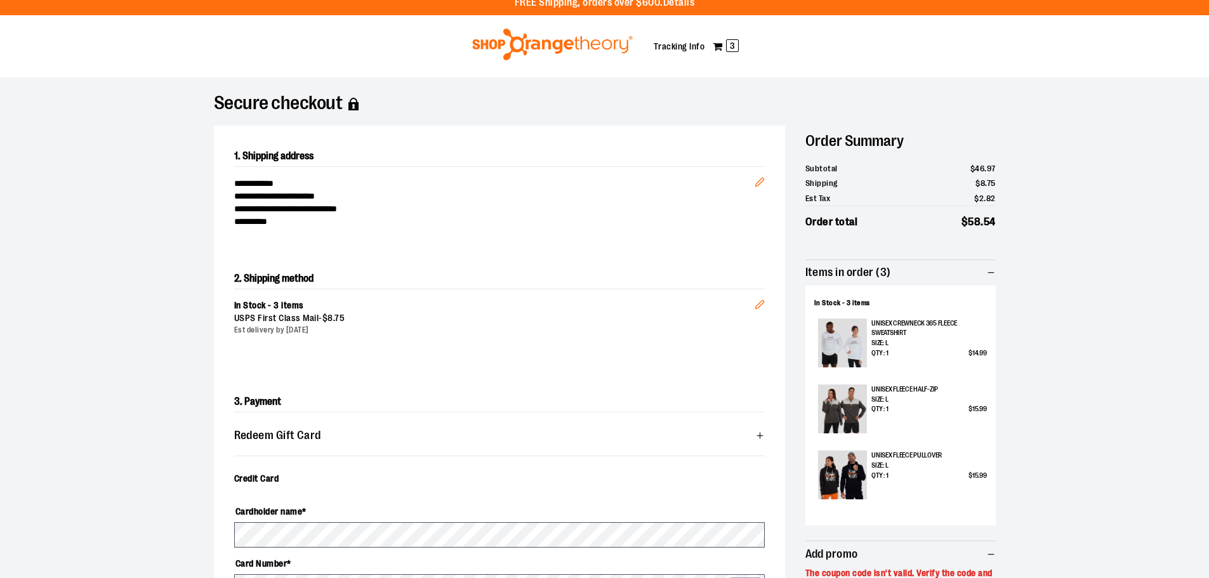
scroll to position [0, 0]
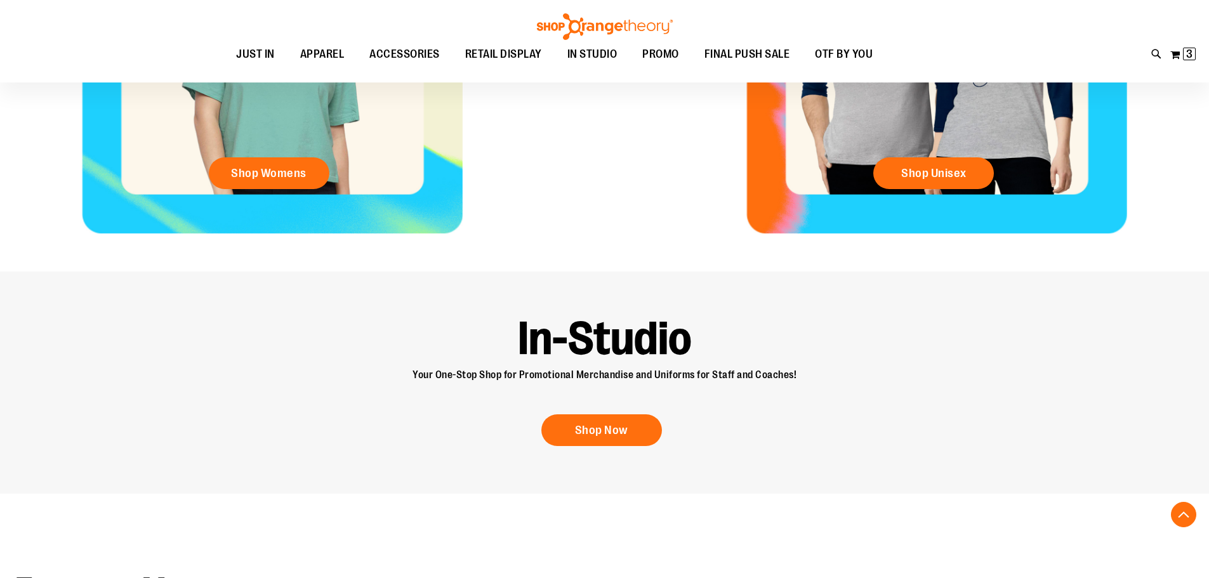
scroll to position [1015, 0]
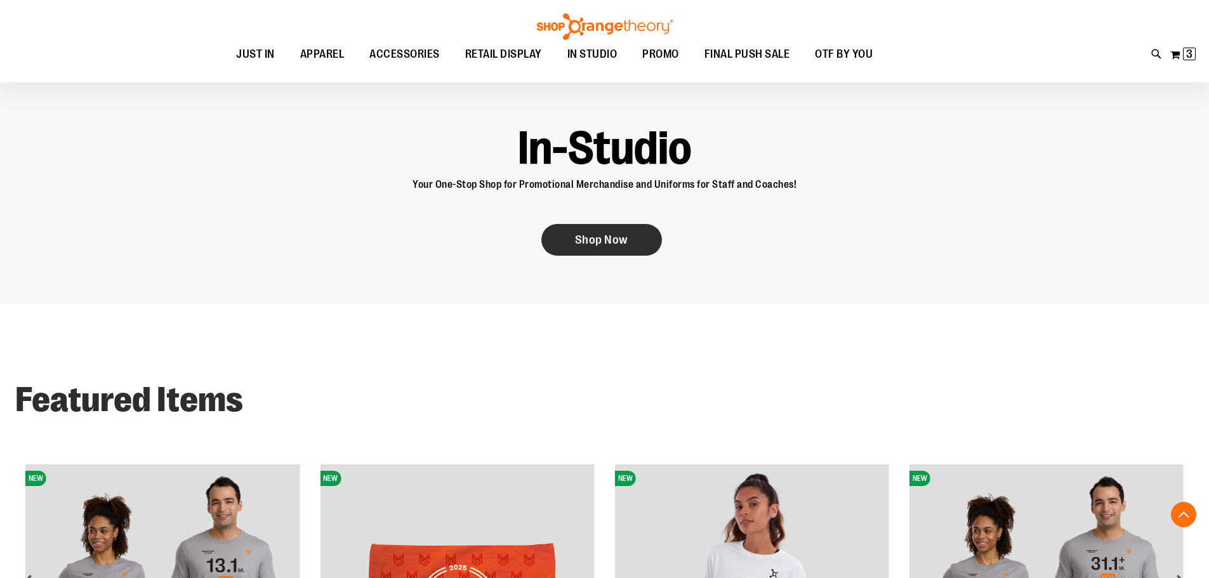
click at [590, 236] on span "Shop Now" at bounding box center [601, 240] width 53 height 14
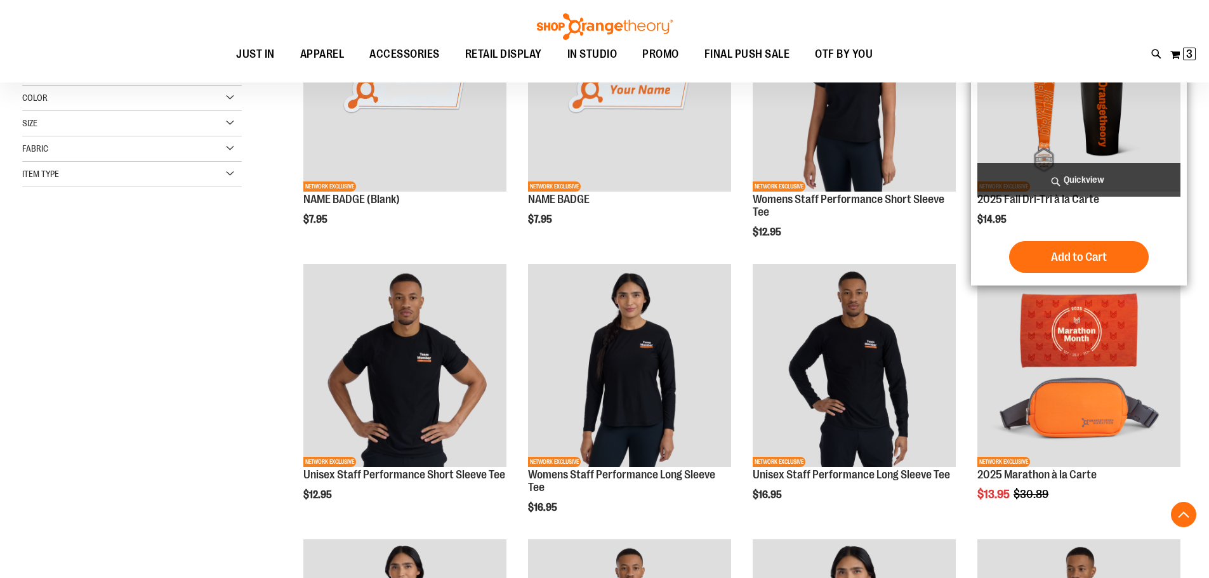
scroll to position [317, 0]
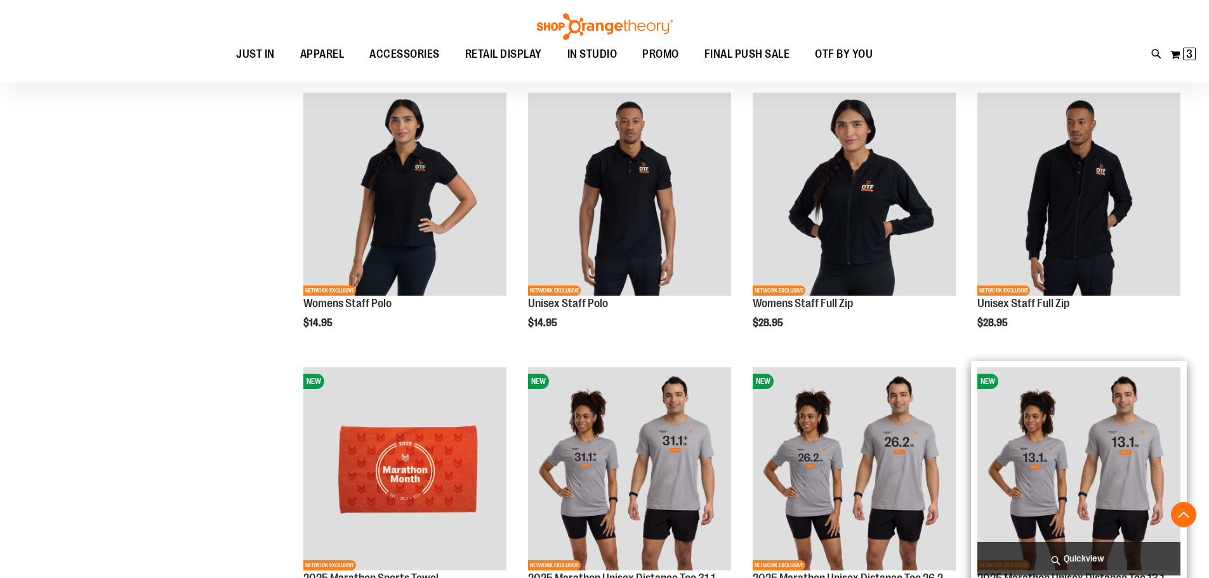
scroll to position [832, 0]
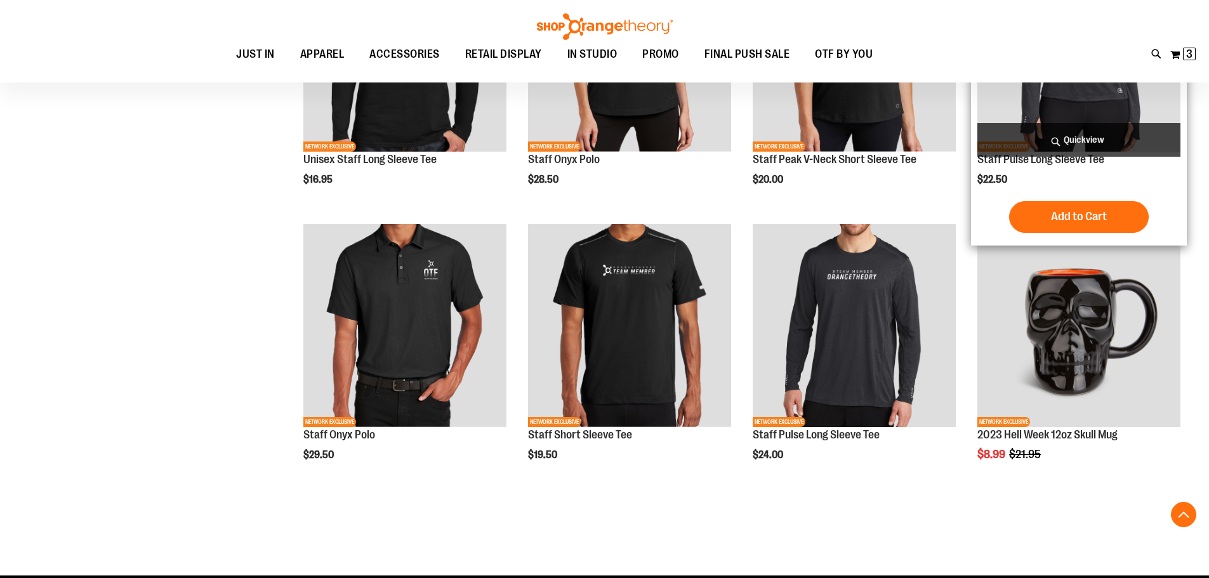
scroll to position [1942, 0]
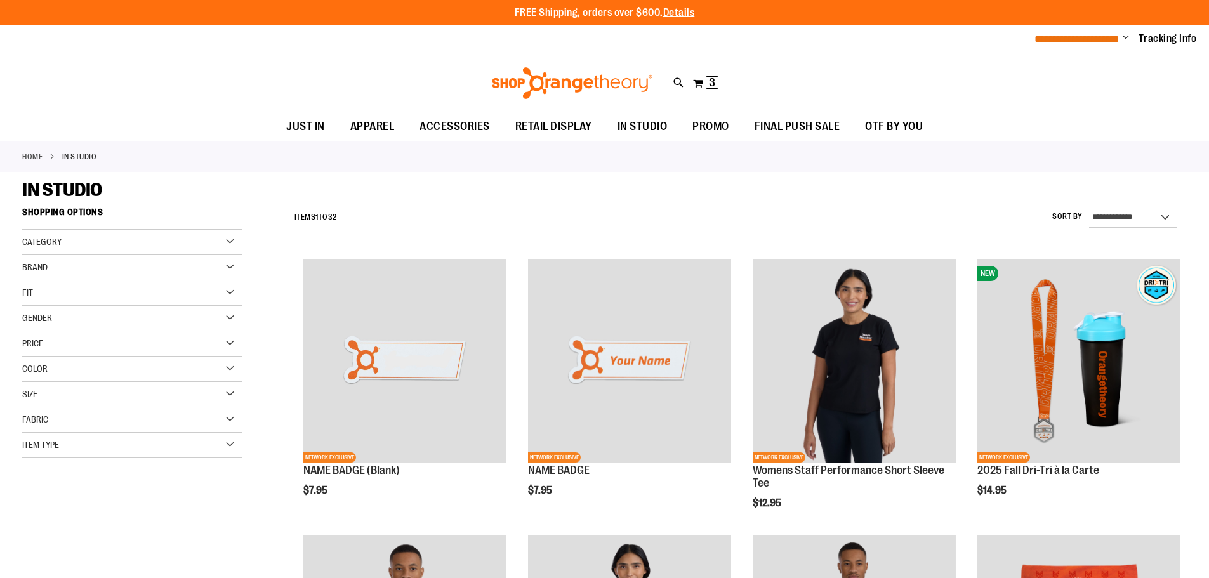
click at [1114, 37] on span "**********" at bounding box center [1077, 39] width 85 height 10
click at [1129, 37] on span "Change" at bounding box center [1126, 38] width 6 height 12
click at [1051, 62] on link "My Account" at bounding box center [1080, 62] width 111 height 24
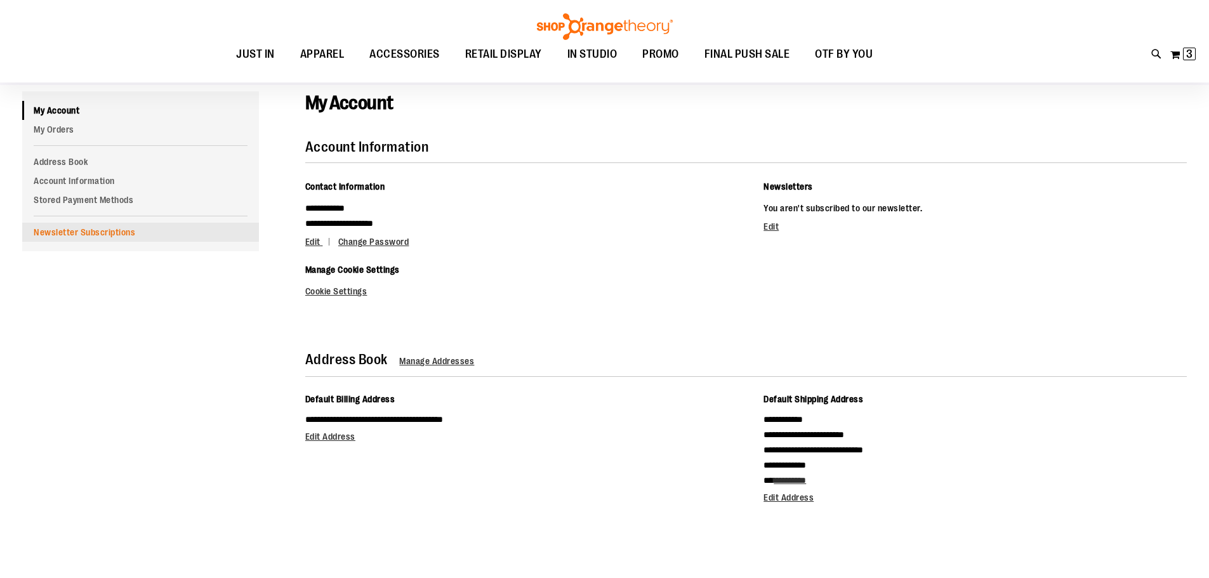
scroll to position [63, 0]
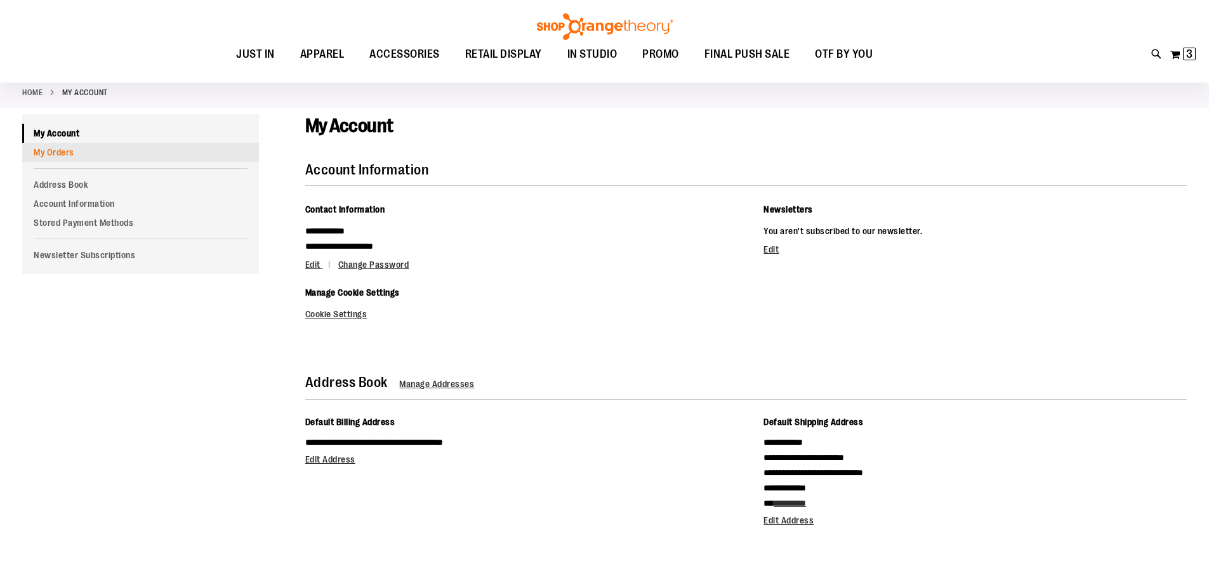
click at [50, 157] on link "My Orders" at bounding box center [140, 152] width 237 height 19
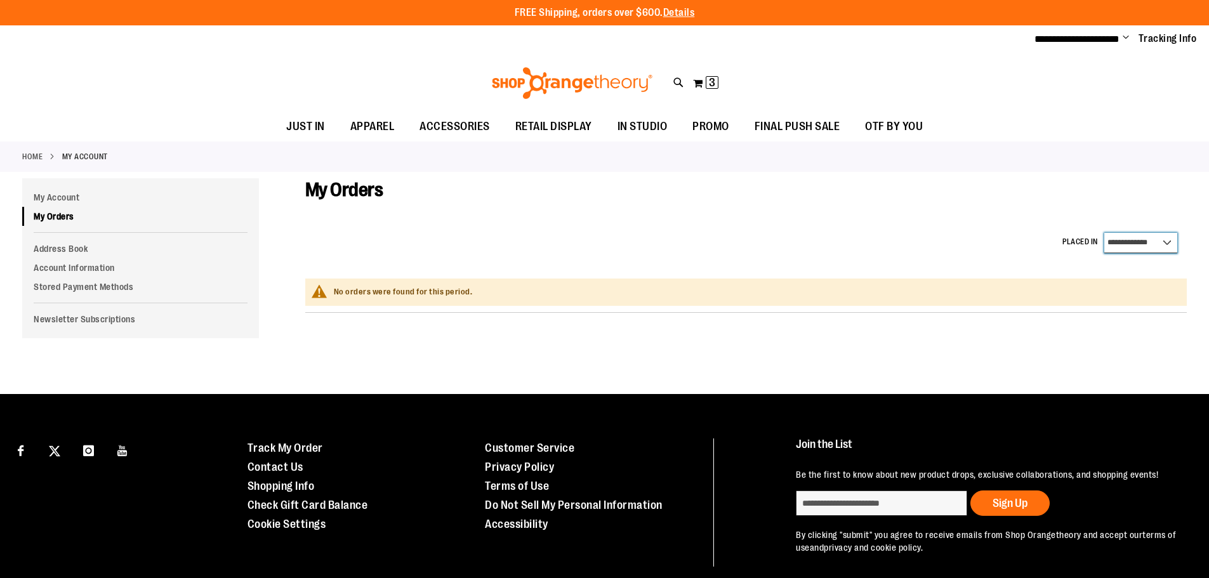
click at [1162, 243] on select "**********" at bounding box center [1141, 243] width 73 height 20
select select "*"
click at [1105, 233] on select "**********" at bounding box center [1141, 243] width 73 height 20
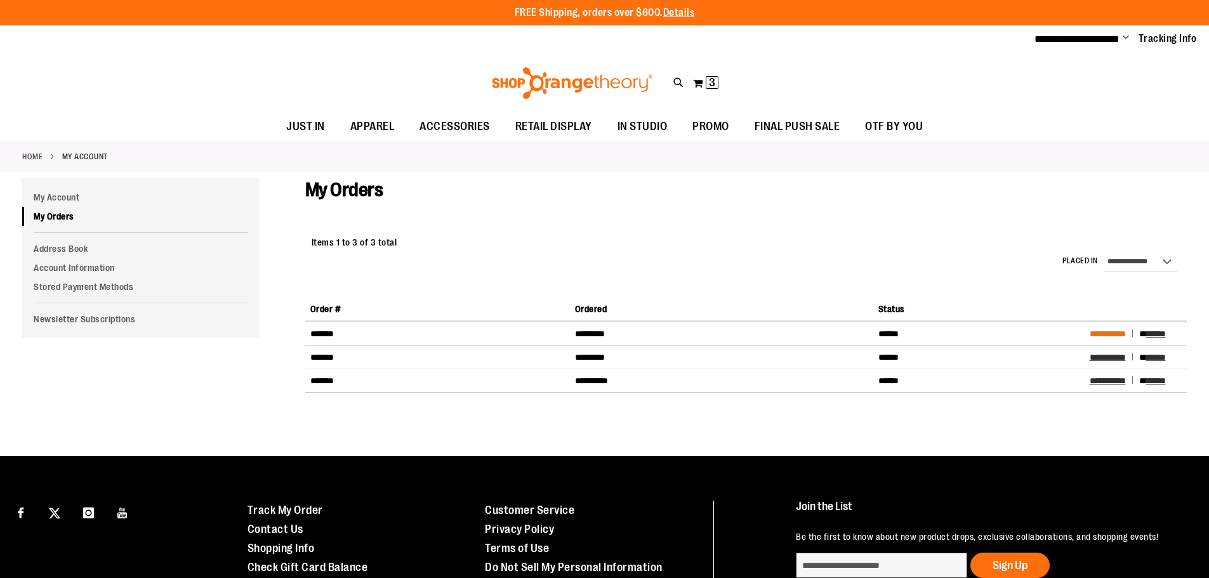
click at [1121, 335] on span "**********" at bounding box center [1108, 333] width 36 height 9
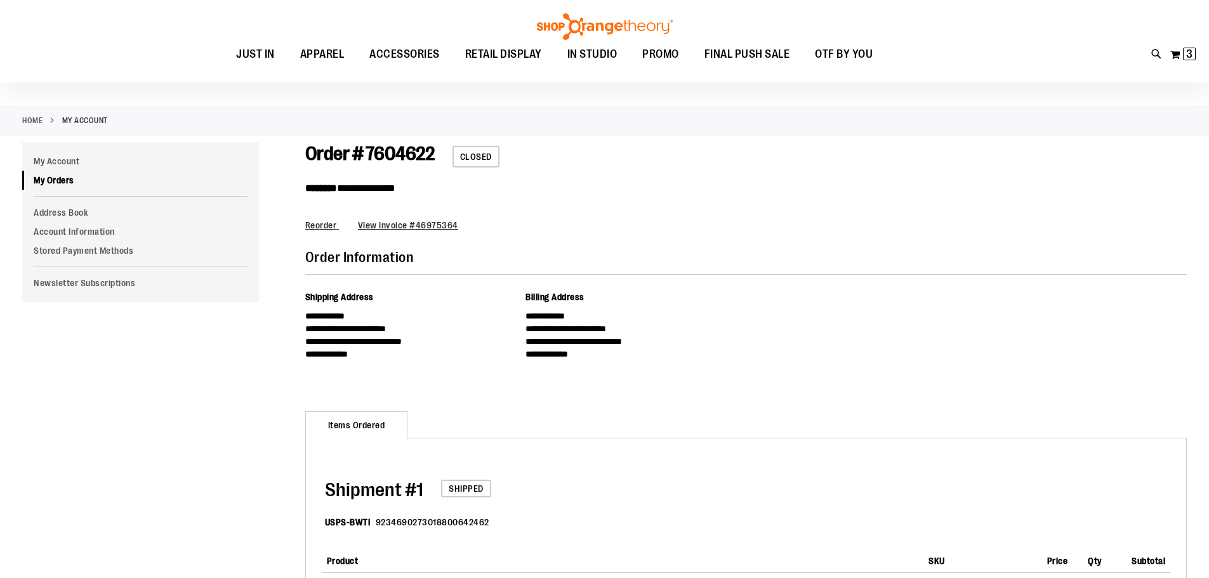
scroll to position [65, 0]
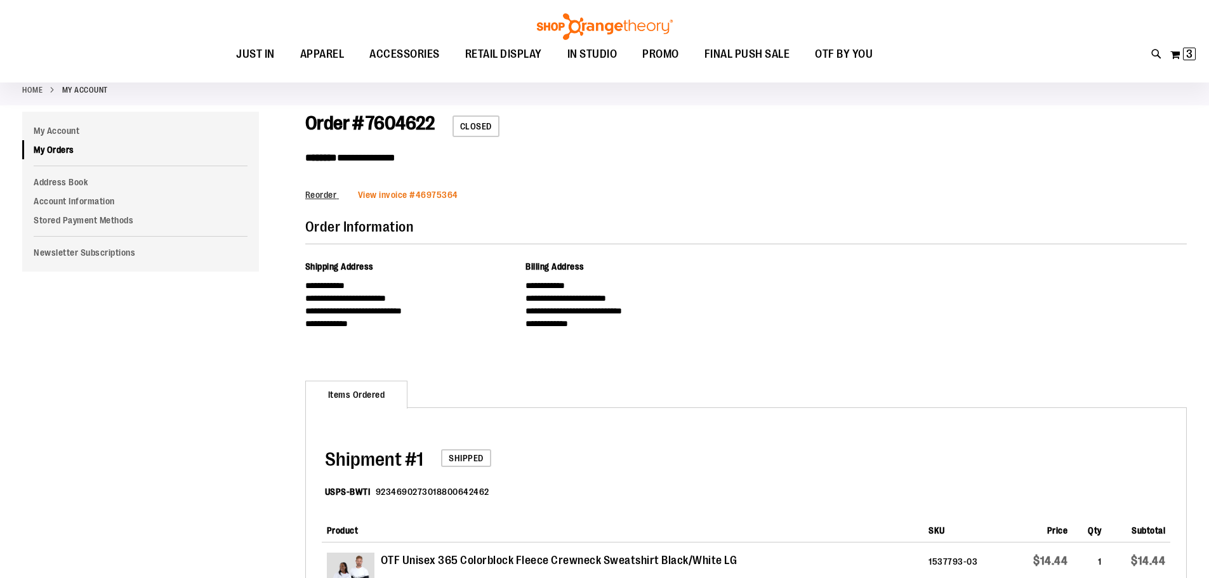
click at [423, 197] on link "View invoice # 46975364" at bounding box center [408, 195] width 100 height 10
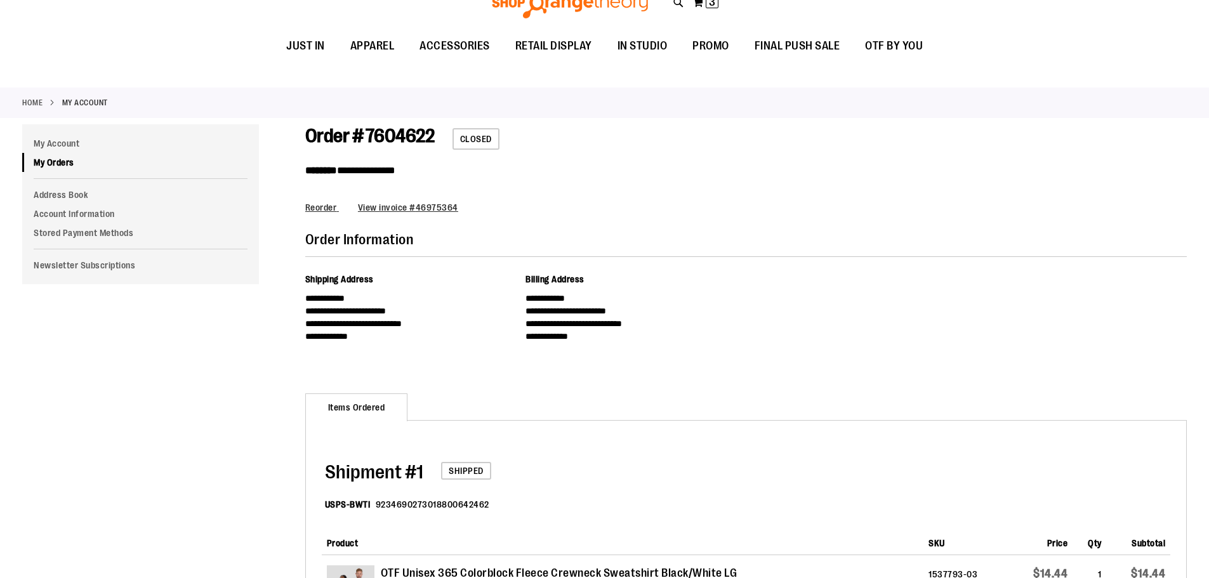
scroll to position [0, 0]
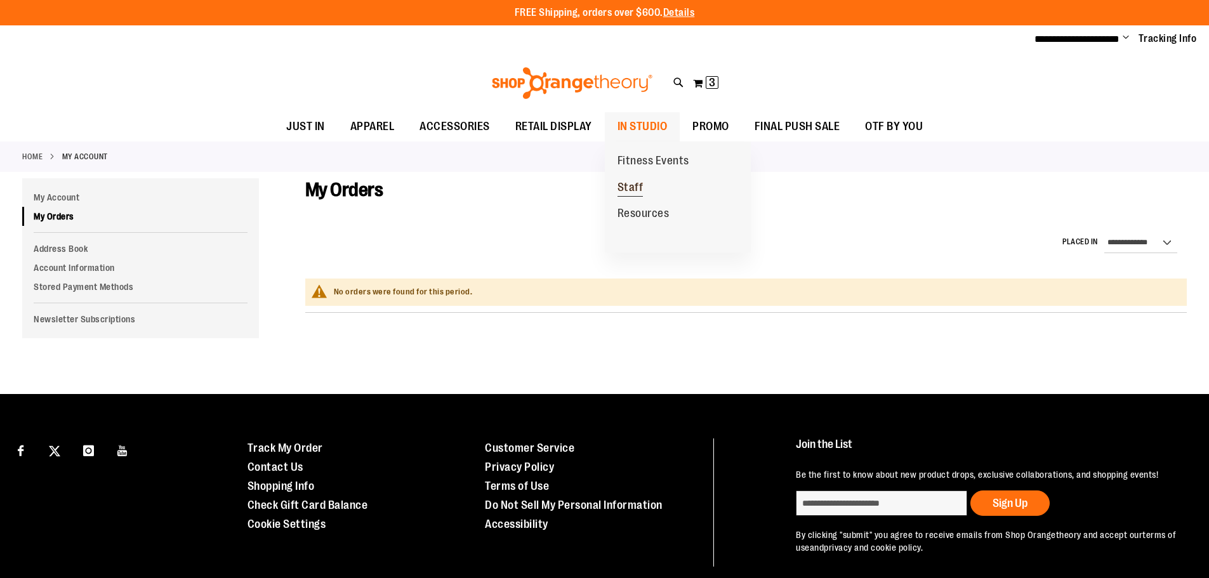
click at [636, 187] on span "Staff" at bounding box center [631, 189] width 26 height 16
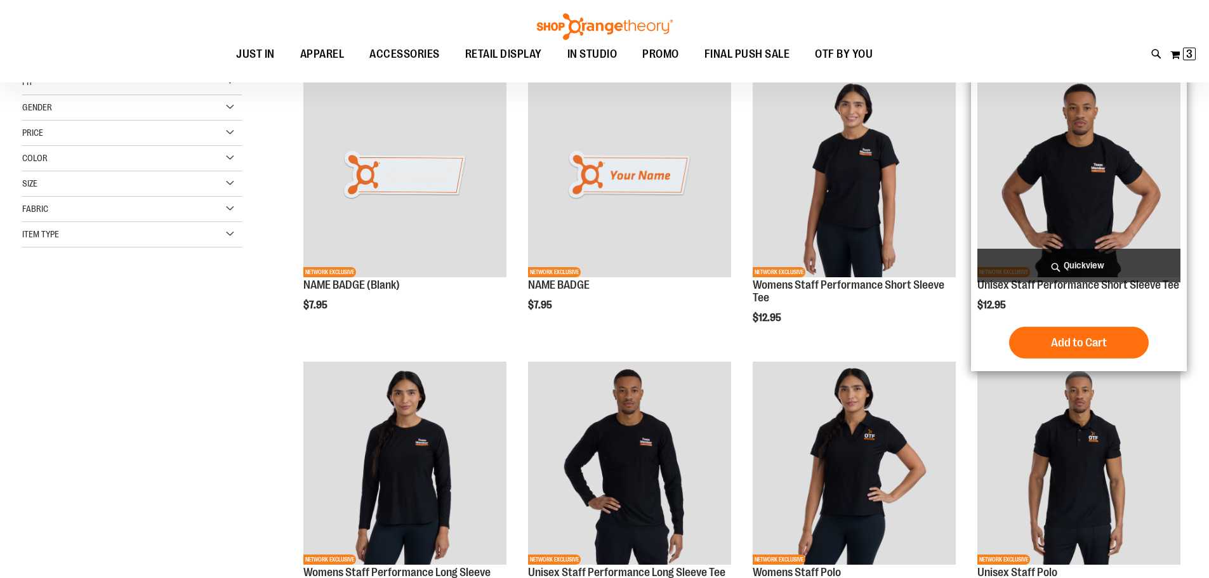
scroll to position [126, 0]
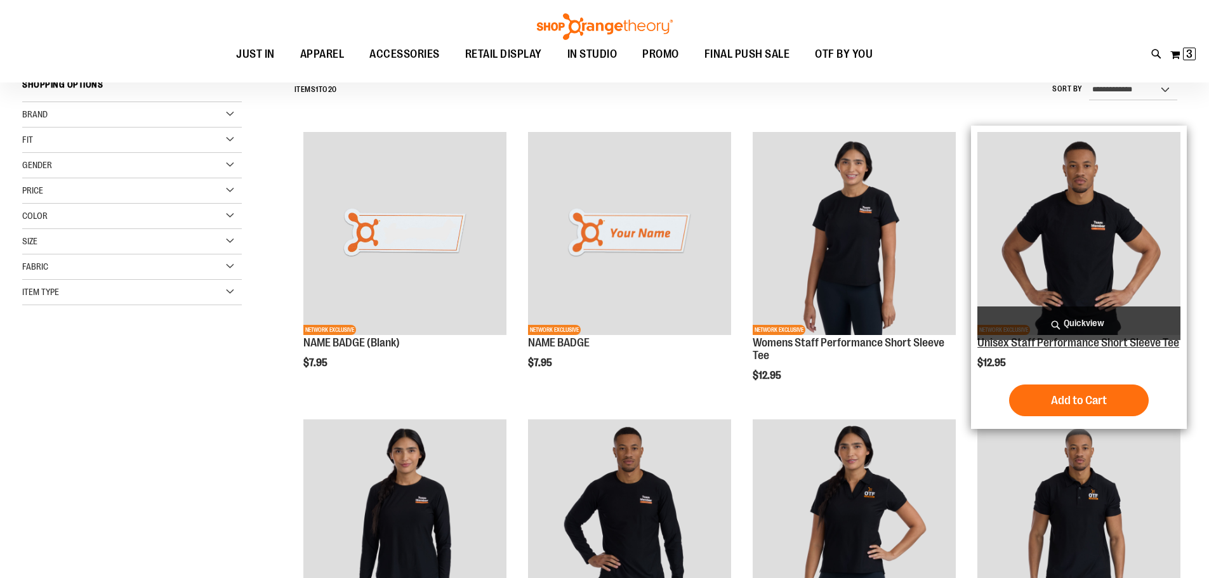
click at [1087, 344] on link "Unisex Staff Performance Short Sleeve Tee" at bounding box center [1079, 342] width 202 height 13
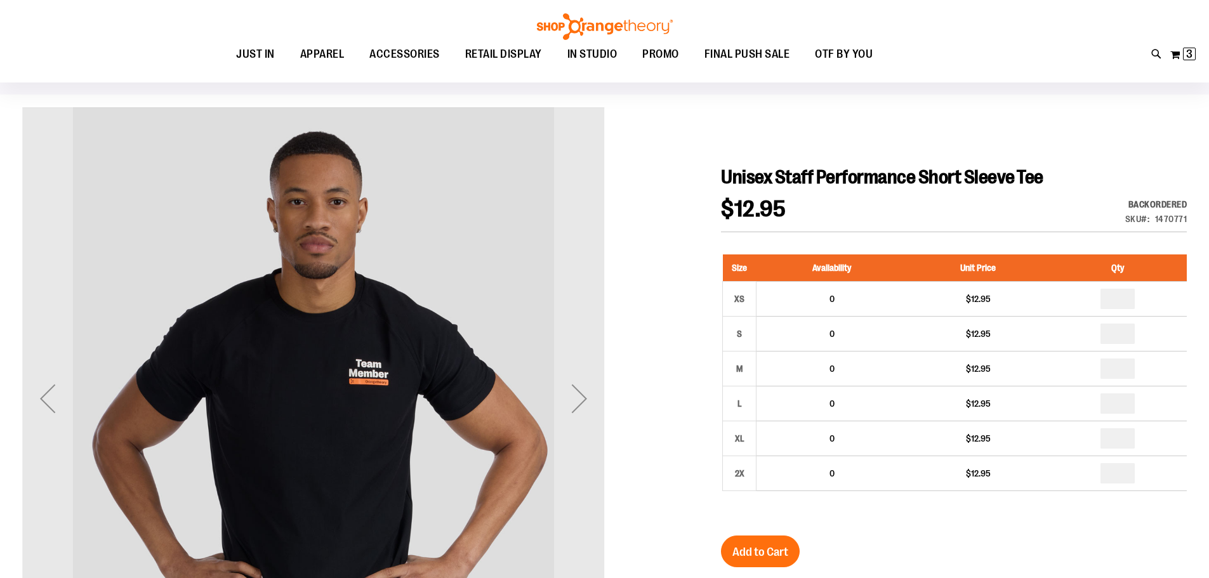
scroll to position [126, 0]
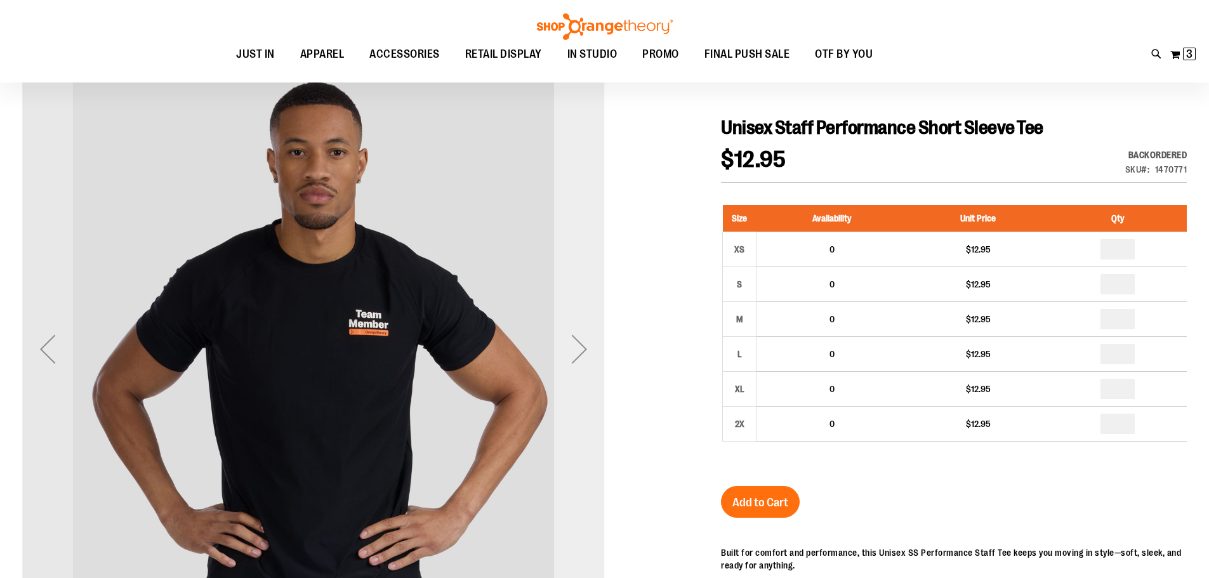
click at [571, 359] on div "Next" at bounding box center [579, 349] width 51 height 51
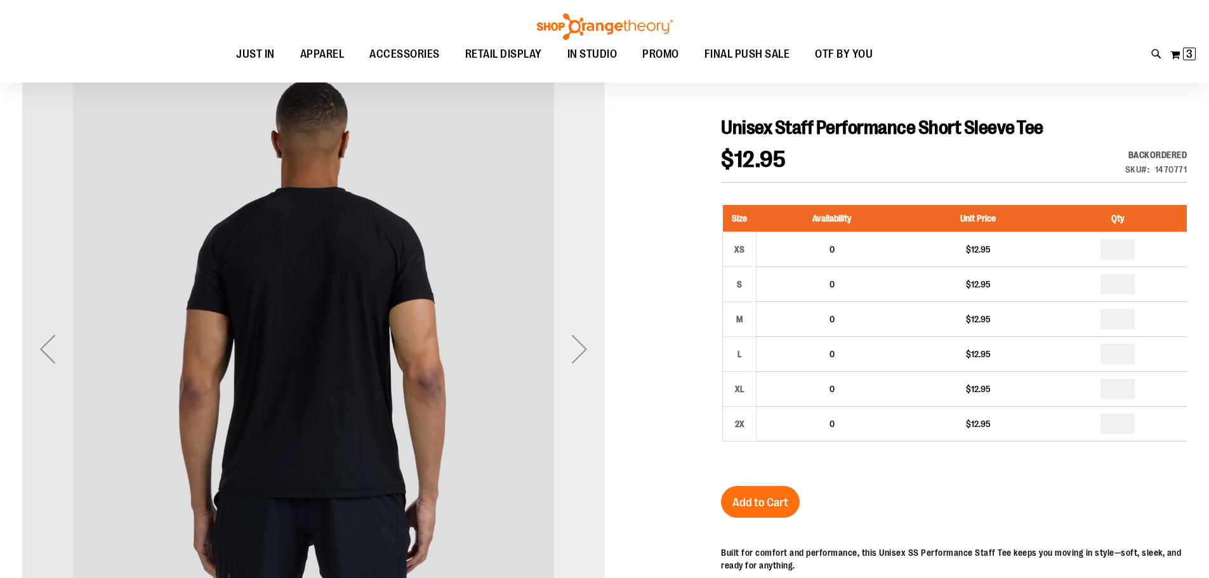
click at [571, 359] on div "Next" at bounding box center [579, 349] width 51 height 51
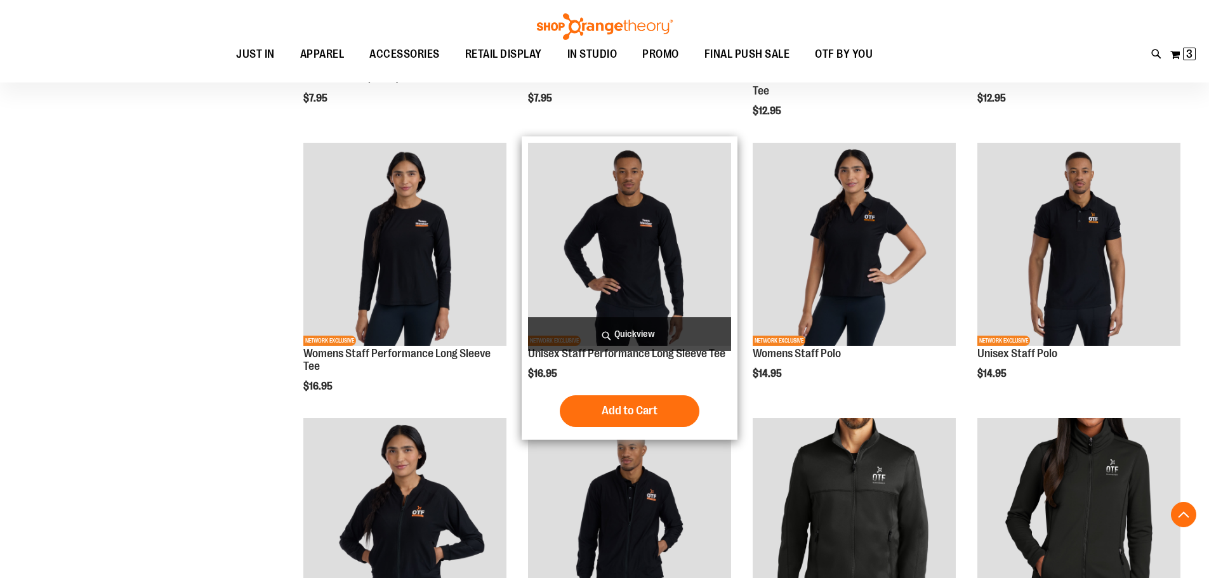
scroll to position [380, 0]
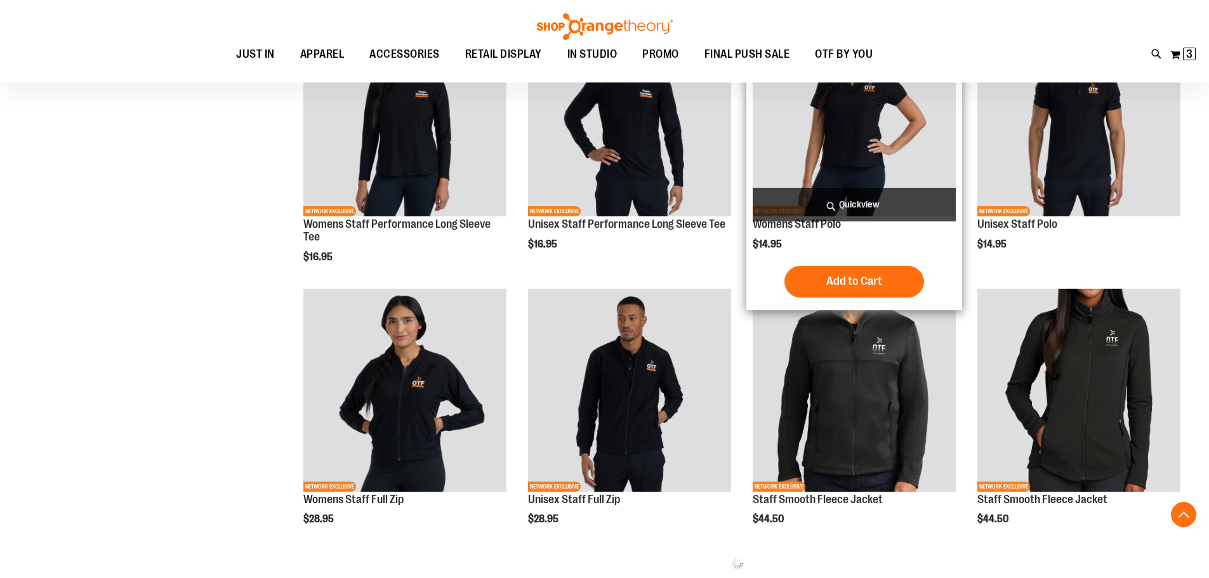
scroll to position [317, 0]
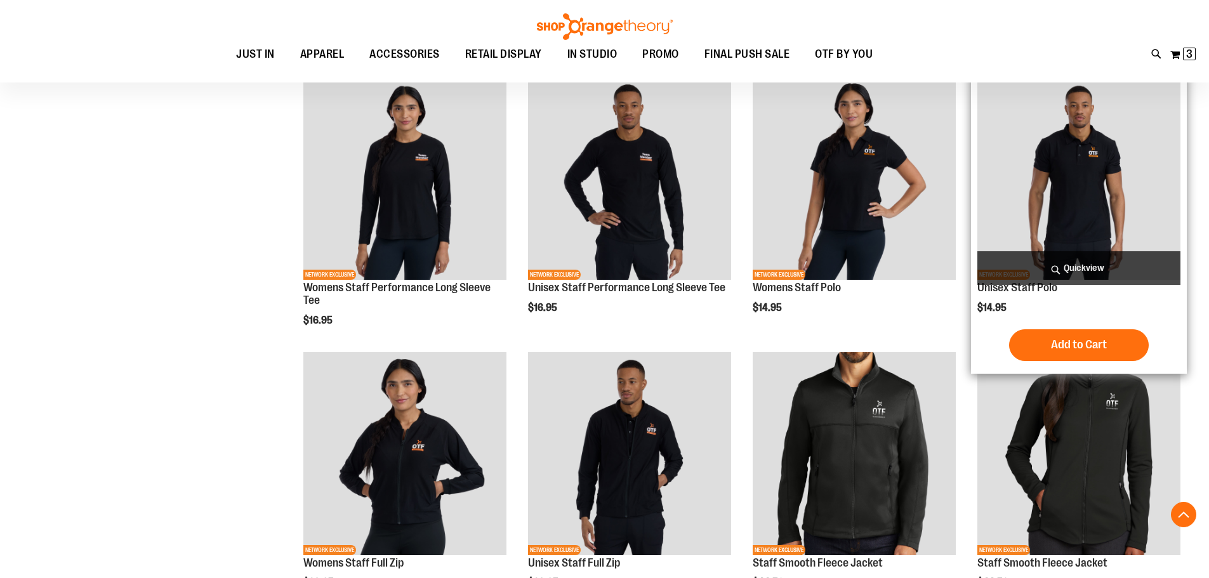
scroll to position [571, 0]
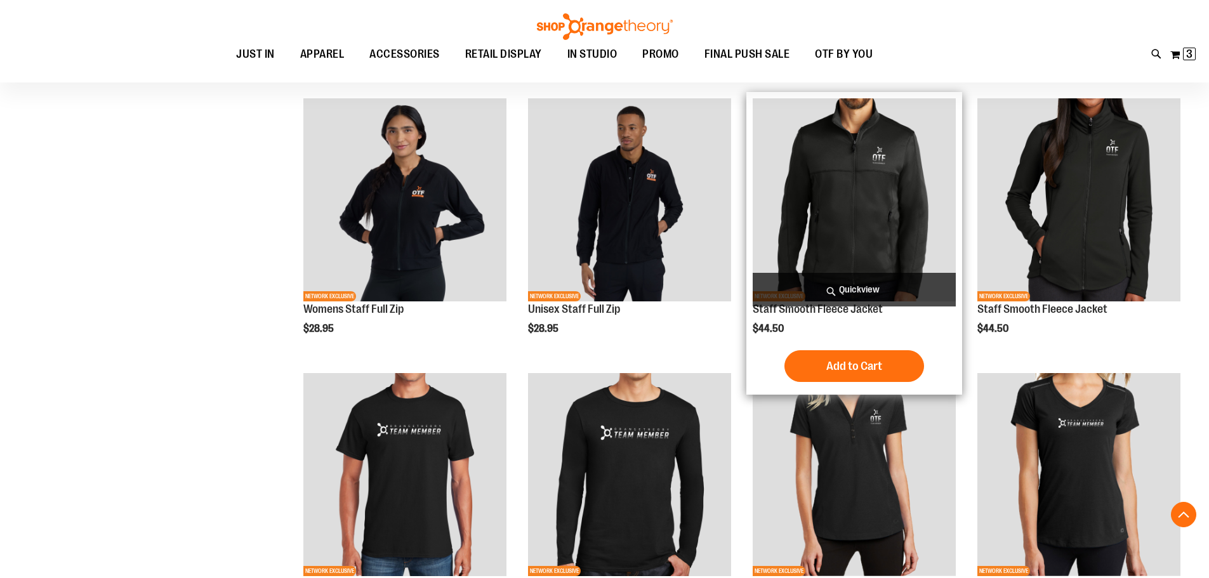
click at [849, 253] on img "product" at bounding box center [854, 199] width 203 height 203
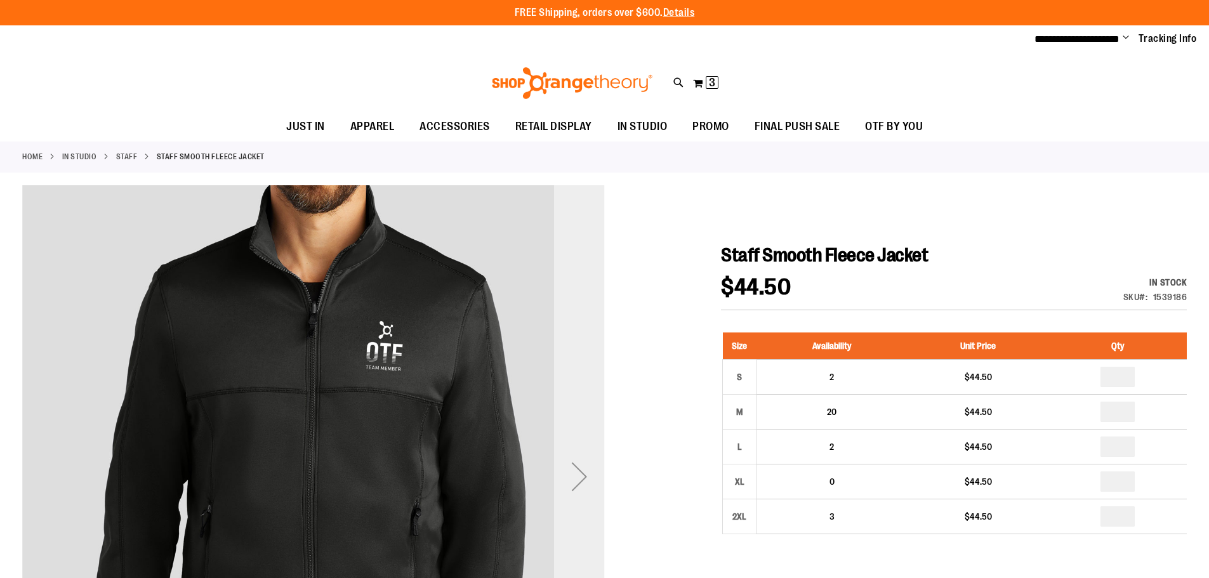
click at [582, 469] on div "Next" at bounding box center [579, 476] width 51 height 51
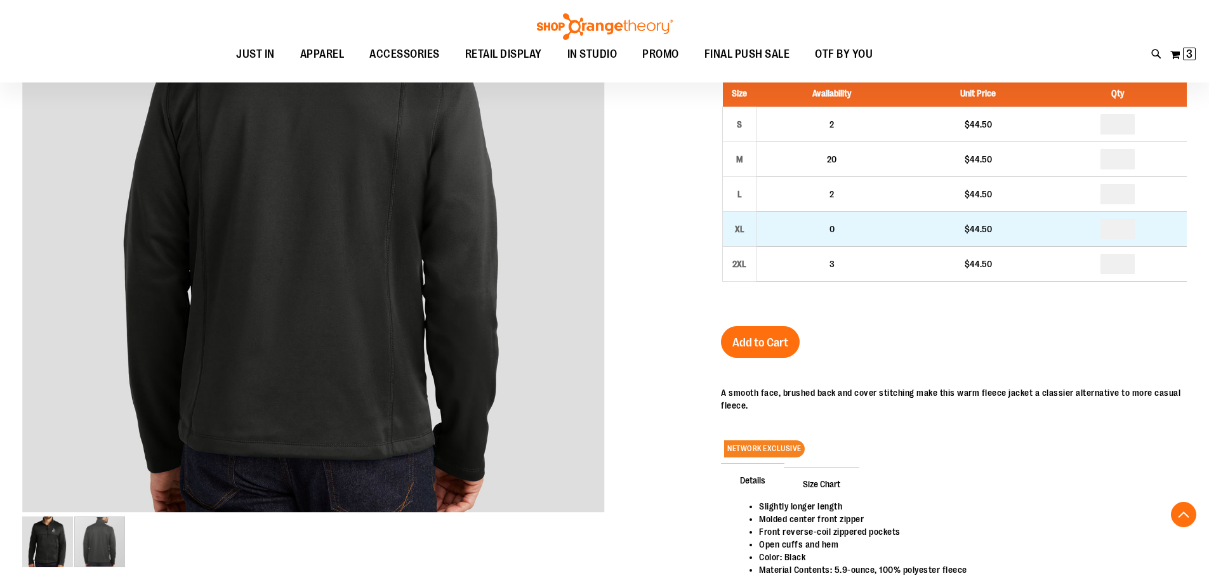
scroll to position [190, 0]
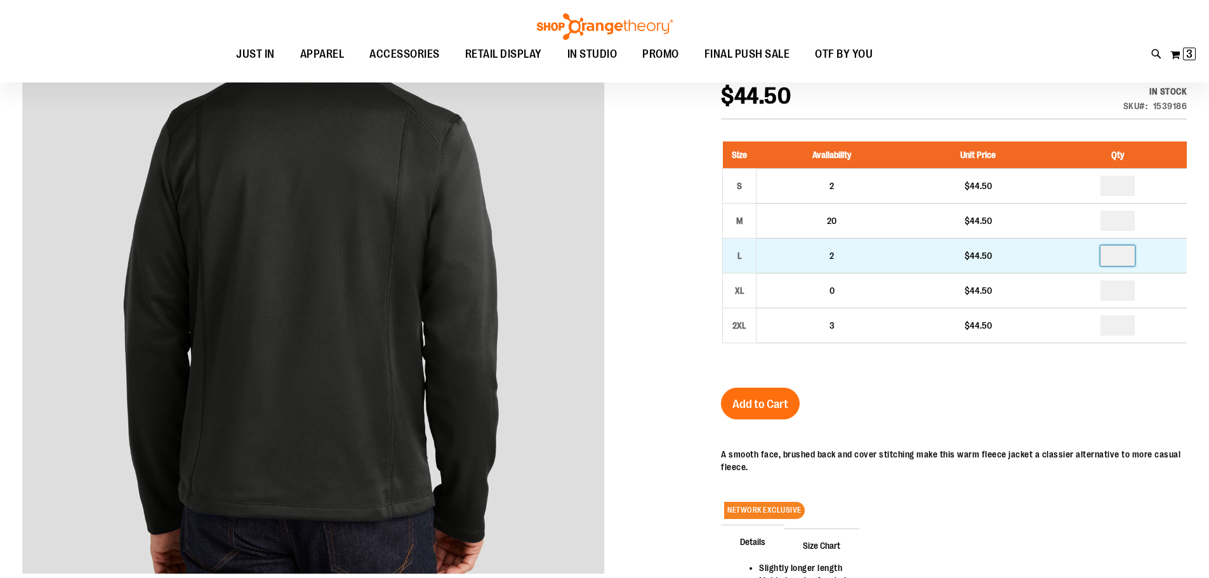
click at [1123, 260] on input "number" at bounding box center [1118, 256] width 34 height 20
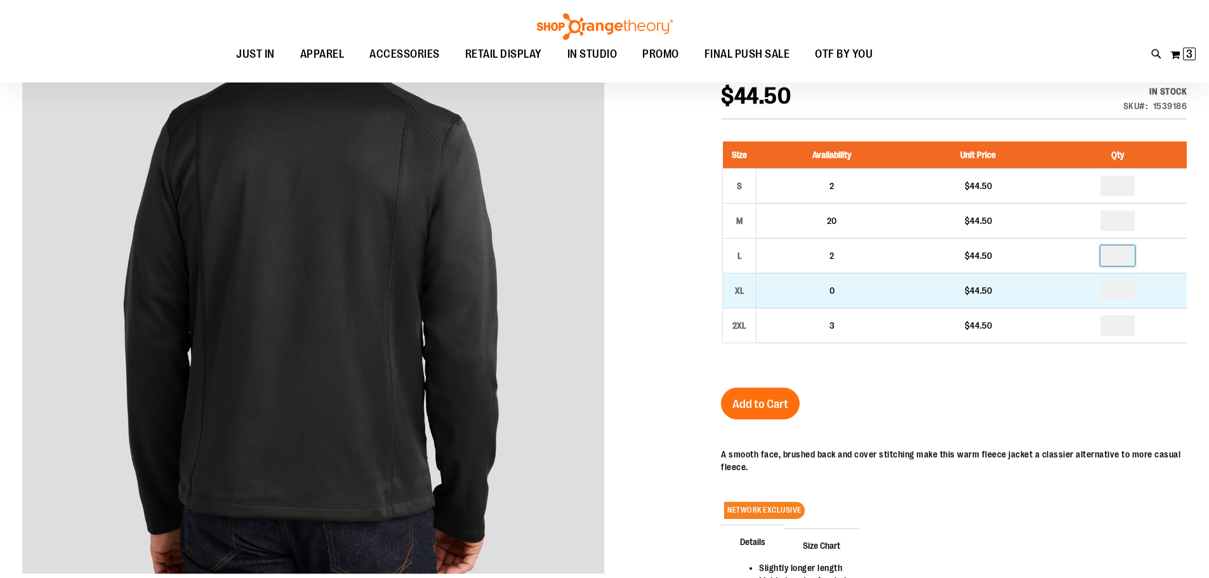
type input "*"
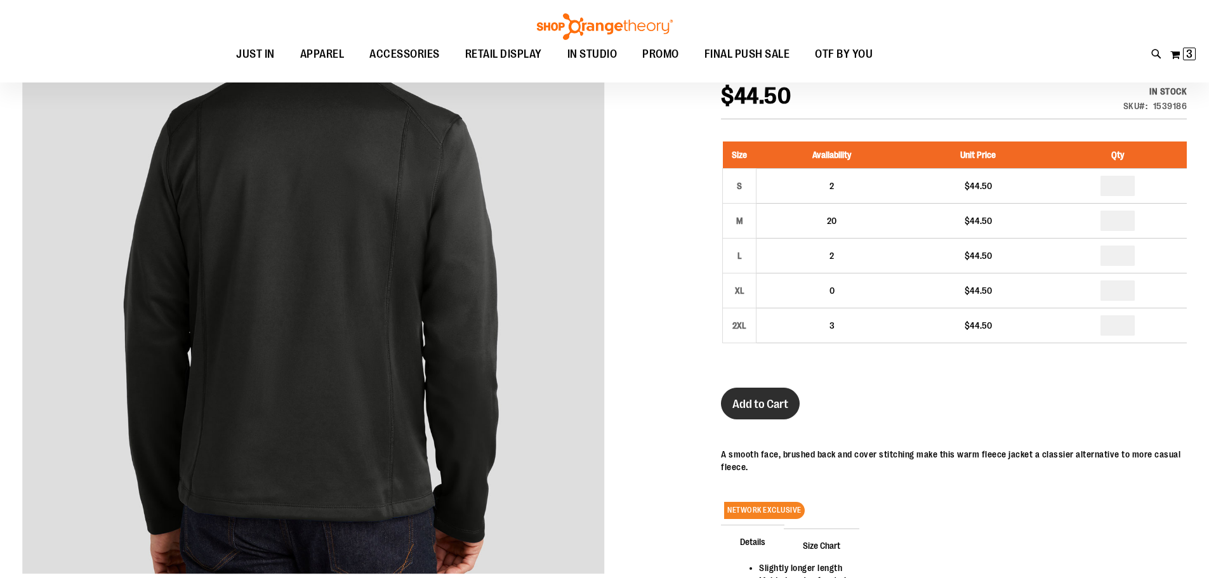
click at [788, 401] on span "Add to Cart" at bounding box center [761, 404] width 56 height 14
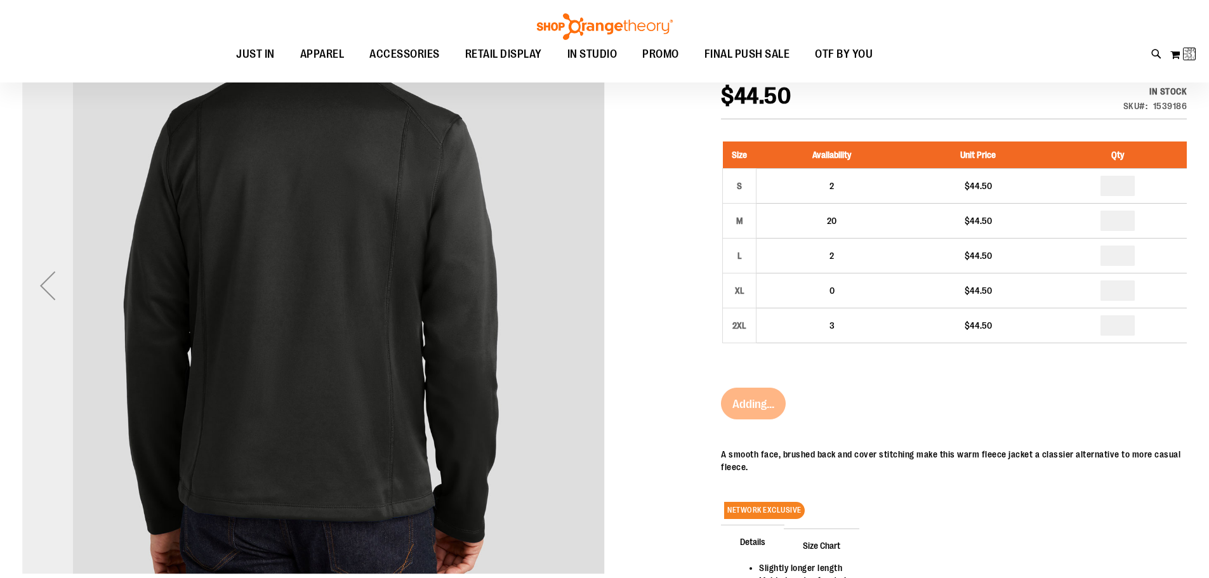
click at [40, 279] on div "Previous" at bounding box center [47, 285] width 51 height 51
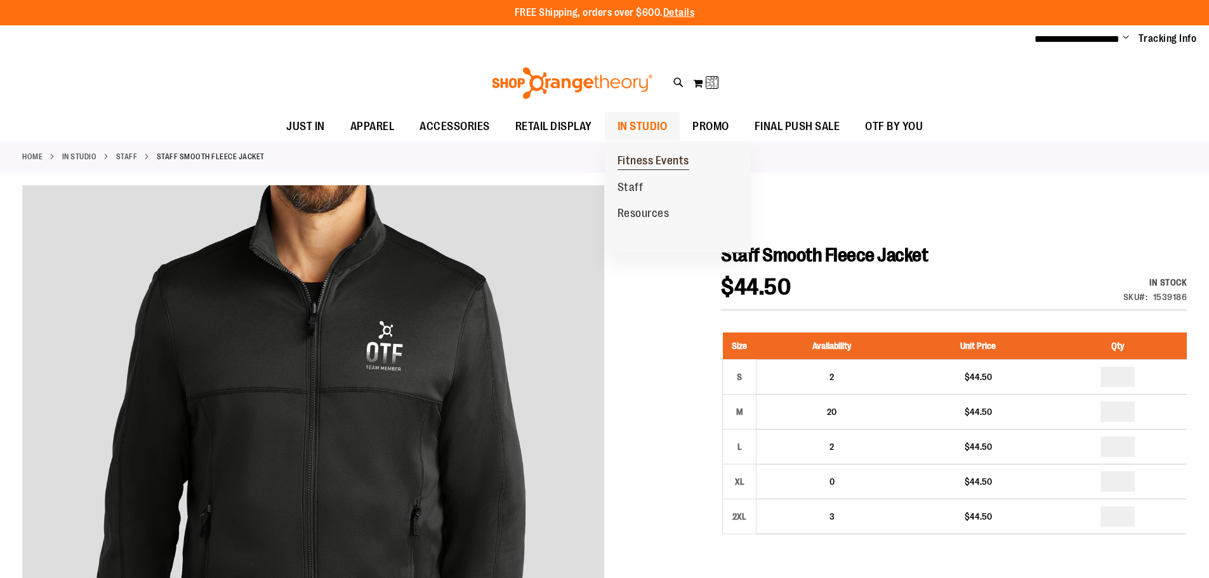
scroll to position [31, 0]
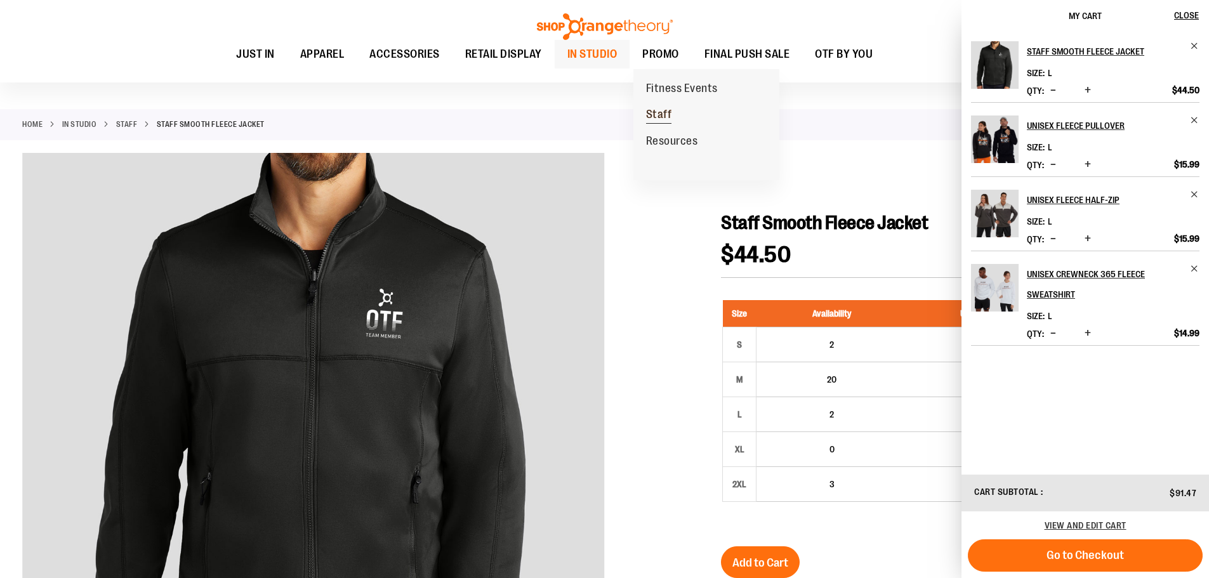
click at [665, 117] on span "Staff" at bounding box center [659, 116] width 26 height 16
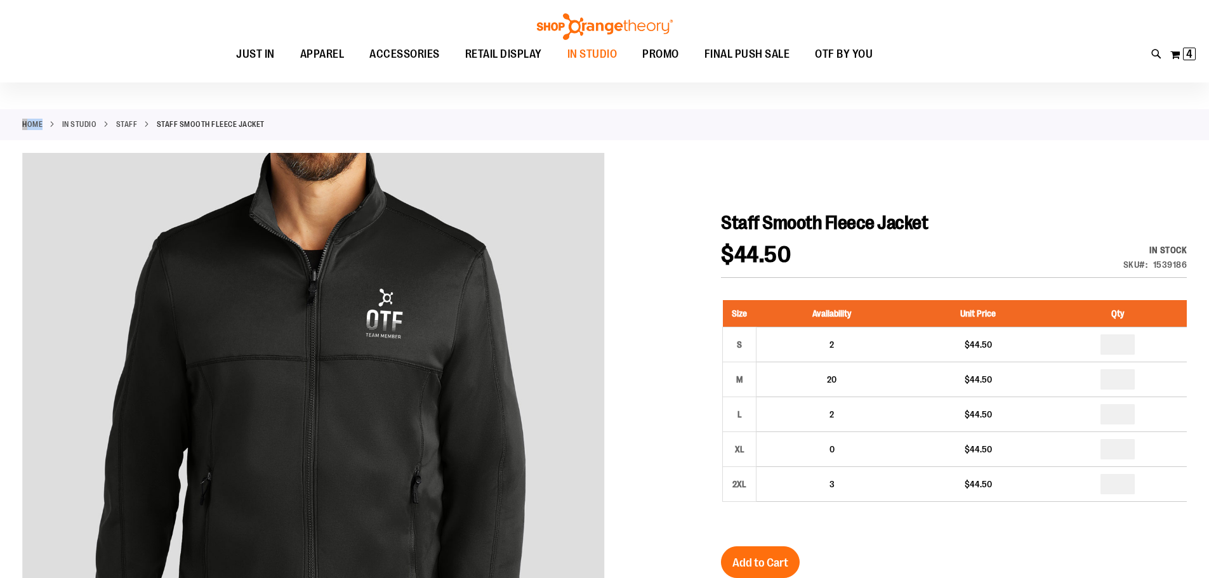
click at [665, 117] on div "Home IN STUDIO Staff Staff Smooth Fleece Jacket" at bounding box center [604, 124] width 1209 height 31
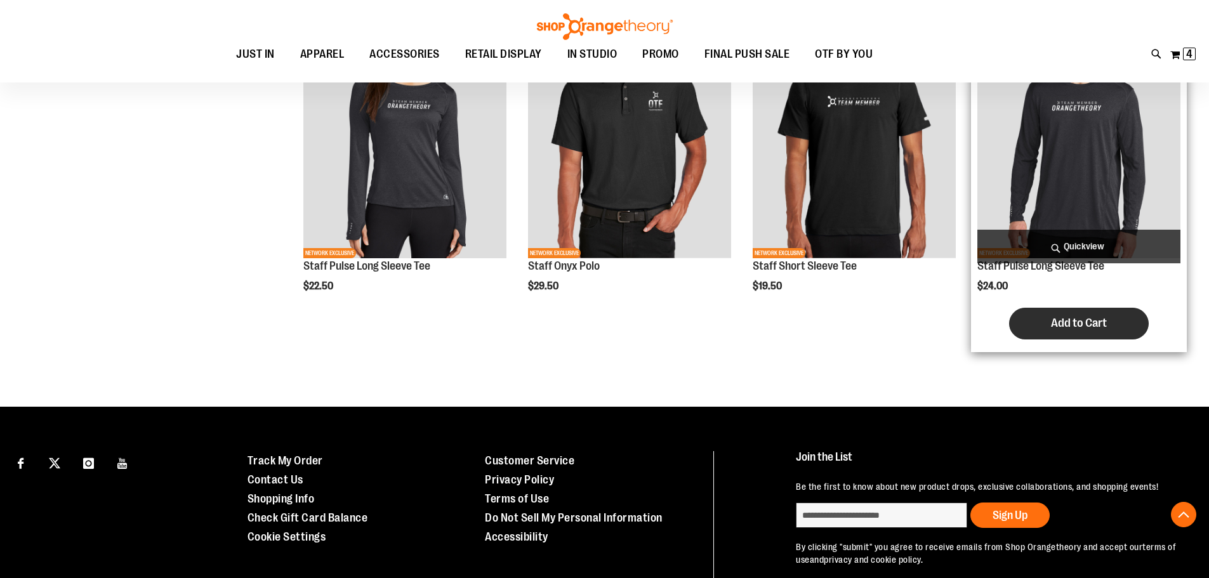
scroll to position [1103, 0]
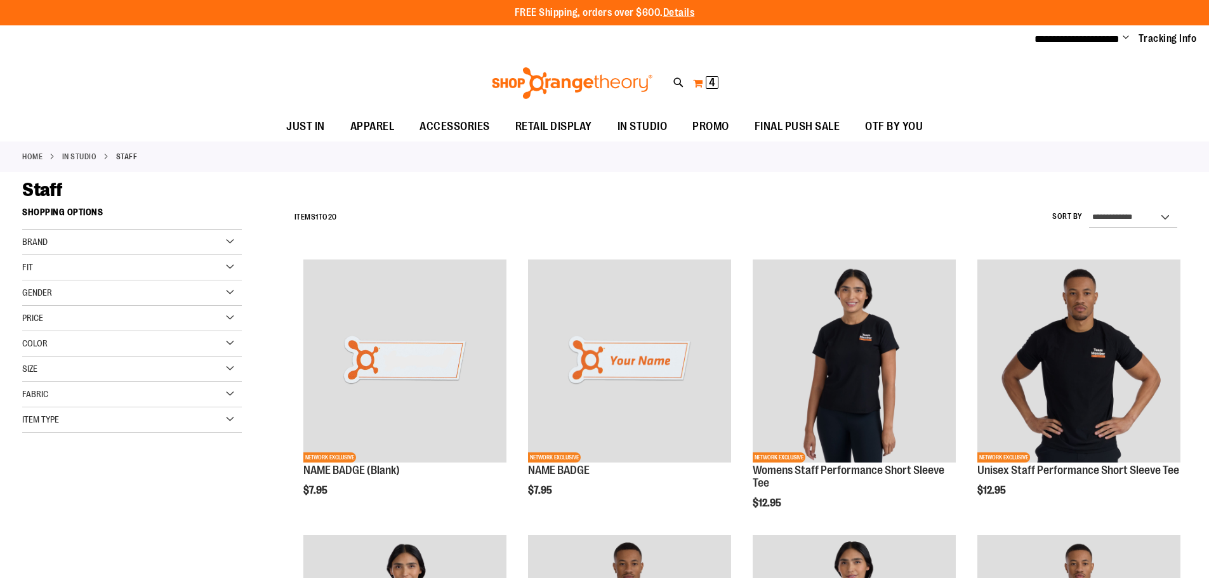
click at [700, 79] on button "My Cart 4 4 items" at bounding box center [706, 83] width 27 height 20
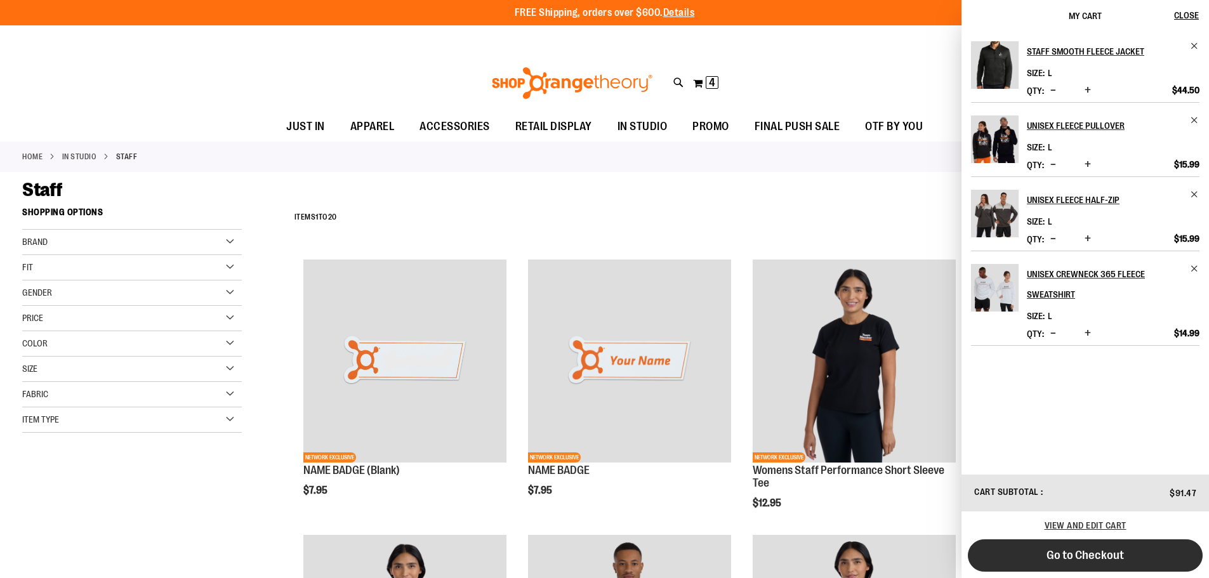
click at [1112, 558] on span "Go to Checkout" at bounding box center [1085, 556] width 77 height 14
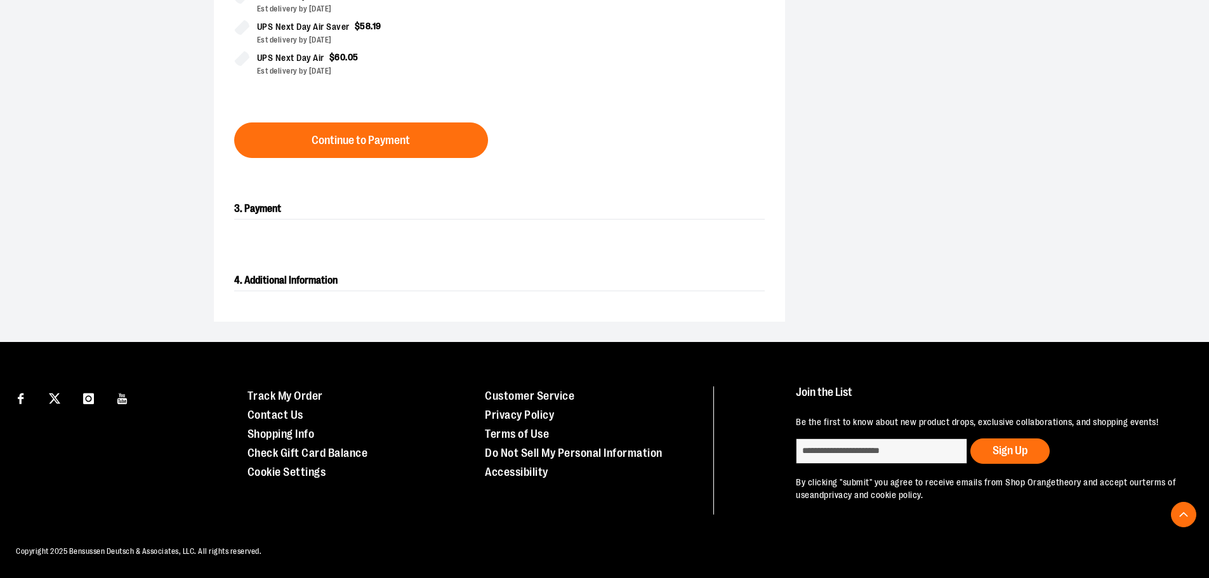
scroll to position [4, 0]
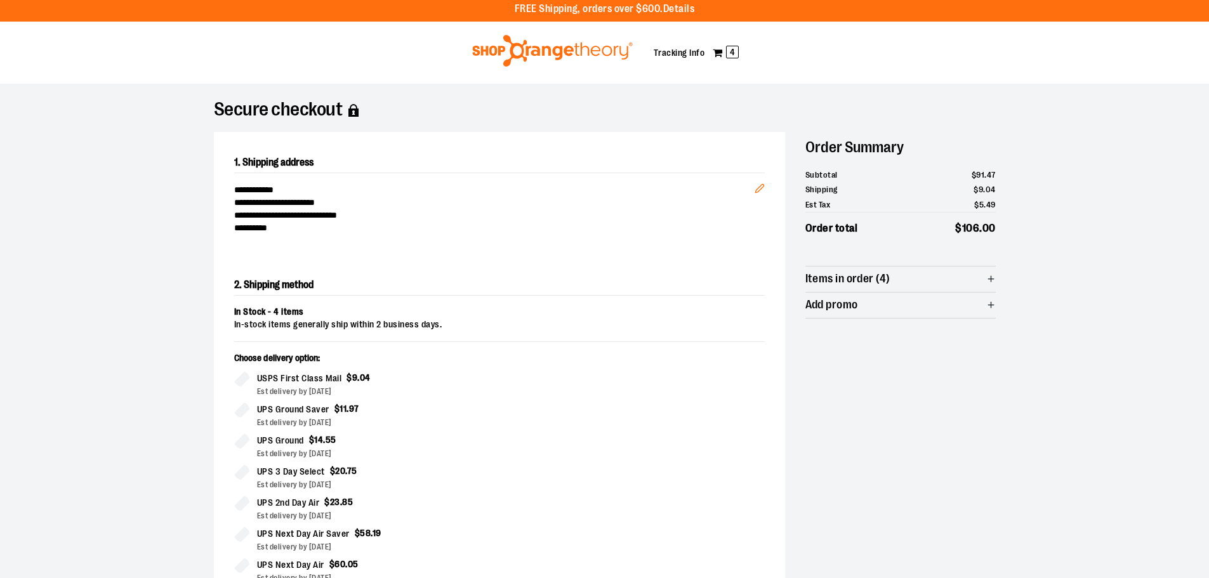
click at [958, 276] on span "Items in order (4)" at bounding box center [901, 279] width 190 height 25
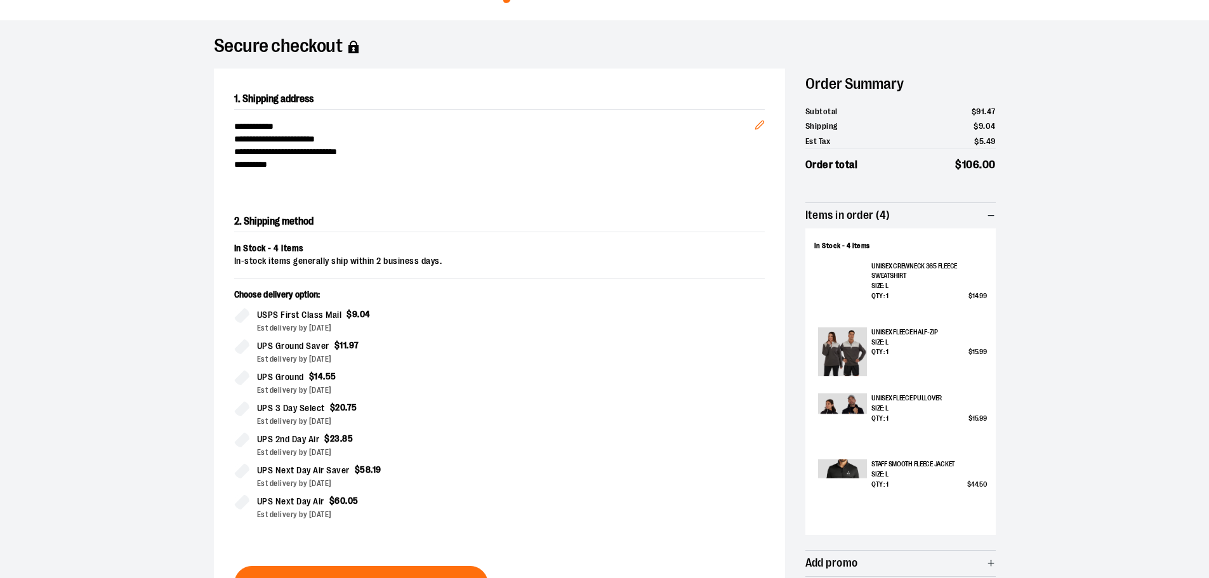
scroll to position [321, 0]
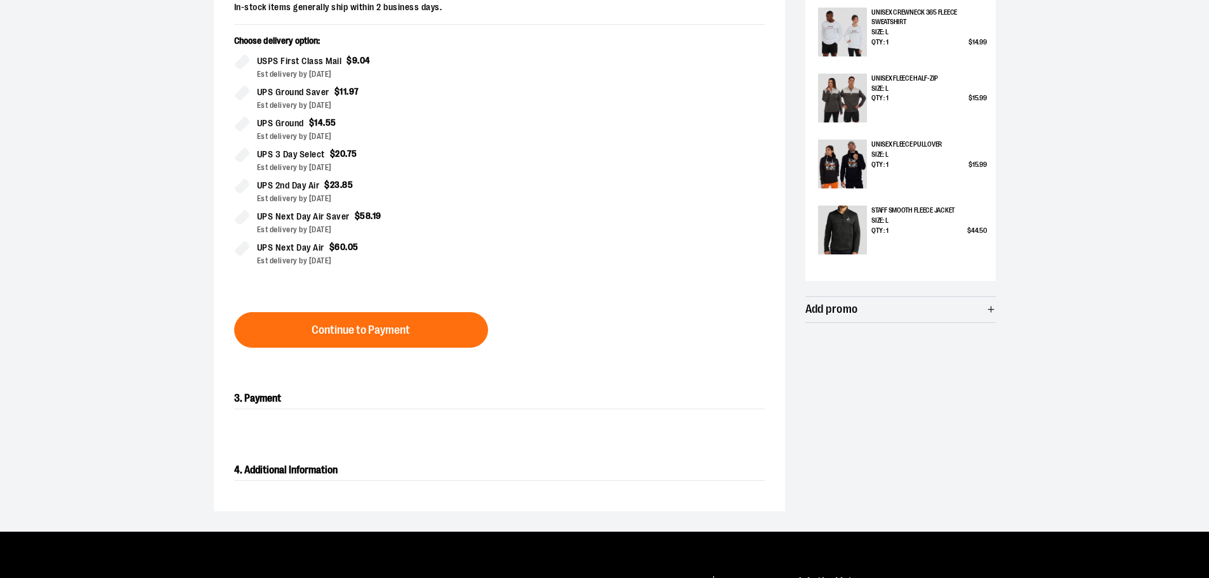
click at [977, 230] on span "44" at bounding box center [974, 231] width 7 height 8
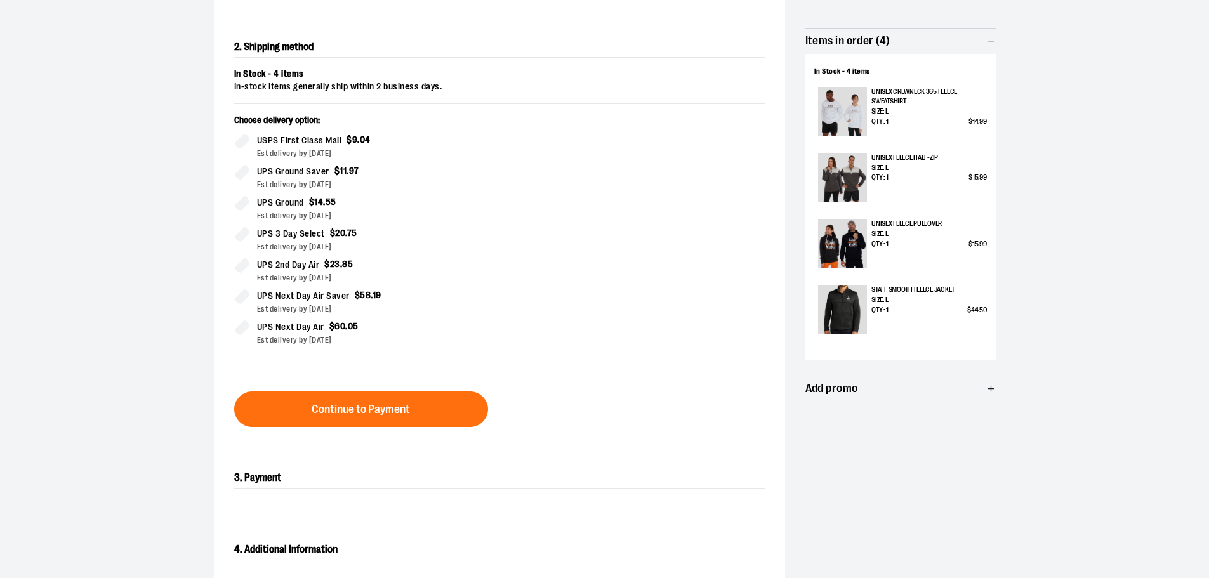
scroll to position [4, 0]
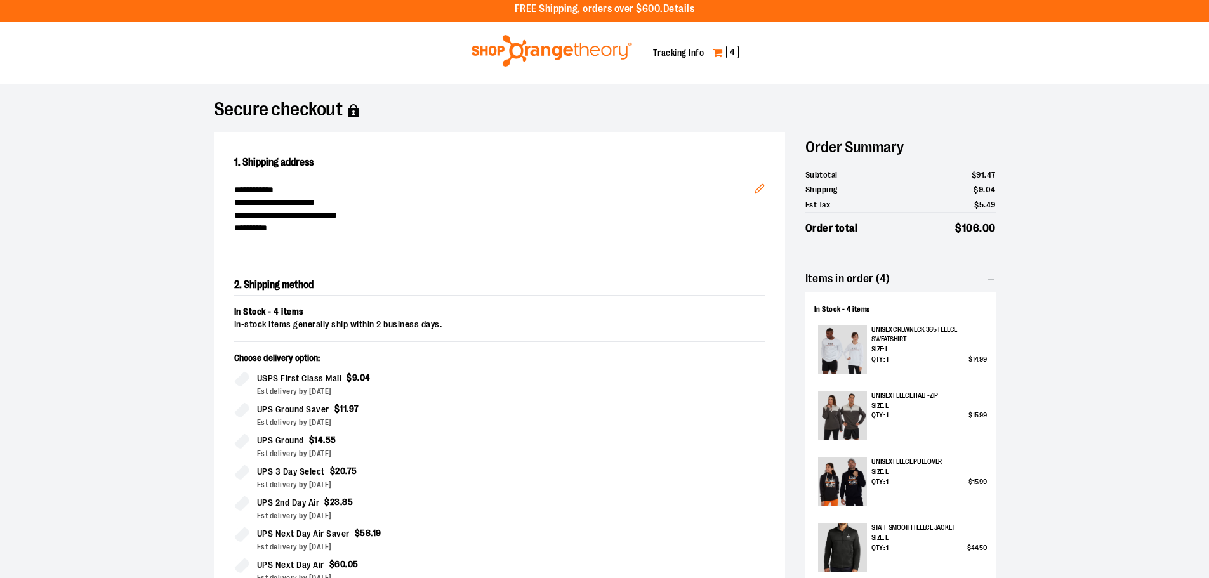
click at [728, 51] on span "4" at bounding box center [732, 52] width 13 height 13
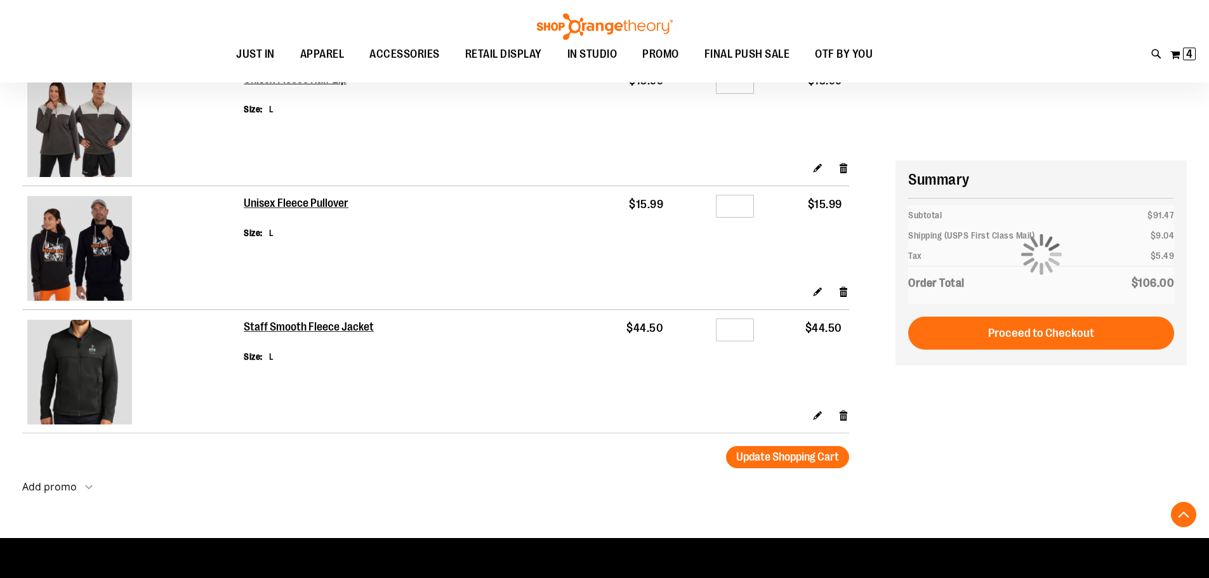
scroll to position [381, 0]
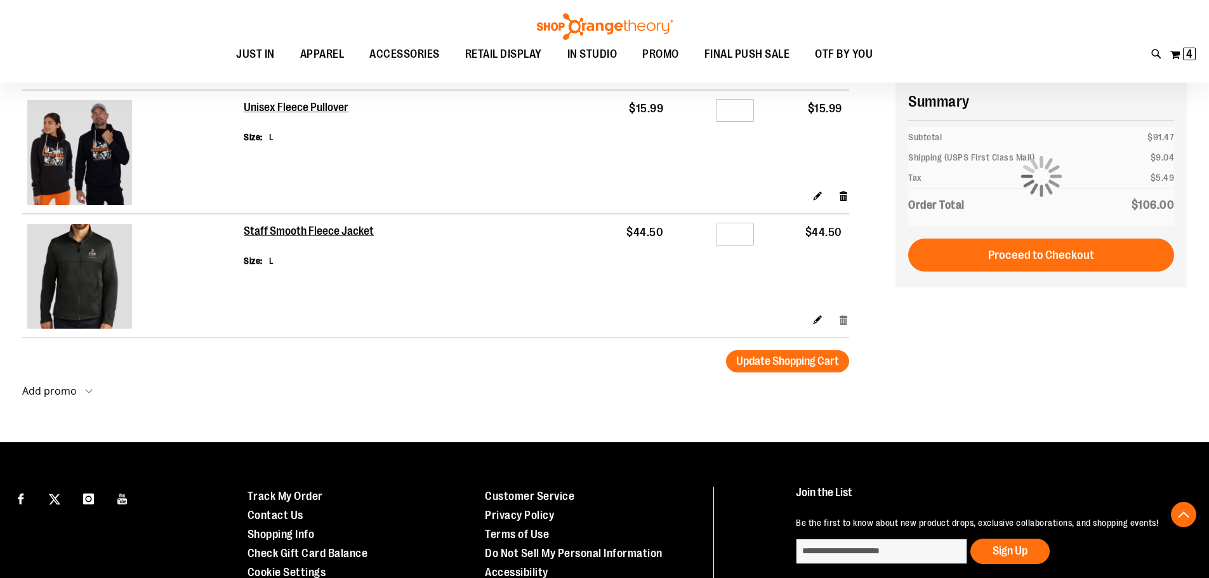
click at [847, 324] on link "Remove item" at bounding box center [844, 319] width 11 height 13
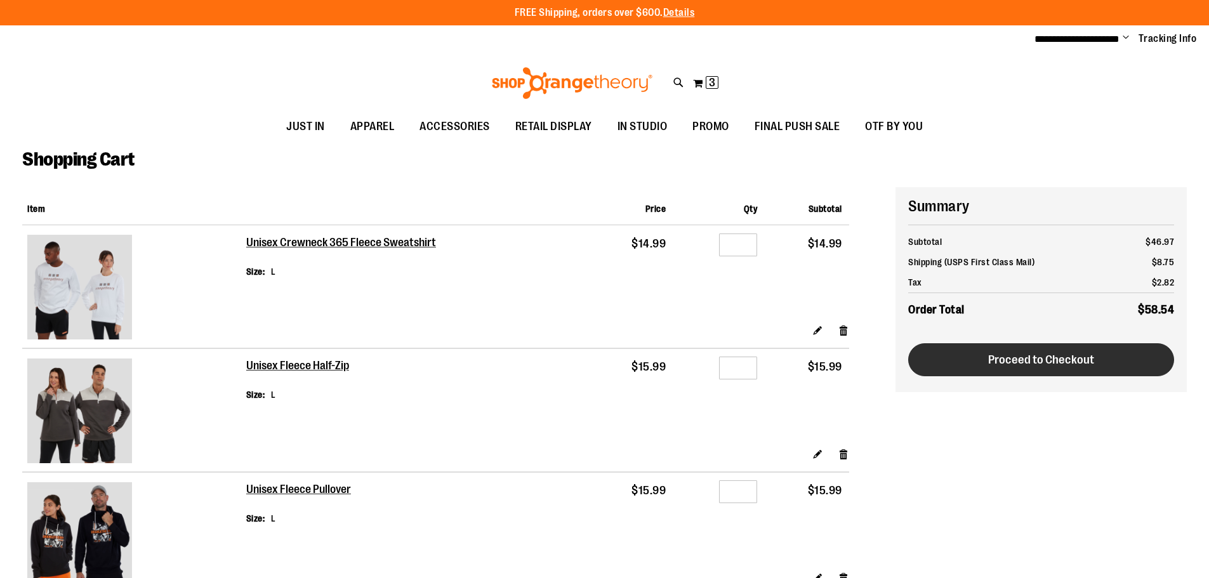
click at [1088, 356] on span "Proceed to Checkout" at bounding box center [1041, 360] width 106 height 14
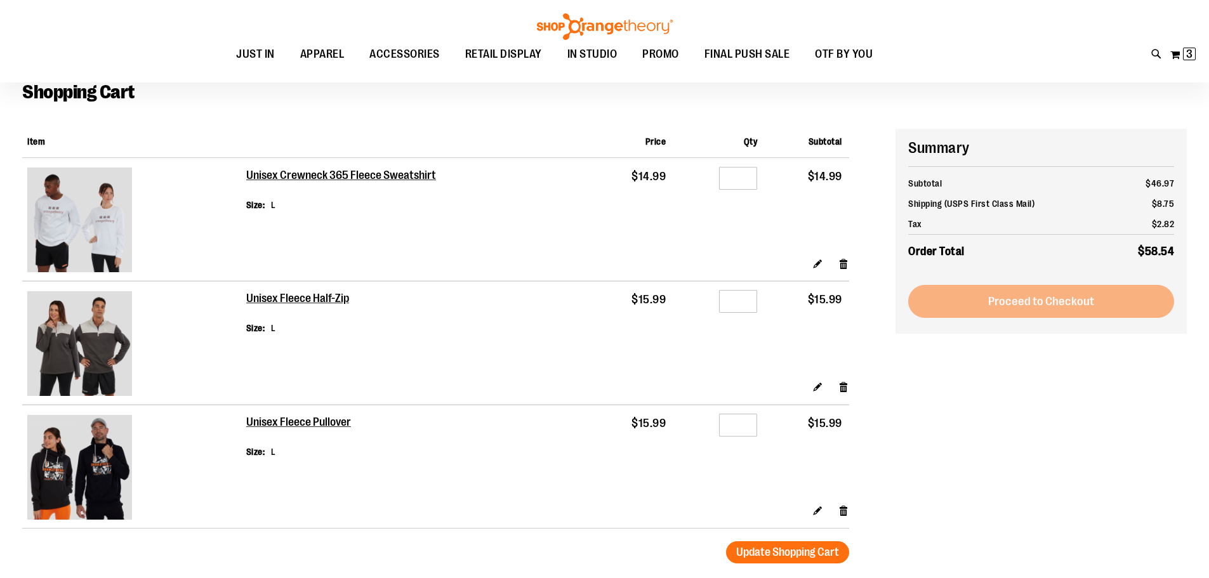
scroll to position [127, 0]
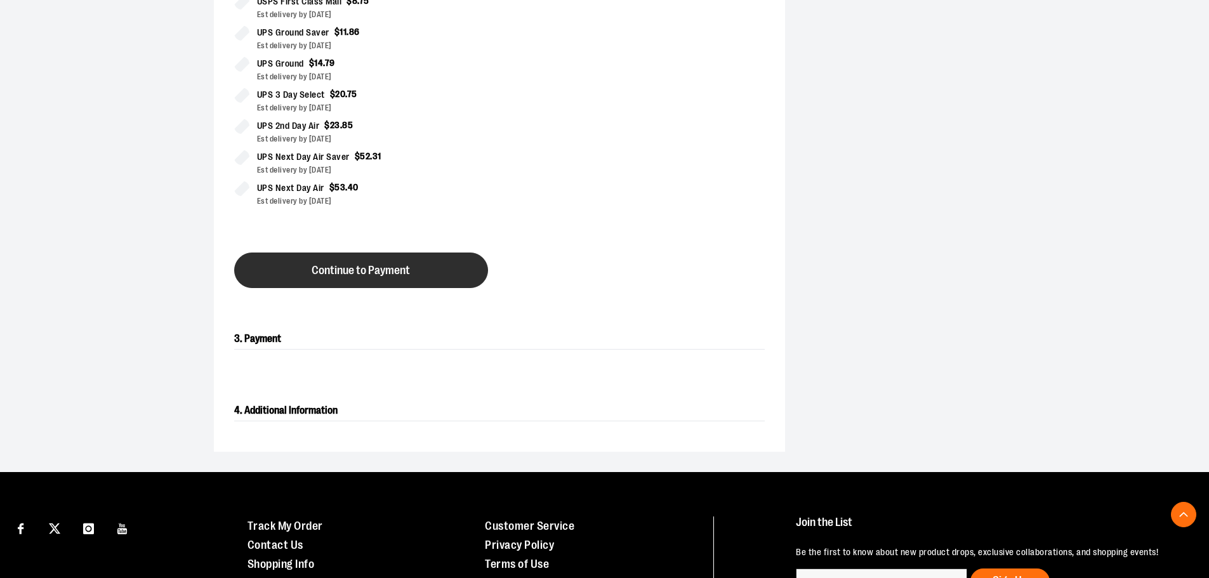
click at [373, 269] on span "Continue to Payment" at bounding box center [361, 271] width 98 height 12
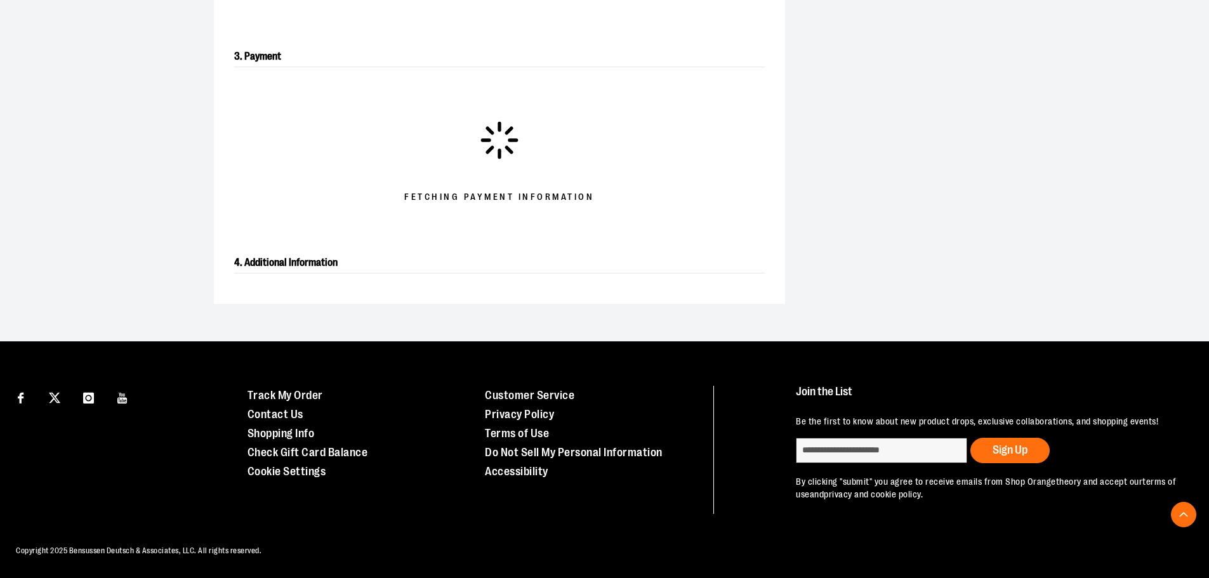
scroll to position [381, 0]
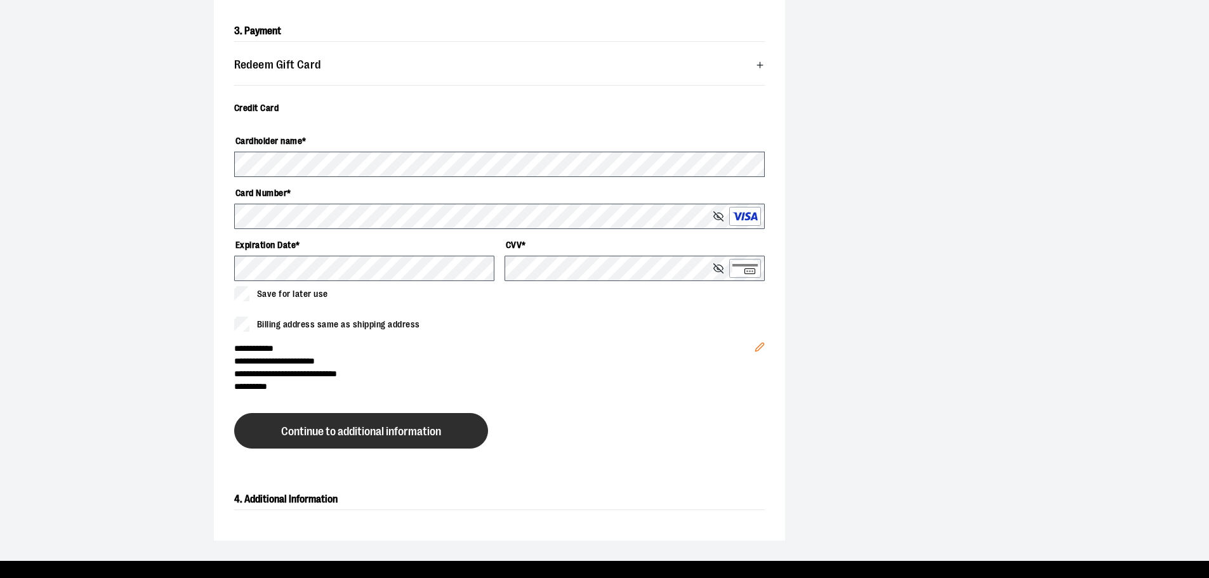
click at [382, 429] on span "Continue to additional information" at bounding box center [361, 432] width 160 height 12
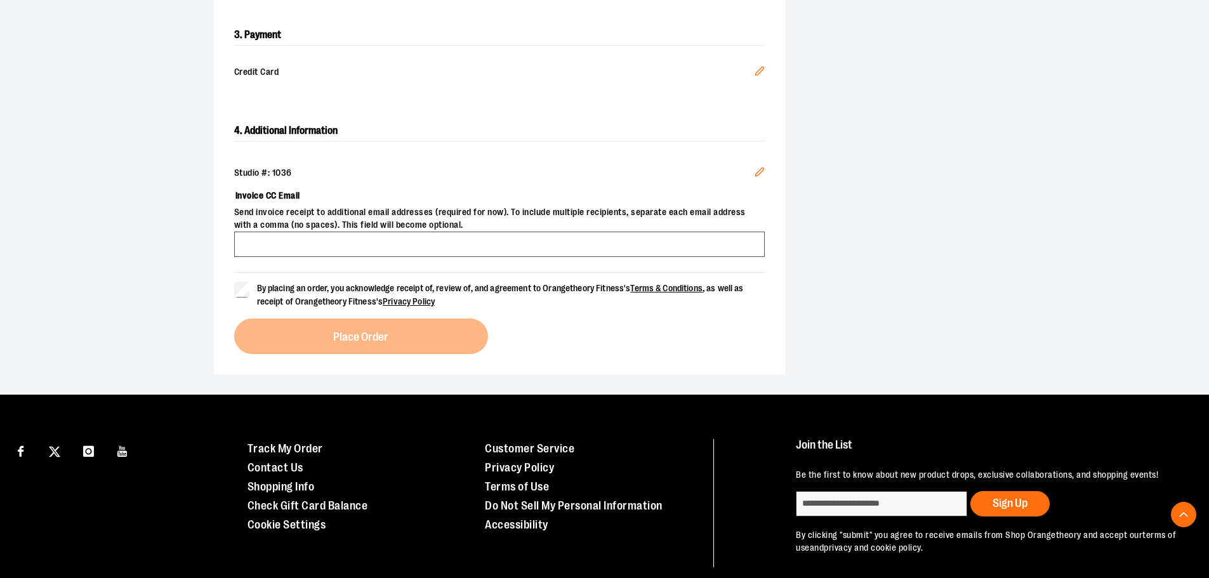
scroll to position [317, 0]
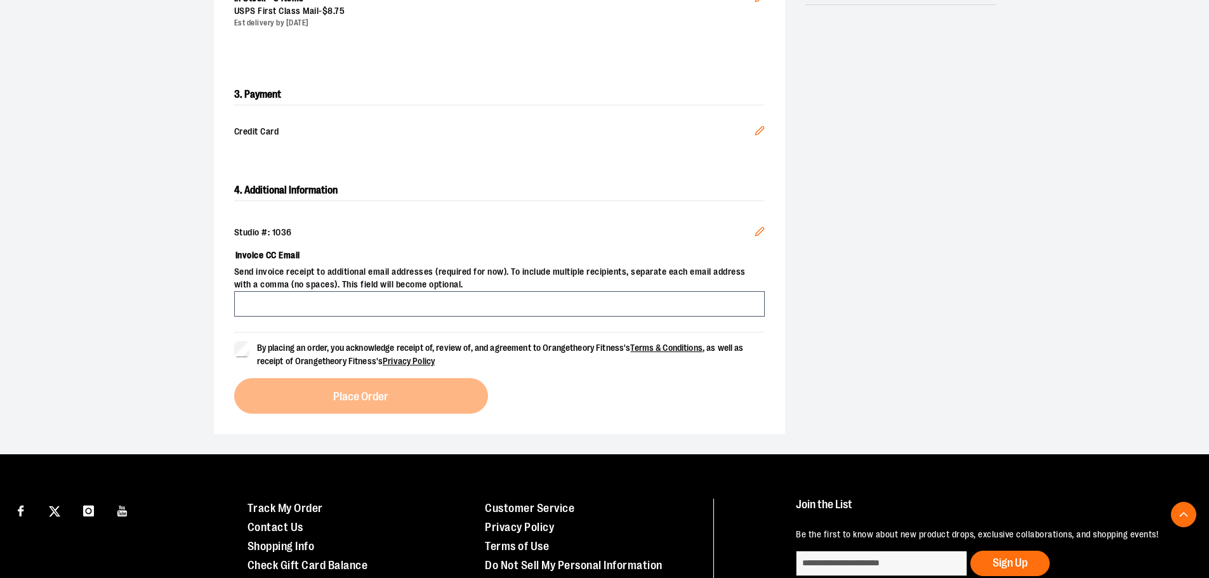
click at [760, 232] on icon "Edit" at bounding box center [759, 232] width 8 height 8
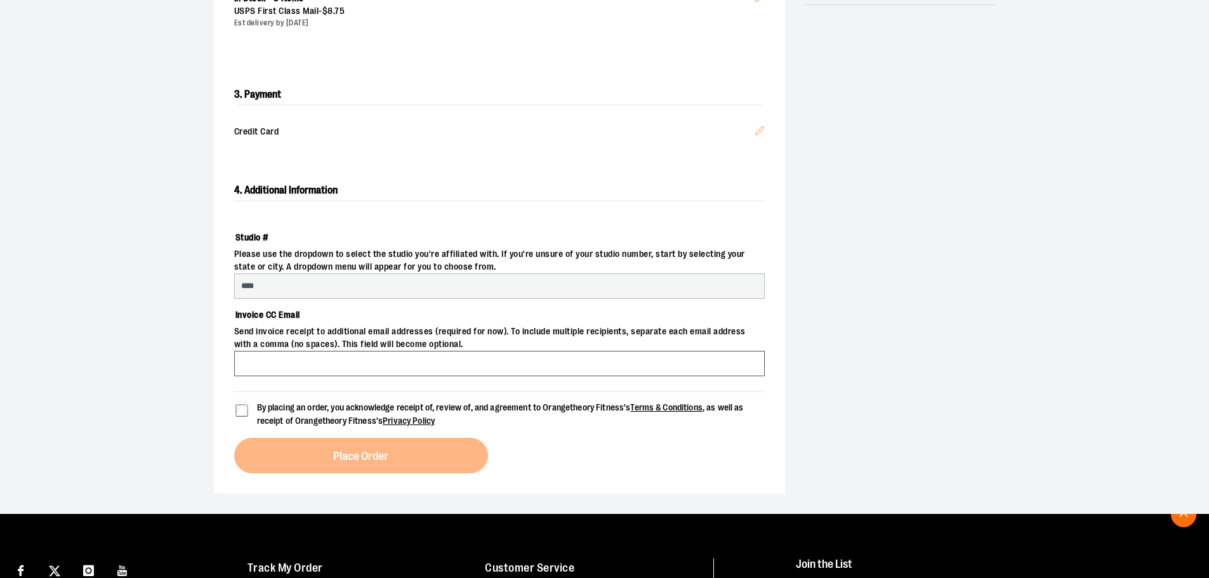
select select "***"
select select "********"
select select "****"
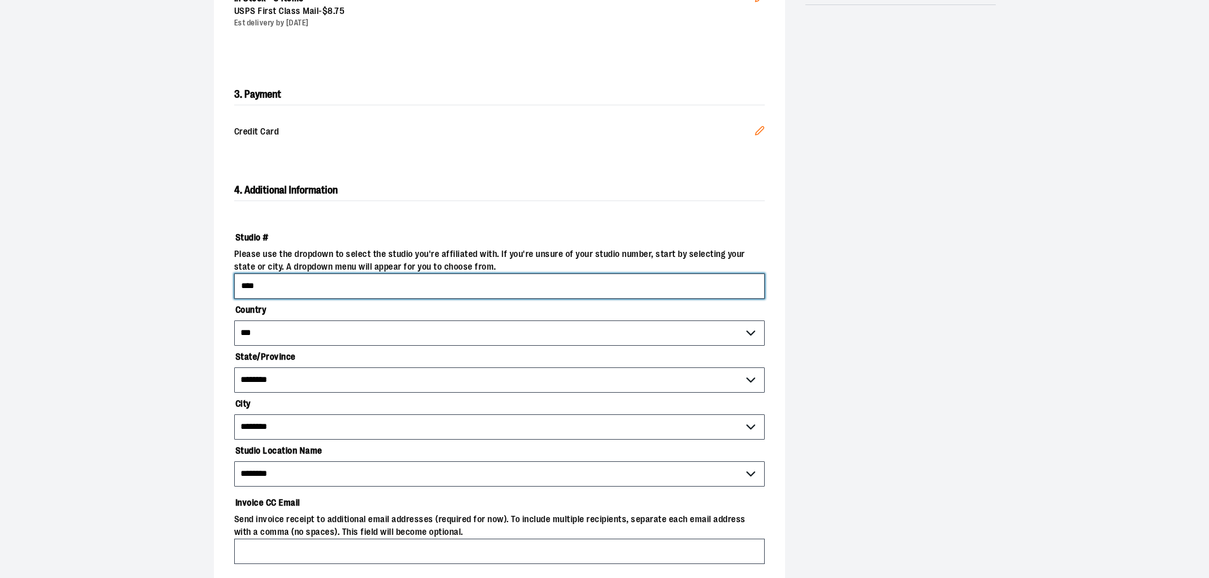
click at [293, 294] on input "****" at bounding box center [499, 286] width 531 height 25
type input "****"
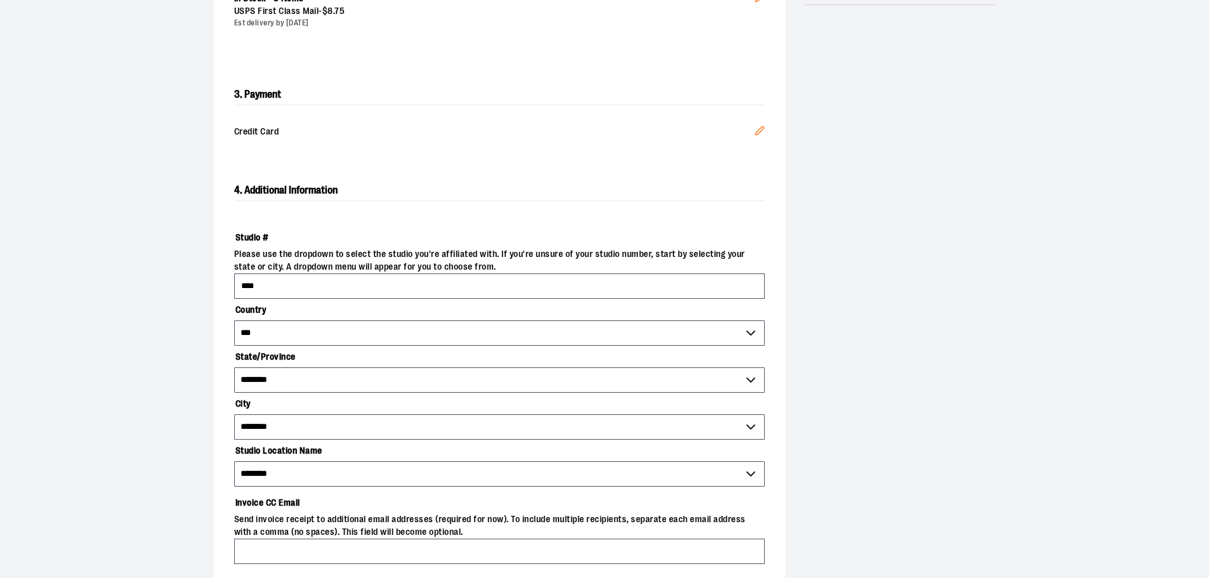
click at [359, 421] on span "**********" at bounding box center [499, 427] width 531 height 25
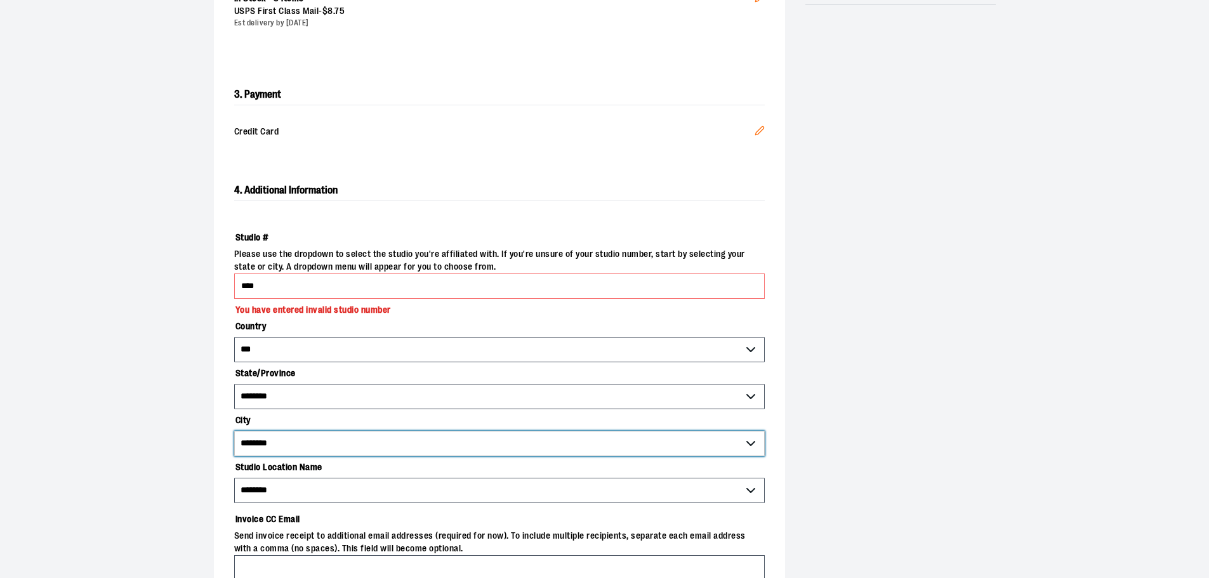
click at [296, 444] on select "**********" at bounding box center [499, 443] width 531 height 25
select select "*******"
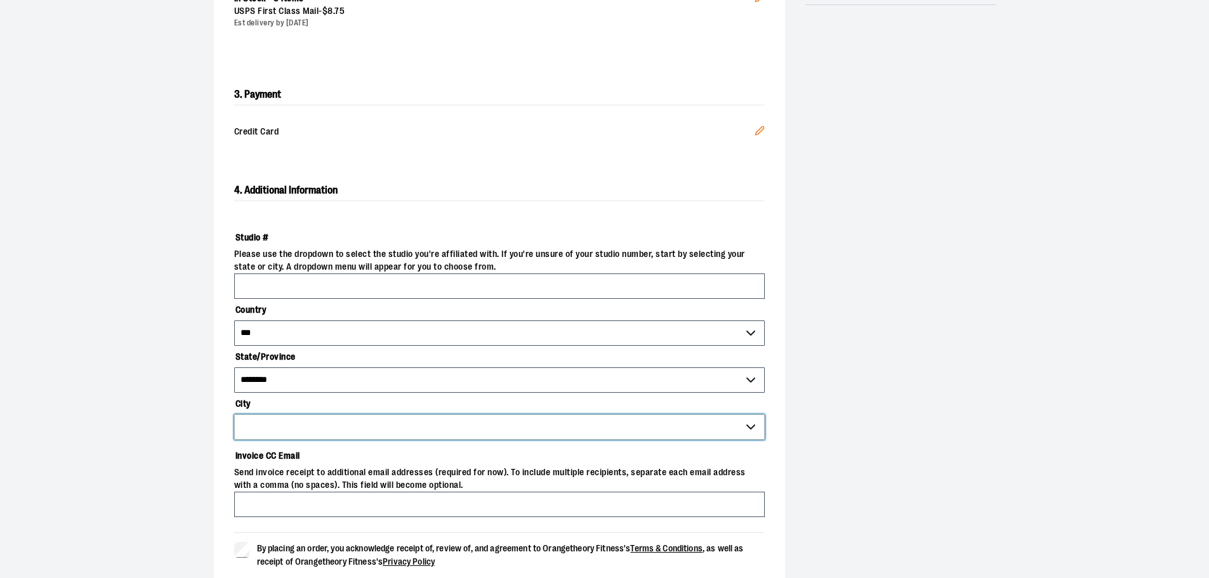
click at [284, 425] on select "**********" at bounding box center [499, 427] width 531 height 25
select select "*******"
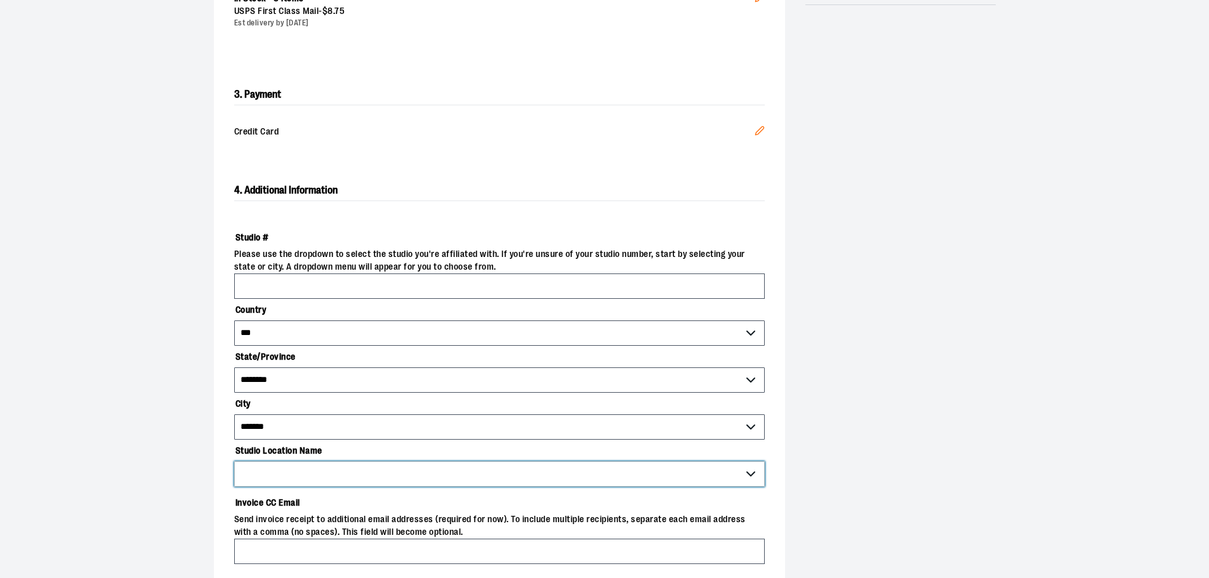
click at [323, 462] on select "*******" at bounding box center [499, 474] width 531 height 25
select select "****"
click at [234, 462] on select "*******" at bounding box center [499, 474] width 531 height 25
type input "****"
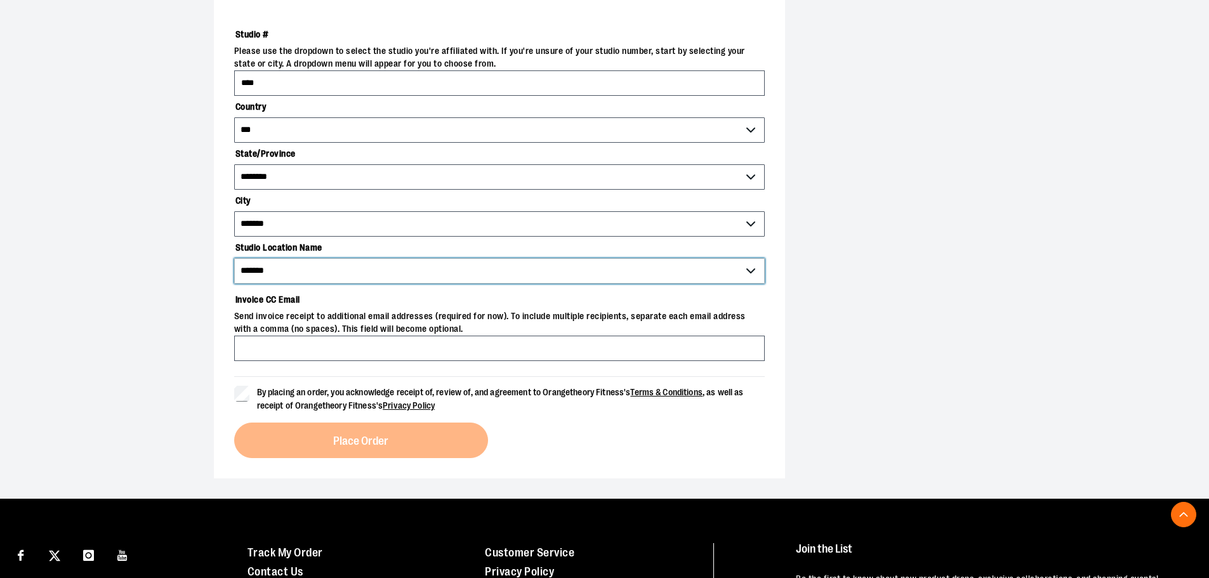
scroll to position [571, 0]
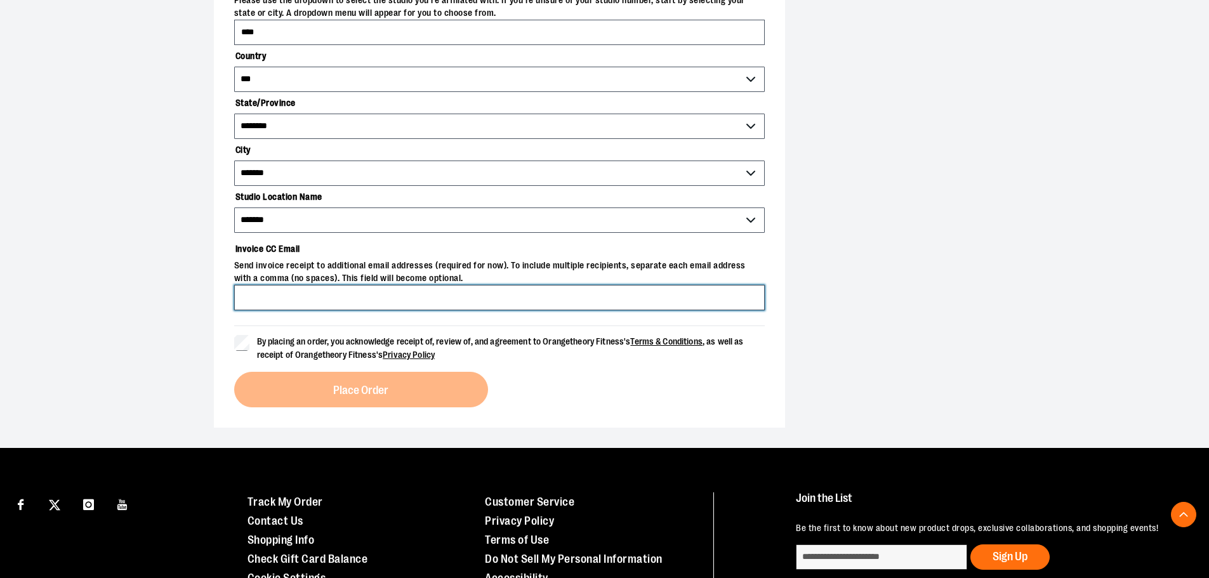
click at [303, 297] on input "Invoice CC Email" at bounding box center [499, 297] width 531 height 25
type input "**********"
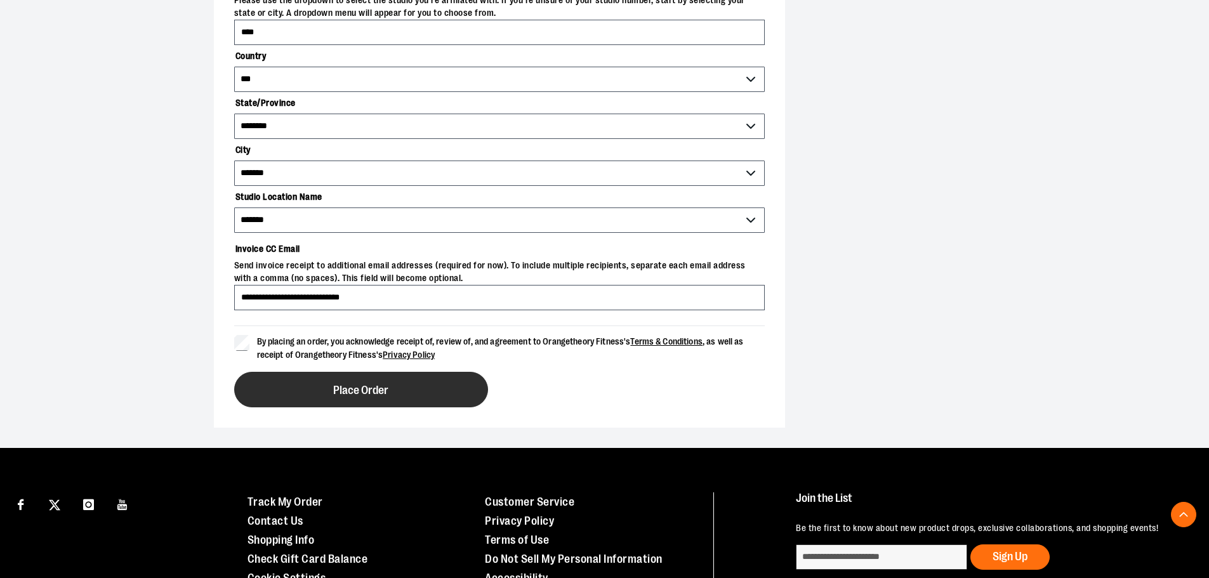
click at [309, 379] on button "Place Order" at bounding box center [361, 390] width 254 height 36
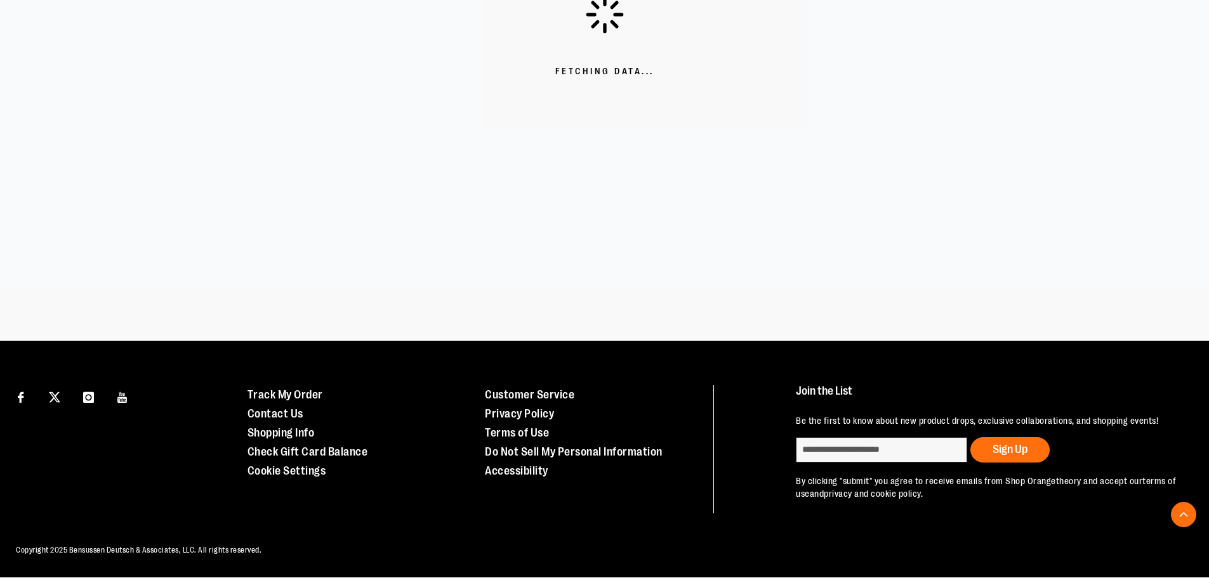
scroll to position [356, 0]
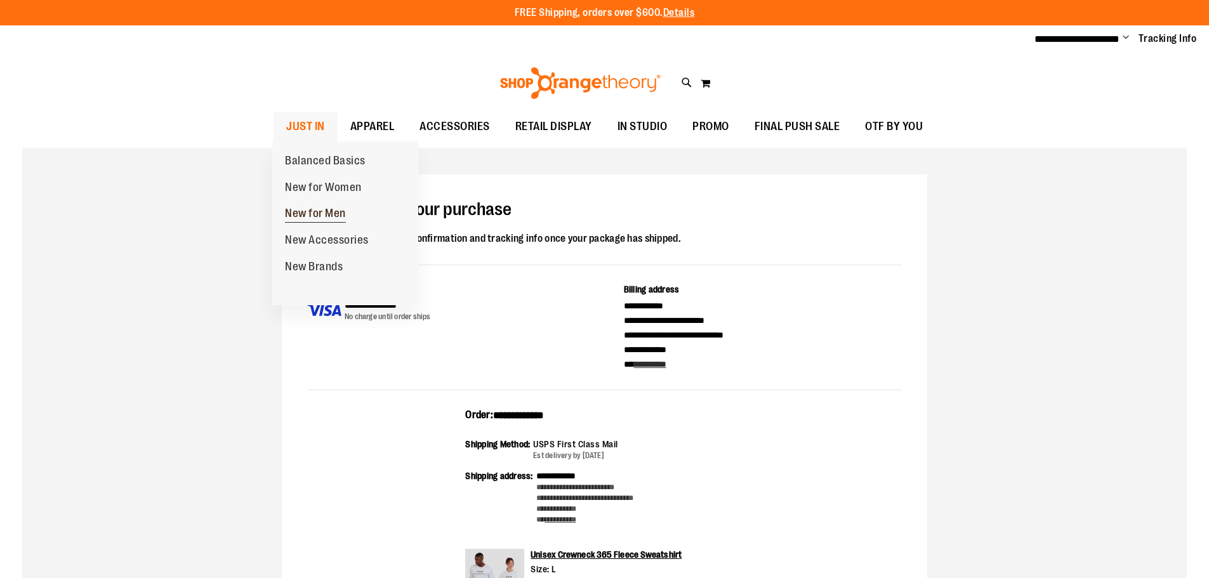
click at [320, 215] on span "New for Men" at bounding box center [315, 215] width 61 height 16
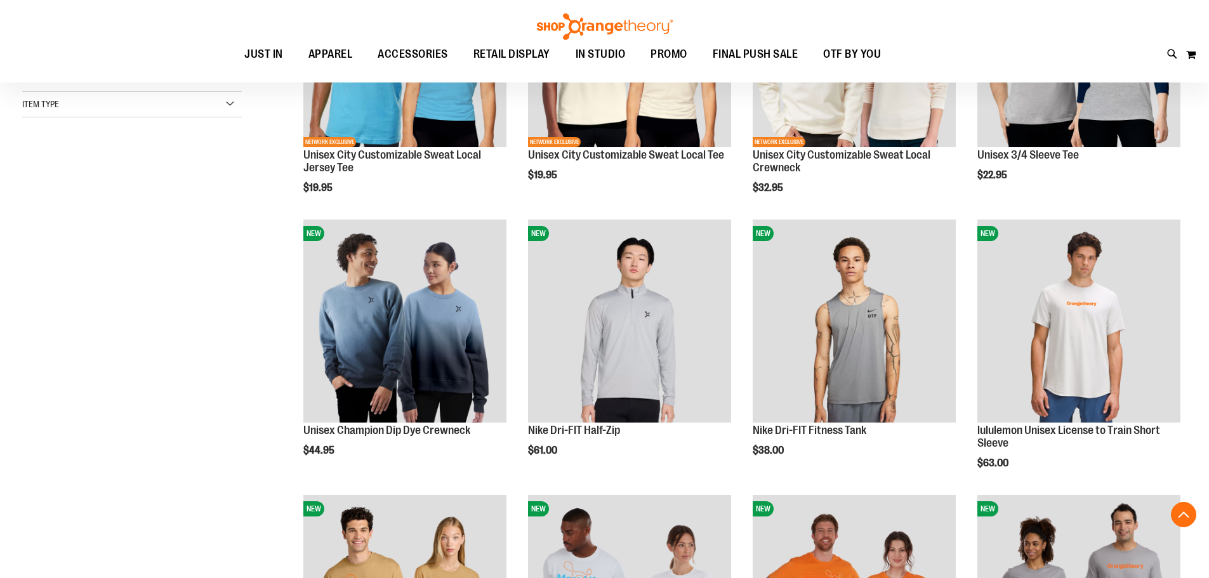
scroll to position [380, 0]
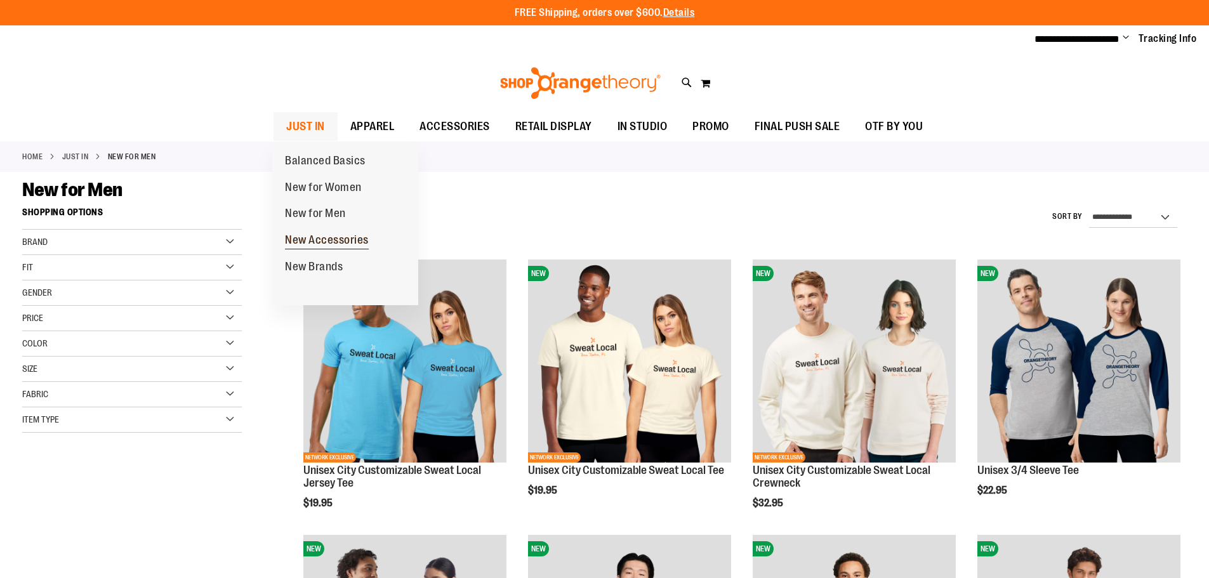
click at [328, 241] on span "New Accessories" at bounding box center [327, 242] width 84 height 16
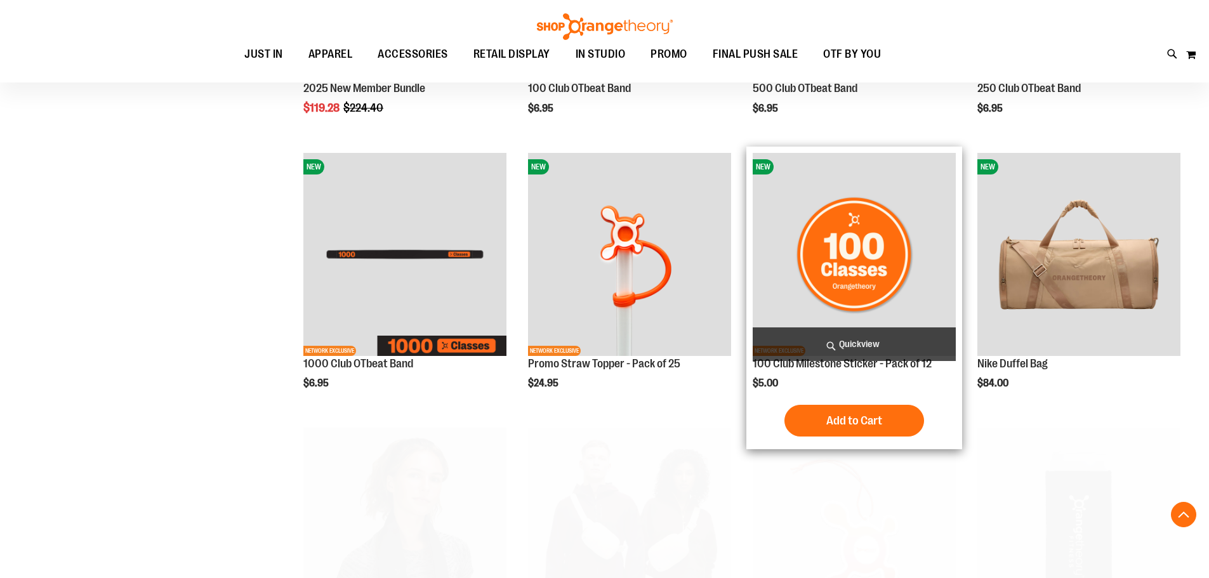
scroll to position [507, 0]
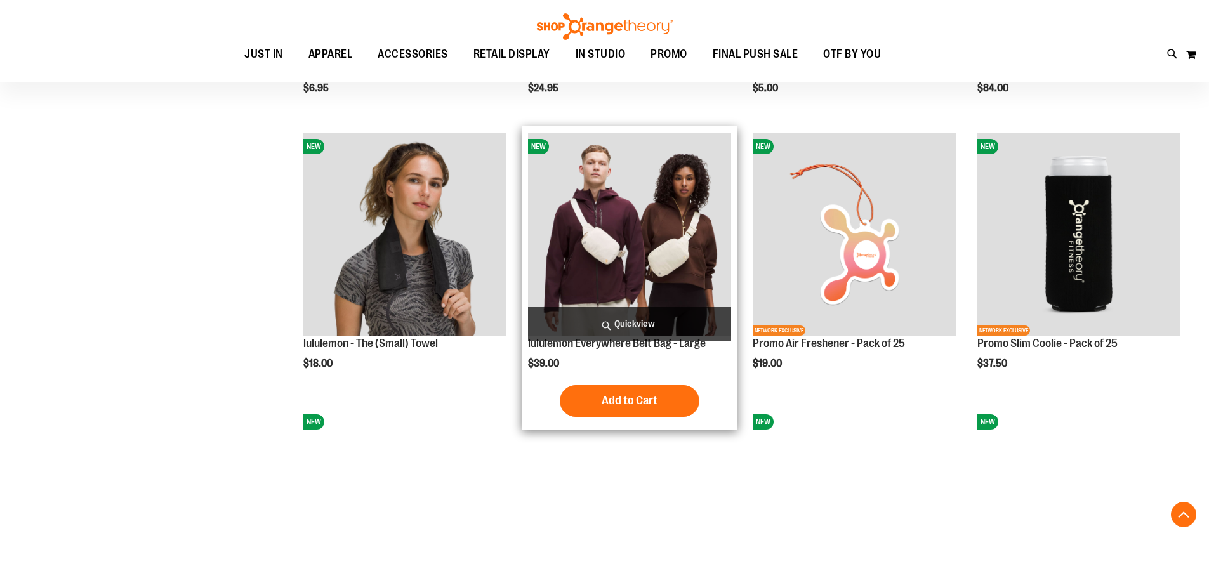
scroll to position [634, 0]
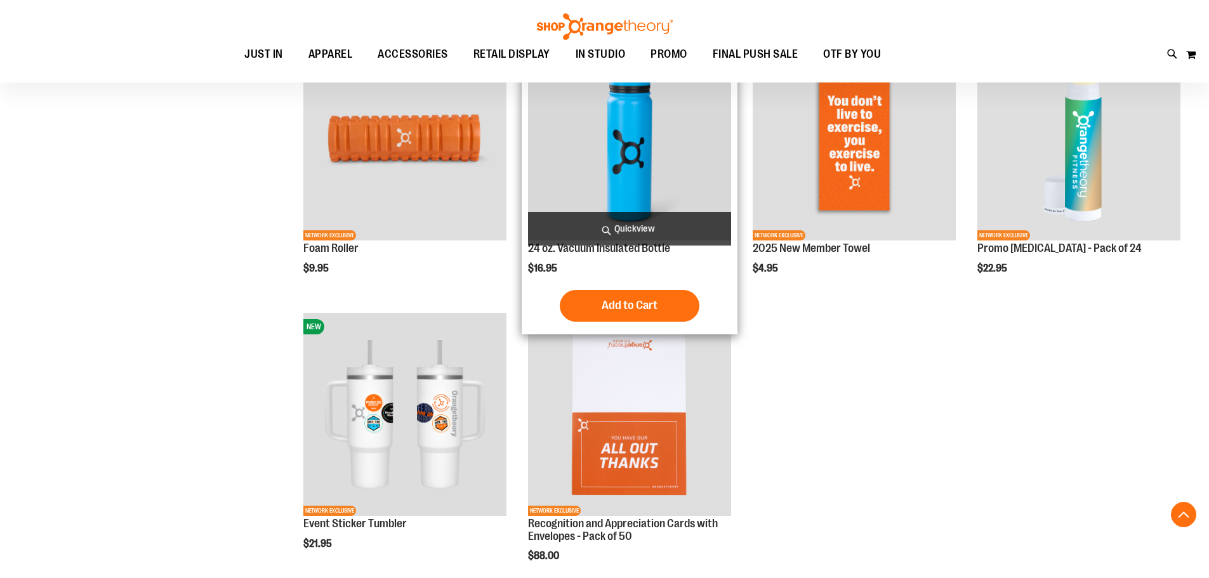
scroll to position [1658, 0]
